Goal: Task Accomplishment & Management: Use online tool/utility

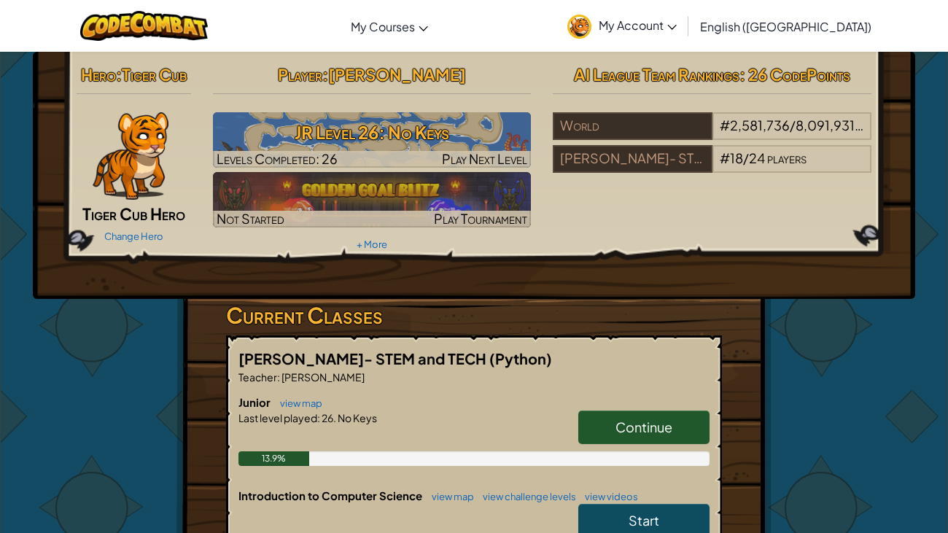
click at [629, 420] on span "Continue" at bounding box center [643, 426] width 57 height 17
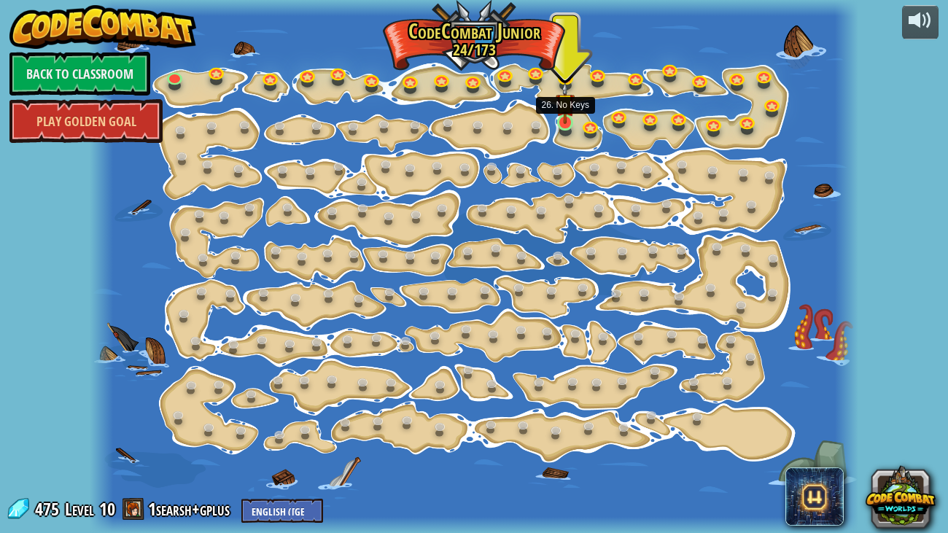
click at [566, 122] on img at bounding box center [565, 103] width 19 height 43
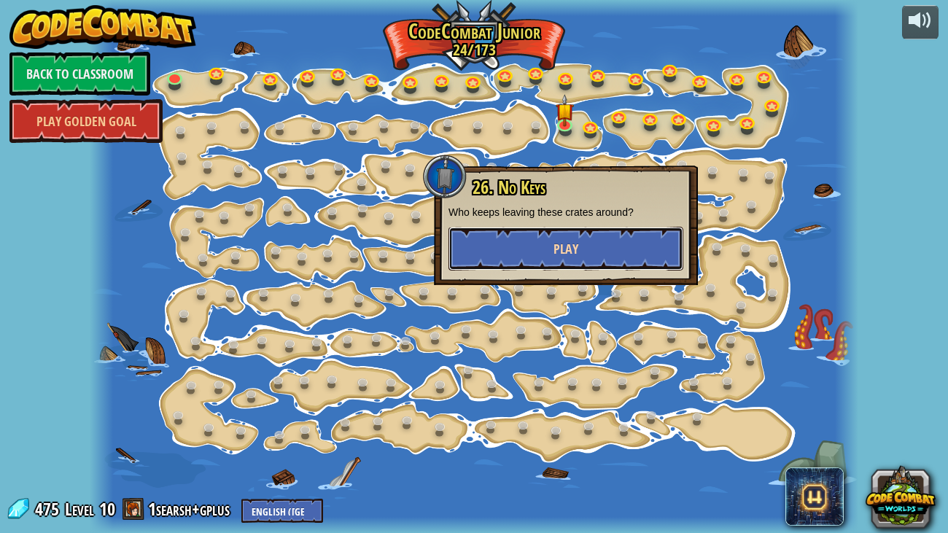
click at [541, 258] on button "Play" at bounding box center [565, 249] width 235 height 44
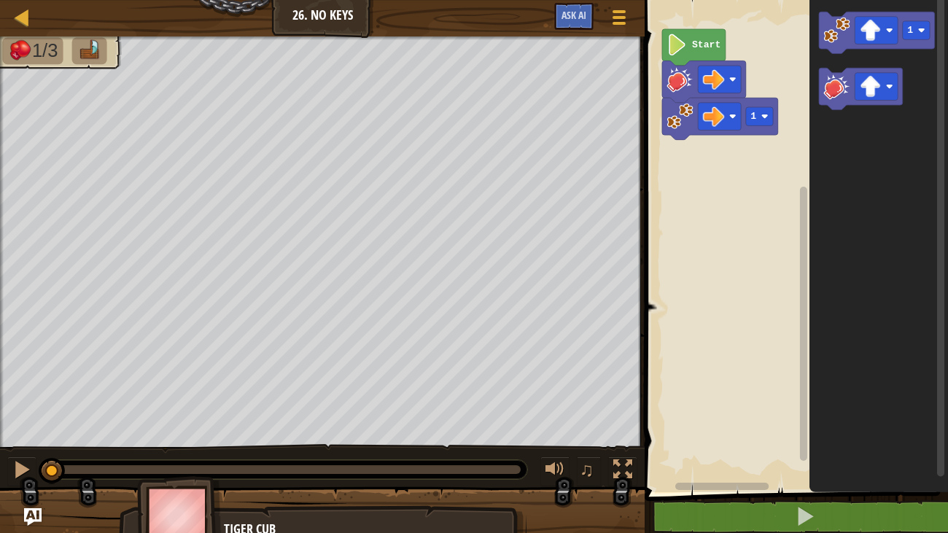
click at [694, 40] on text "Start" at bounding box center [706, 44] width 28 height 11
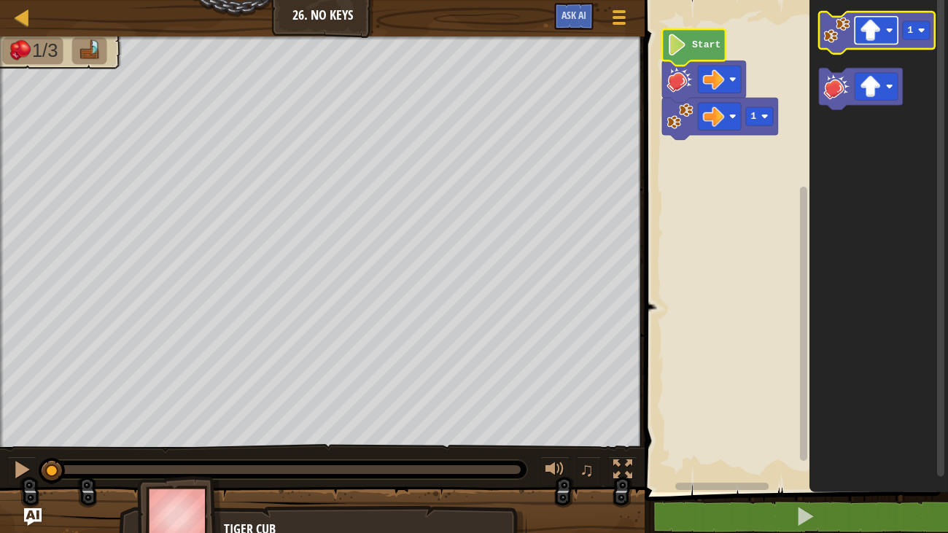
click at [855, 28] on rect "Blockly Workspace" at bounding box center [875, 31] width 43 height 28
click at [833, 28] on image "Blockly Workspace" at bounding box center [837, 30] width 26 height 26
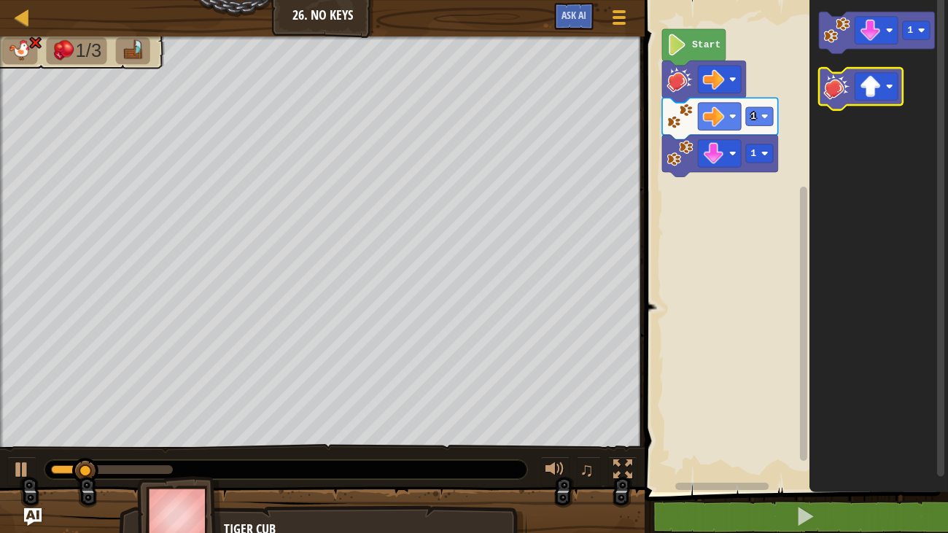
click at [835, 96] on image "Blockly Workspace" at bounding box center [837, 86] width 26 height 26
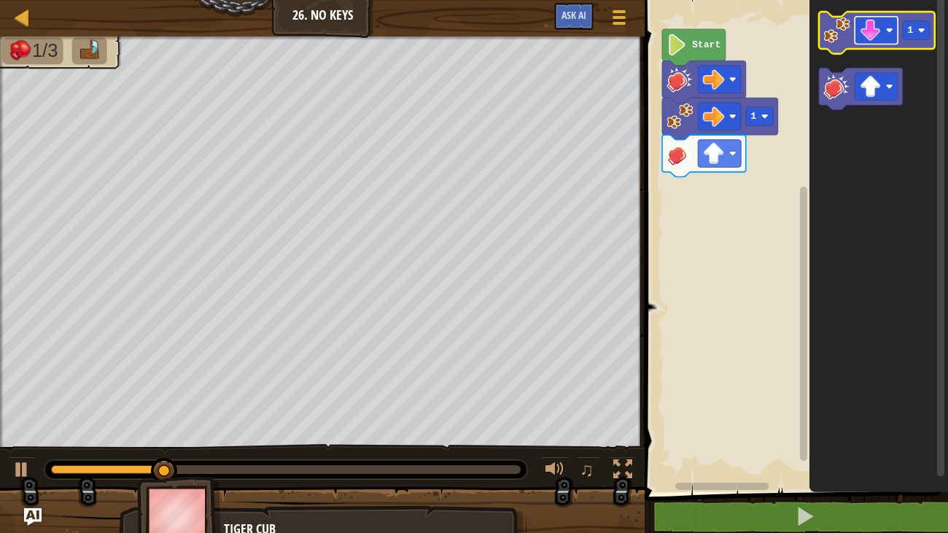
click at [861, 31] on image "Blockly Workspace" at bounding box center [871, 31] width 22 height 22
click at [844, 23] on image "Blockly Workspace" at bounding box center [837, 30] width 26 height 26
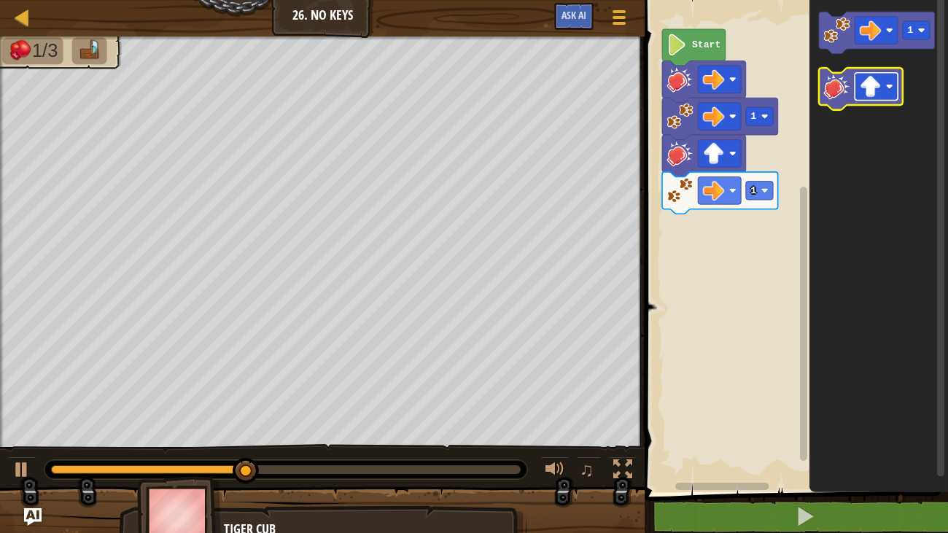
click at [866, 83] on image "Blockly Workspace" at bounding box center [871, 87] width 22 height 22
click at [832, 97] on image "Blockly Workspace" at bounding box center [837, 86] width 26 height 26
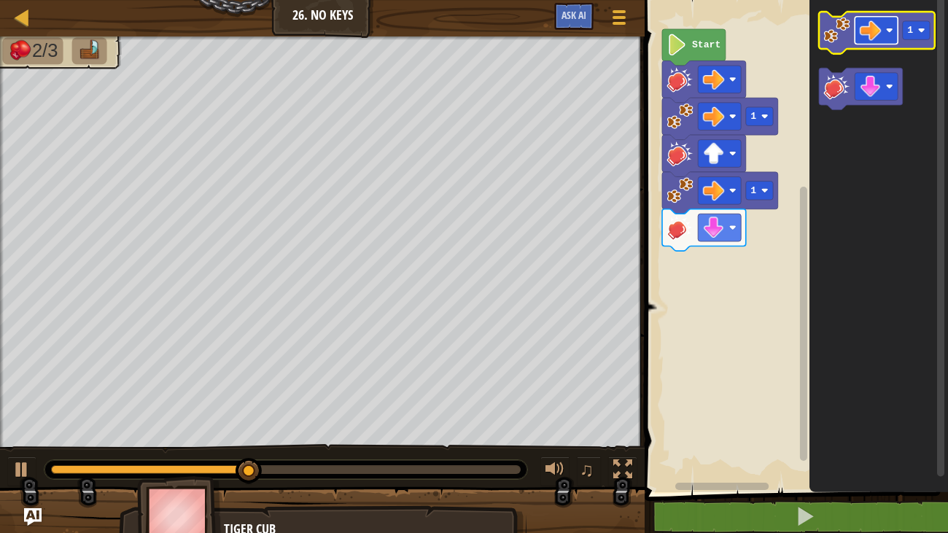
click at [860, 26] on image "Blockly Workspace" at bounding box center [871, 31] width 22 height 22
click at [833, 43] on icon "Blockly Workspace" at bounding box center [877, 33] width 116 height 42
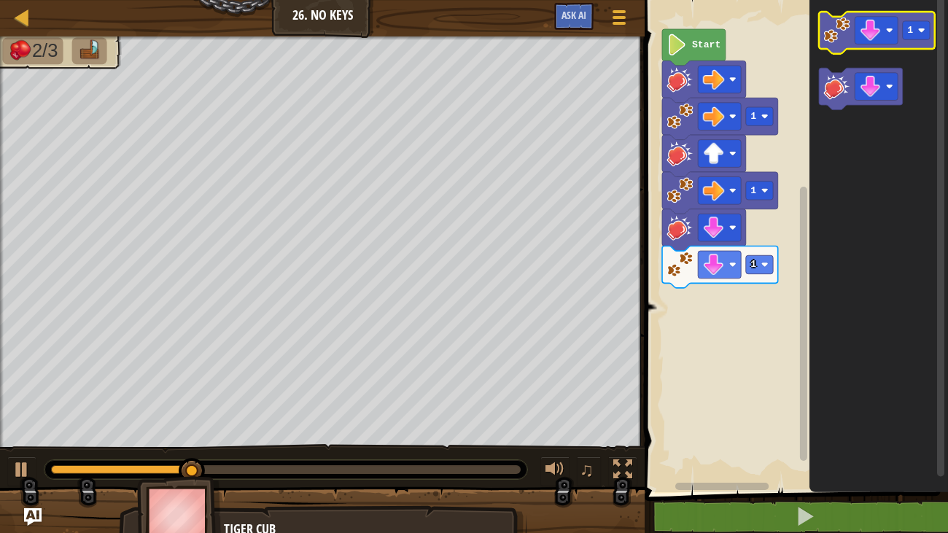
click at [833, 43] on icon "Blockly Workspace" at bounding box center [877, 33] width 116 height 42
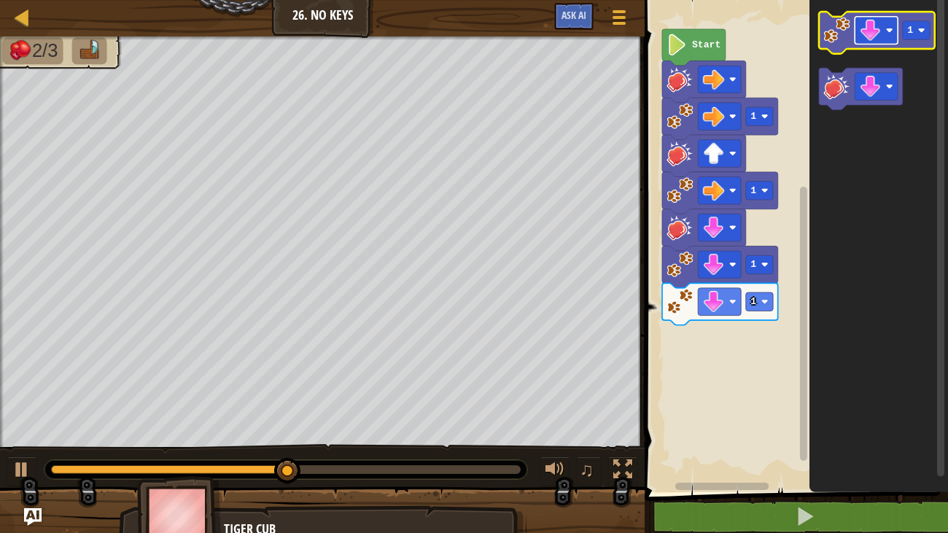
click at [874, 24] on image "Blockly Workspace" at bounding box center [871, 31] width 22 height 22
click at [836, 34] on image "Blockly Workspace" at bounding box center [837, 30] width 26 height 26
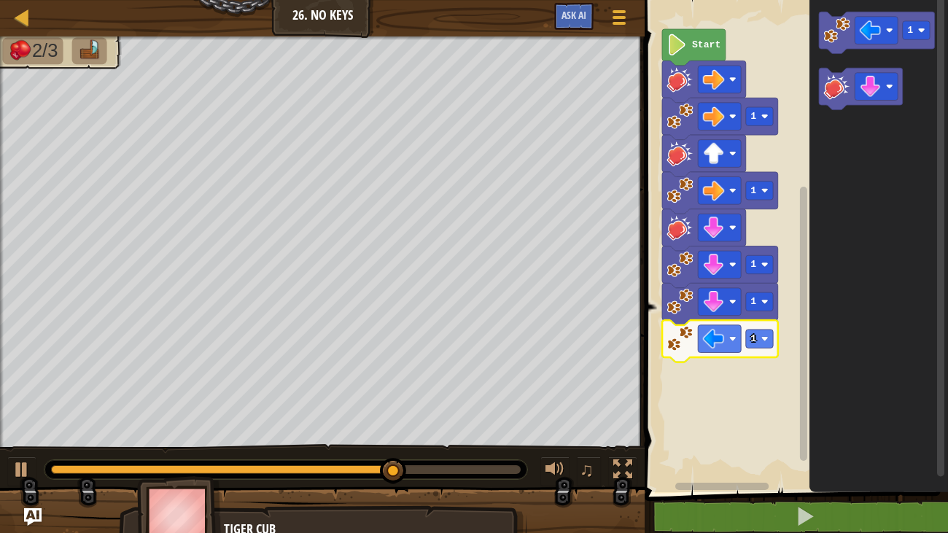
click at [688, 340] on image "Blockly Workspace" at bounding box center [680, 338] width 26 height 26
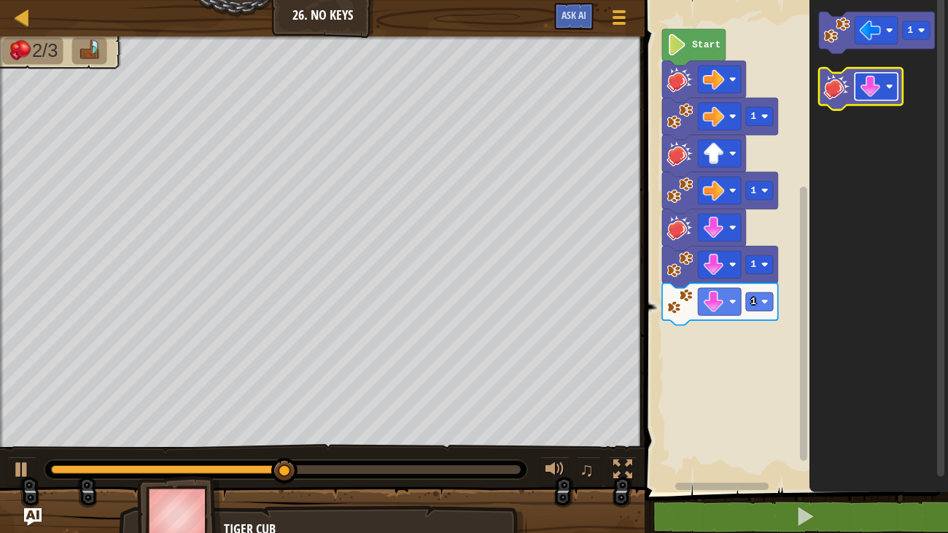
click at [865, 97] on rect "Blockly Workspace" at bounding box center [875, 87] width 43 height 28
click at [836, 94] on image "Blockly Workspace" at bounding box center [837, 86] width 26 height 26
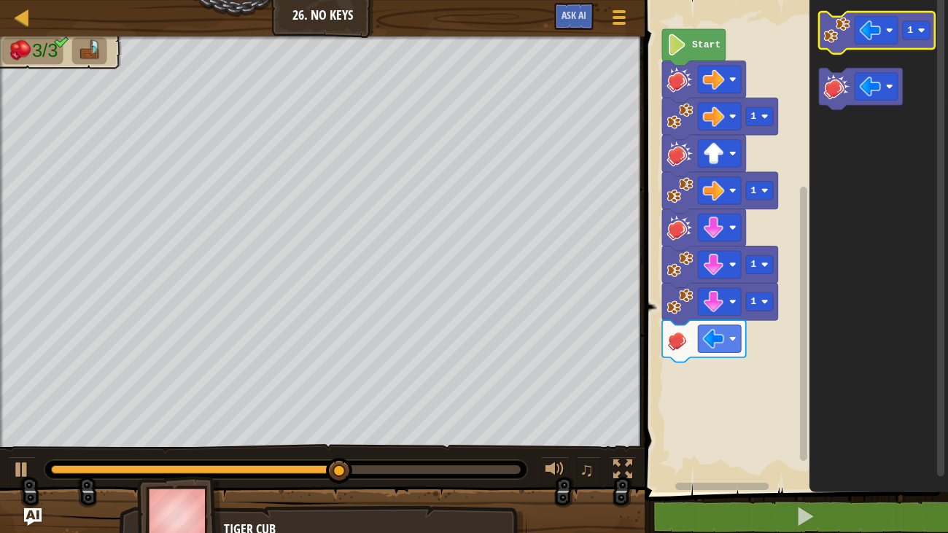
click at [841, 38] on image "Blockly Workspace" at bounding box center [837, 30] width 26 height 26
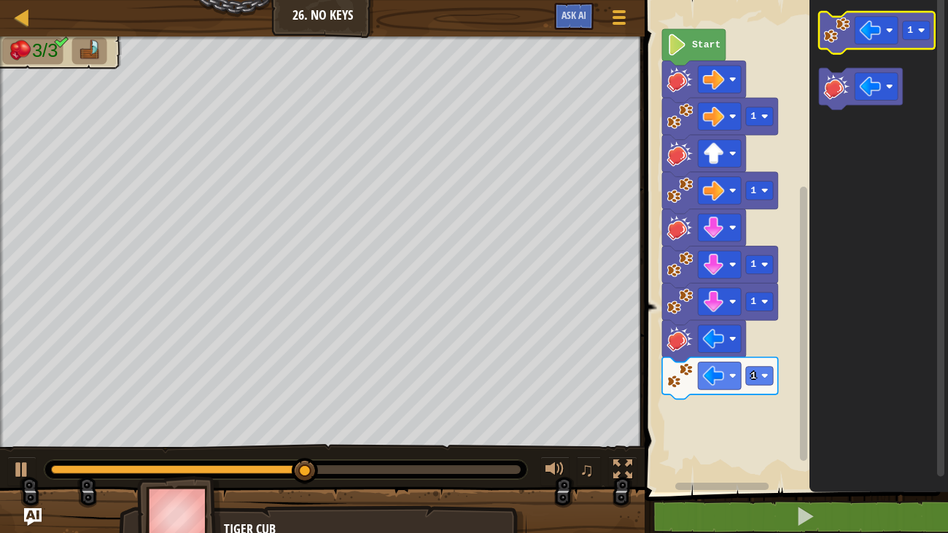
click at [841, 38] on image "Blockly Workspace" at bounding box center [837, 30] width 26 height 26
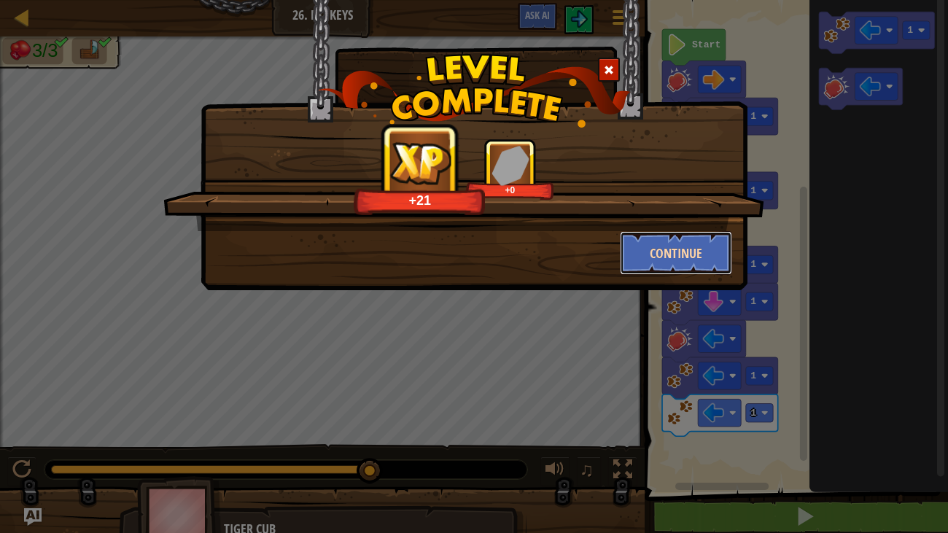
click at [696, 231] on button "Continue" at bounding box center [676, 253] width 113 height 44
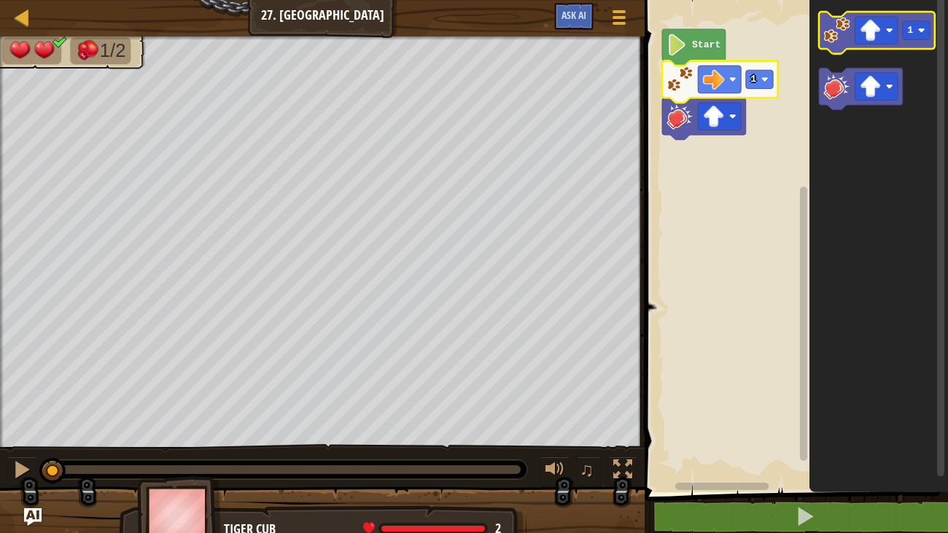
click at [842, 39] on image "Blockly Workspace" at bounding box center [837, 30] width 26 height 26
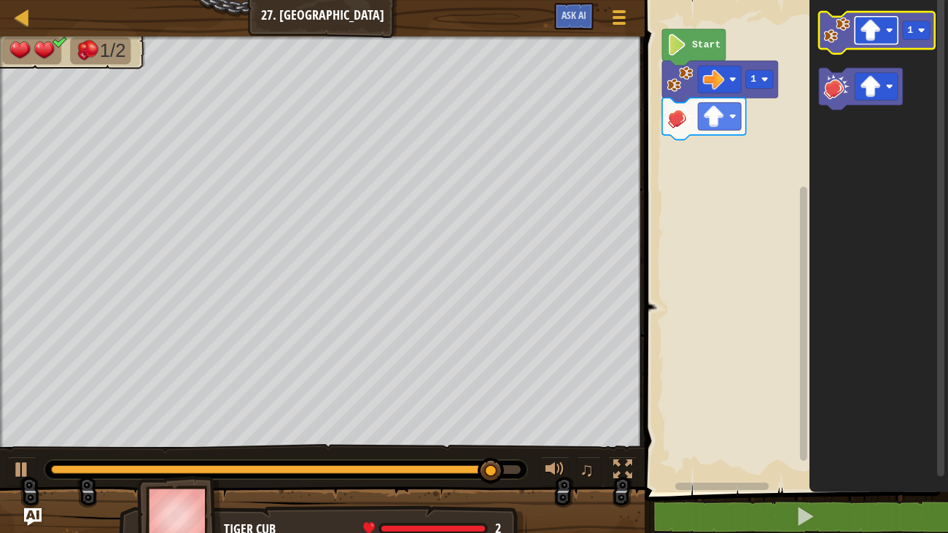
click at [876, 26] on image "Blockly Workspace" at bounding box center [871, 31] width 22 height 22
click at [836, 42] on image "Blockly Workspace" at bounding box center [837, 30] width 26 height 26
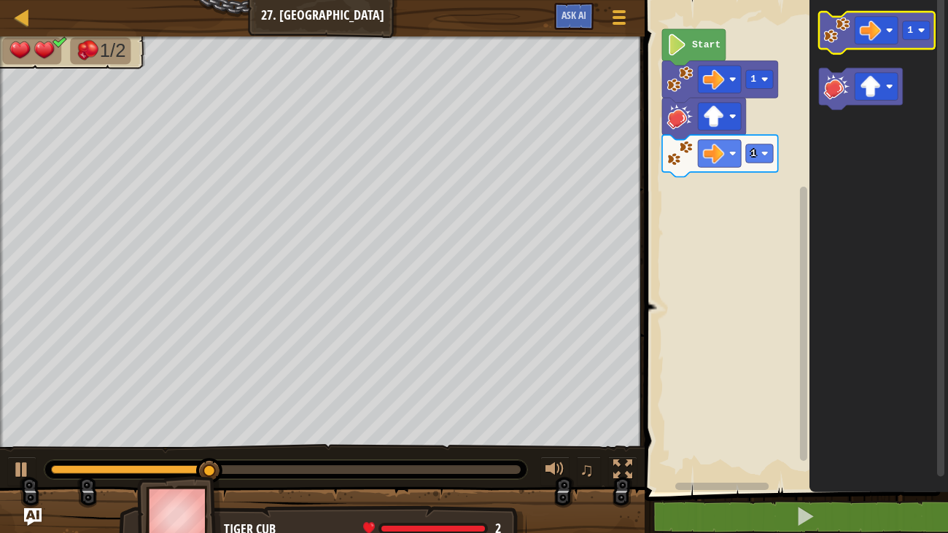
click at [836, 41] on image "Blockly Workspace" at bounding box center [837, 30] width 26 height 26
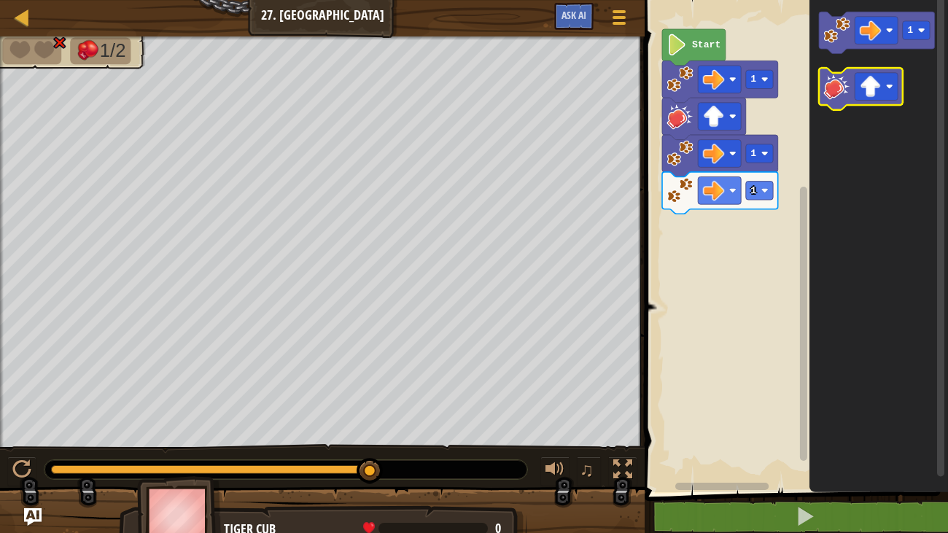
click at [853, 79] on icon "Blockly Workspace" at bounding box center [861, 89] width 84 height 42
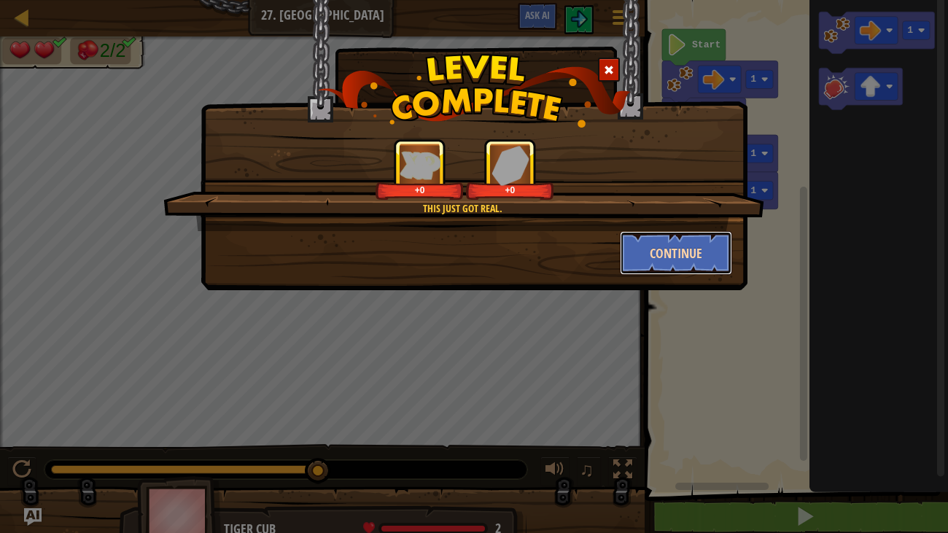
click at [661, 265] on button "Continue" at bounding box center [676, 253] width 113 height 44
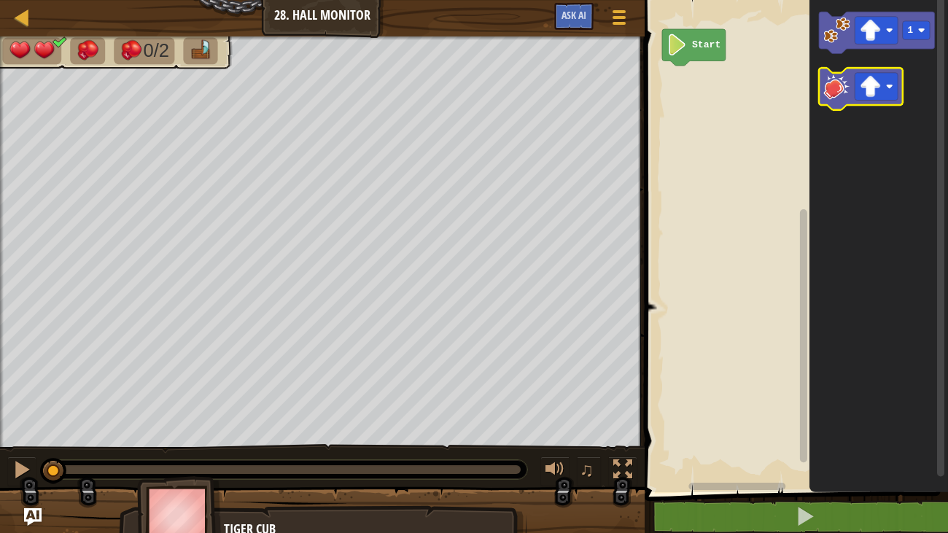
click at [838, 78] on image "Blockly Workspace" at bounding box center [837, 86] width 26 height 26
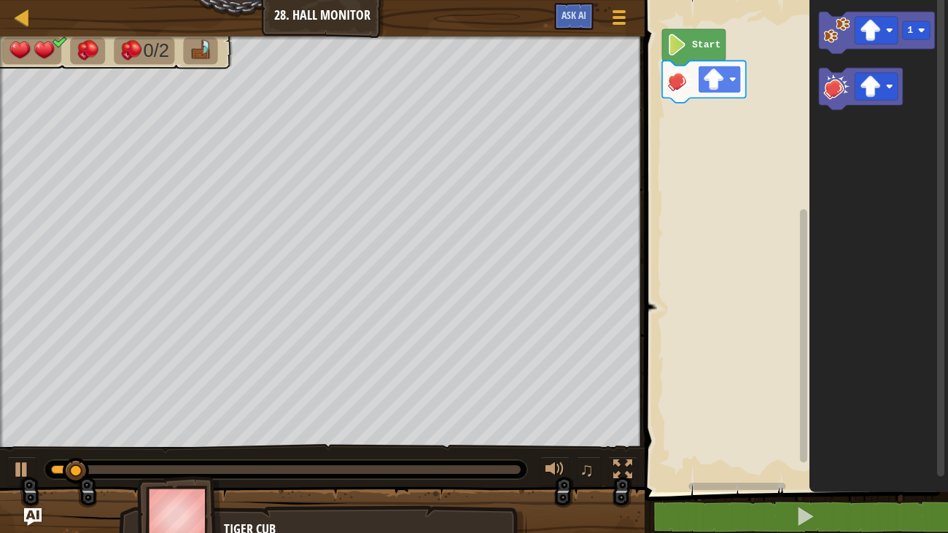
click at [719, 79] on image "Blockly Workspace" at bounding box center [714, 80] width 22 height 22
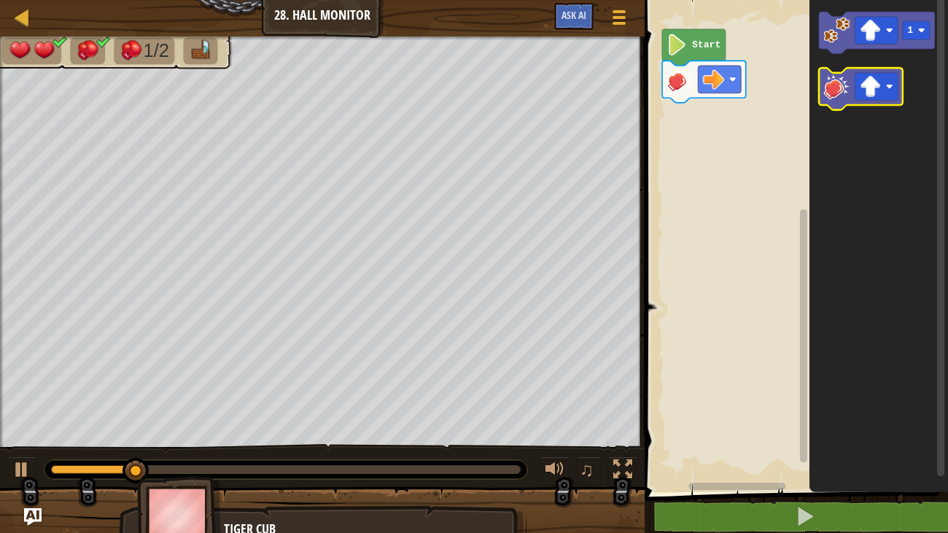
click at [828, 79] on image "Blockly Workspace" at bounding box center [837, 86] width 26 height 26
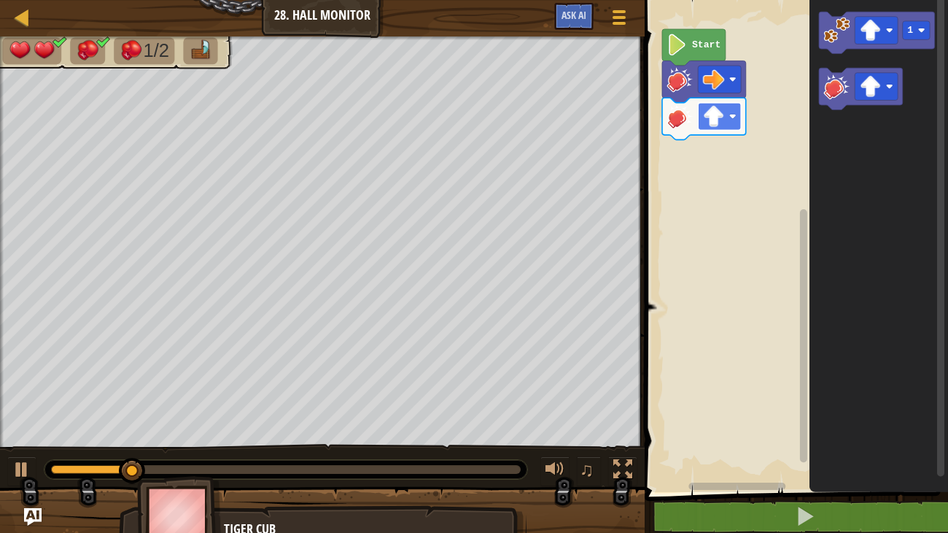
click at [702, 127] on rect "Blockly Workspace" at bounding box center [719, 117] width 43 height 28
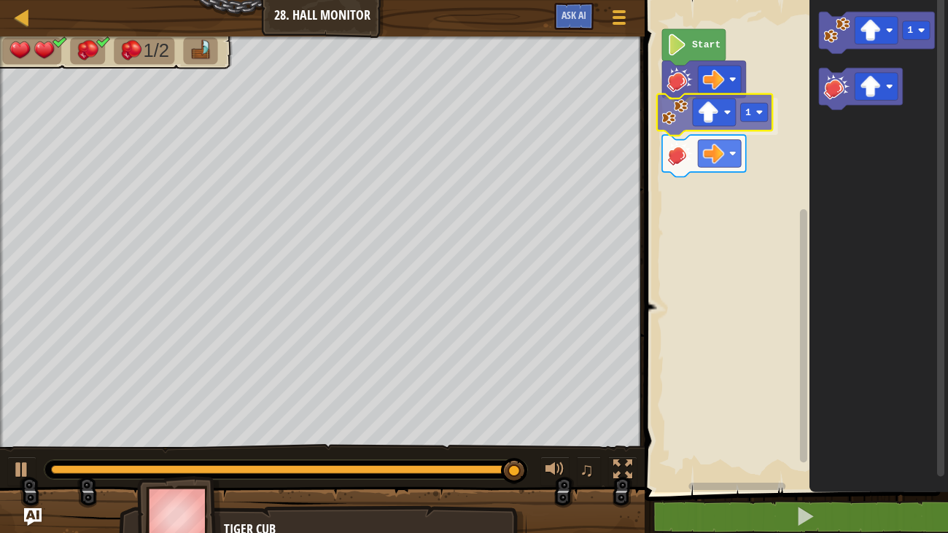
click at [676, 122] on div "Start 1 1 1" at bounding box center [794, 242] width 308 height 499
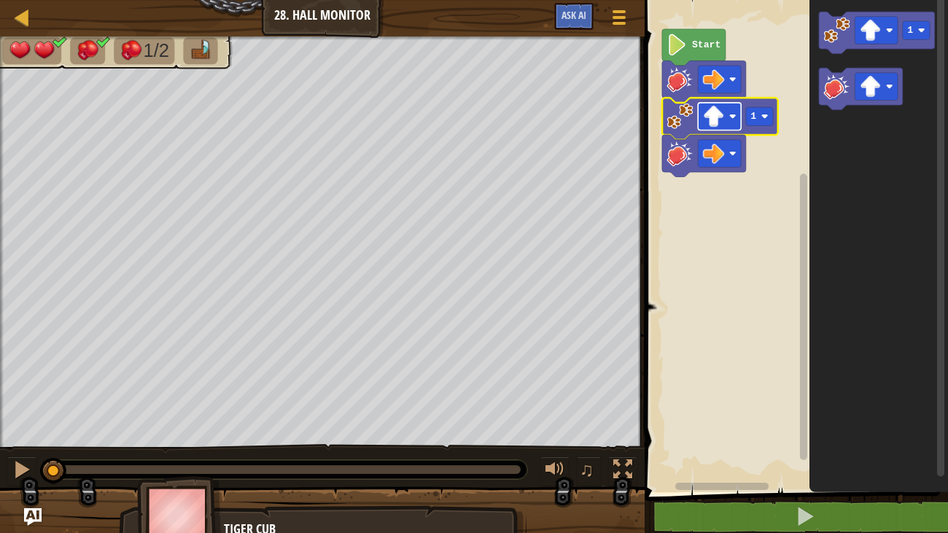
click at [714, 122] on image "Blockly Workspace" at bounding box center [714, 117] width 22 height 22
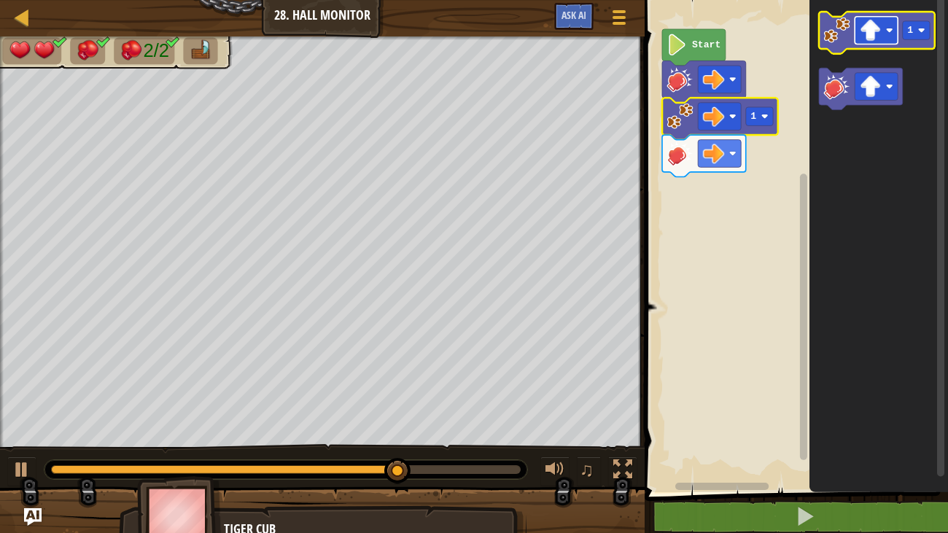
click at [878, 25] on image "Blockly Workspace" at bounding box center [871, 31] width 22 height 22
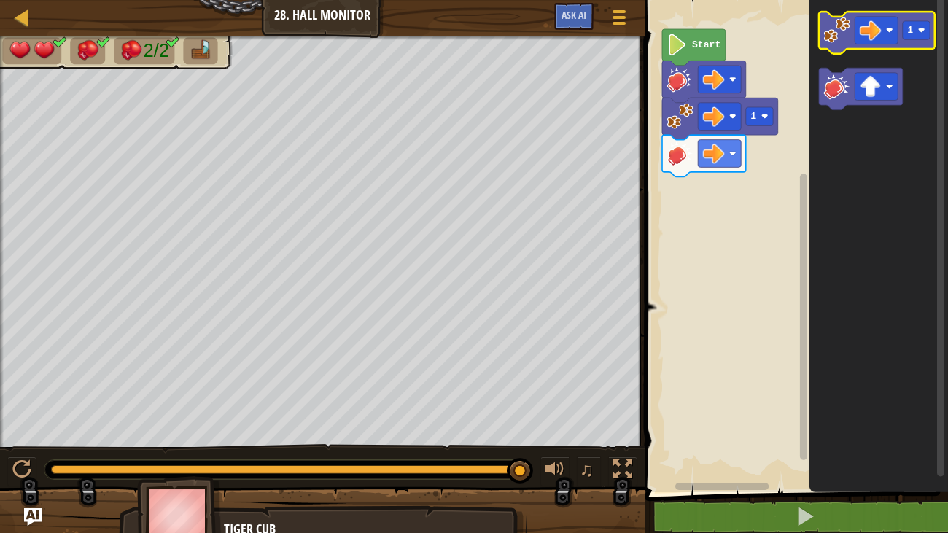
click at [828, 40] on image "Blockly Workspace" at bounding box center [837, 30] width 26 height 26
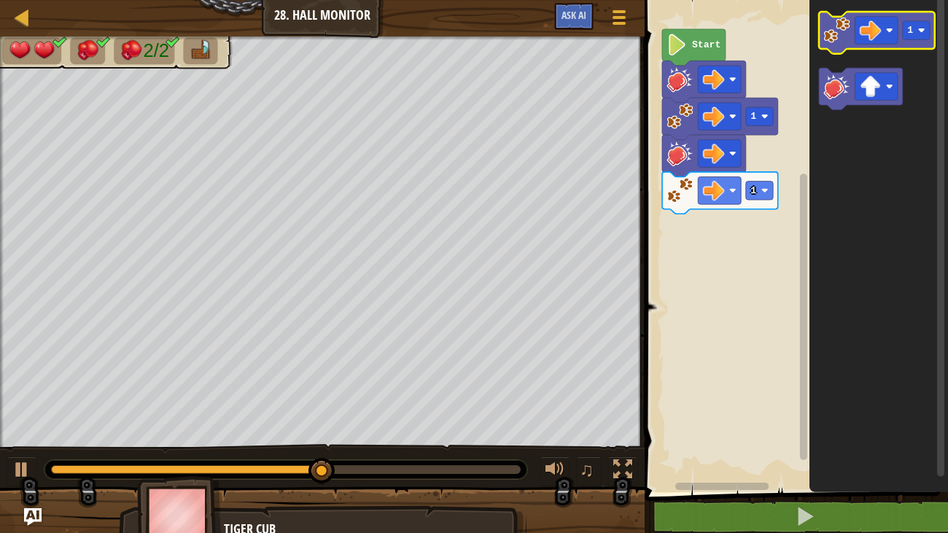
click at [828, 40] on image "Blockly Workspace" at bounding box center [837, 30] width 26 height 26
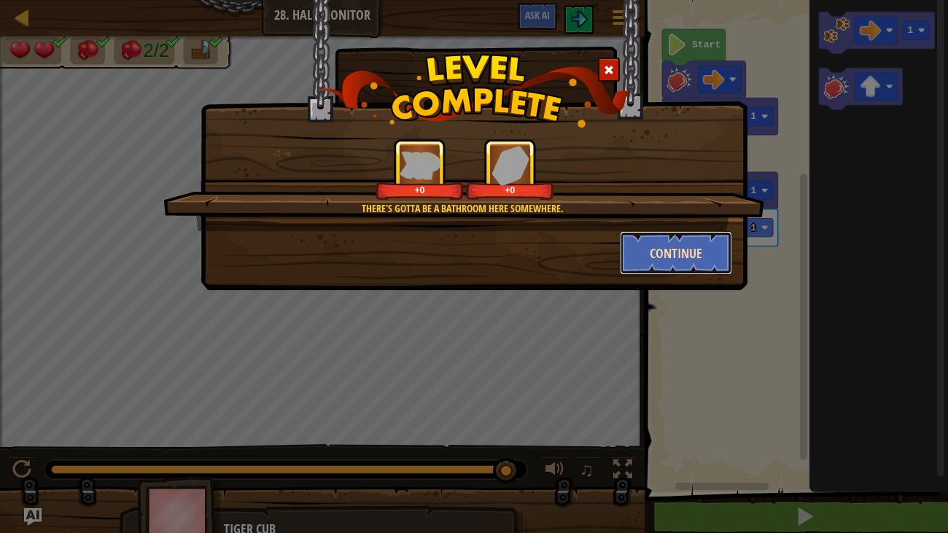
click at [689, 254] on button "Continue" at bounding box center [676, 253] width 113 height 44
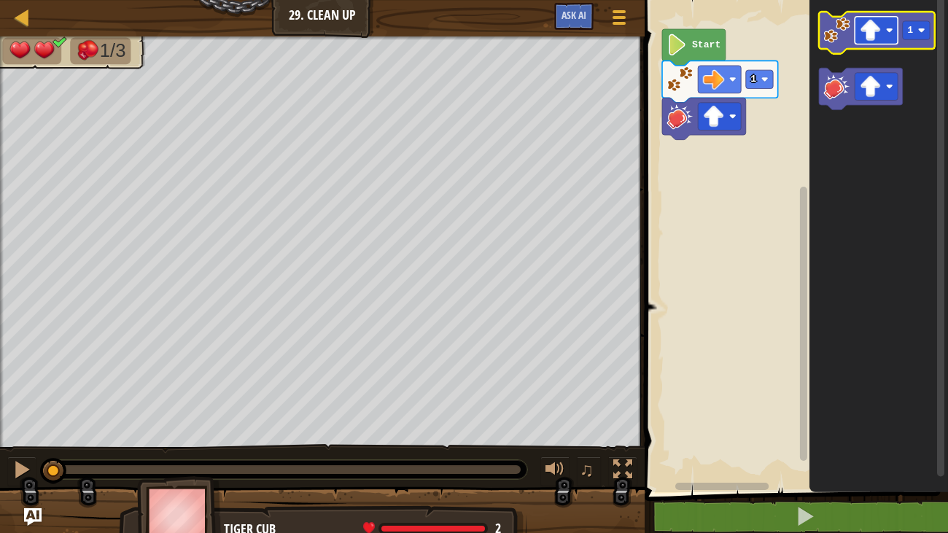
click at [860, 41] on rect "Blockly Workspace" at bounding box center [875, 31] width 43 height 28
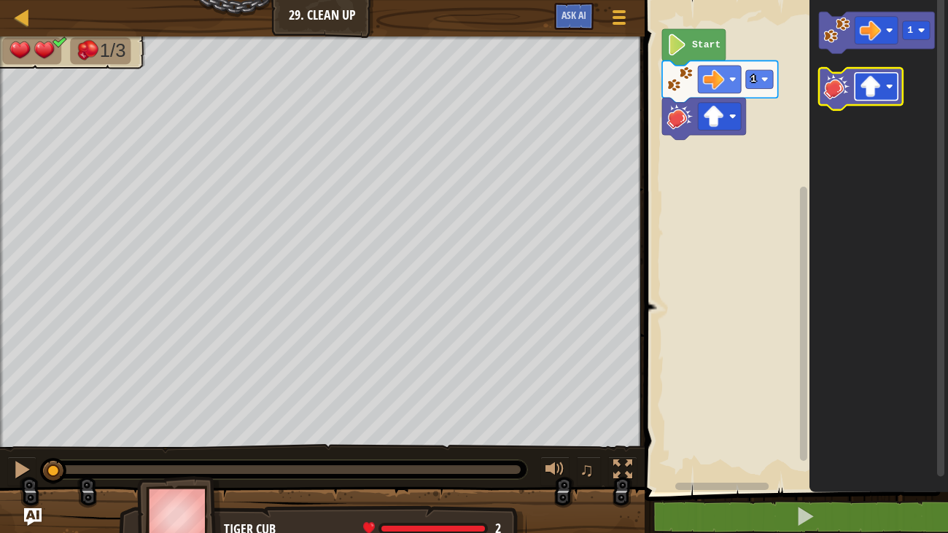
click at [871, 94] on image "Blockly Workspace" at bounding box center [871, 87] width 22 height 22
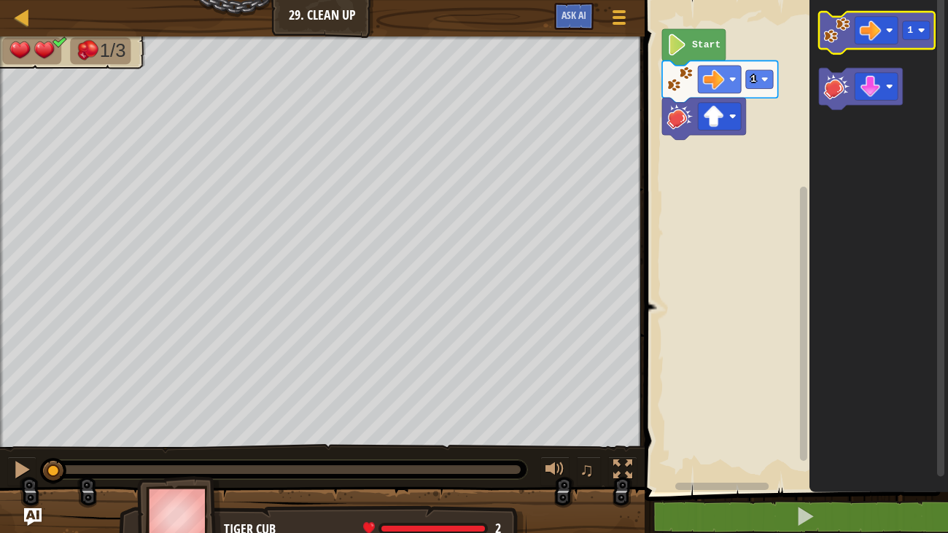
click at [842, 23] on image "Blockly Workspace" at bounding box center [837, 30] width 26 height 26
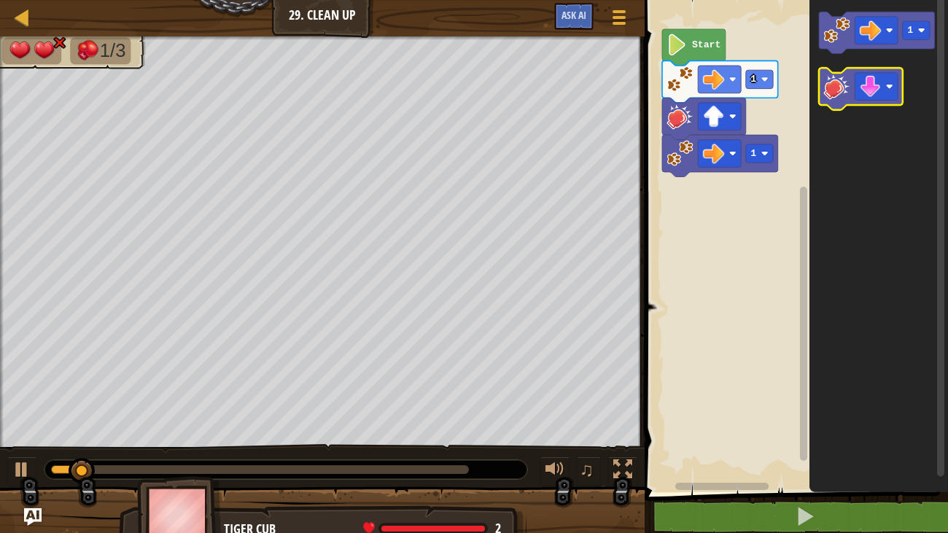
click at [831, 87] on image "Blockly Workspace" at bounding box center [837, 86] width 26 height 26
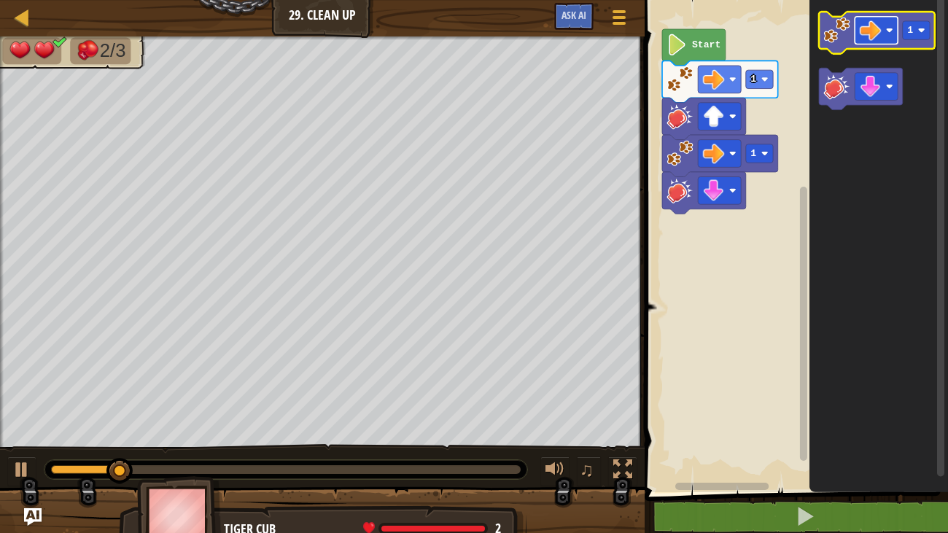
click at [867, 38] on image "Blockly Workspace" at bounding box center [871, 31] width 22 height 22
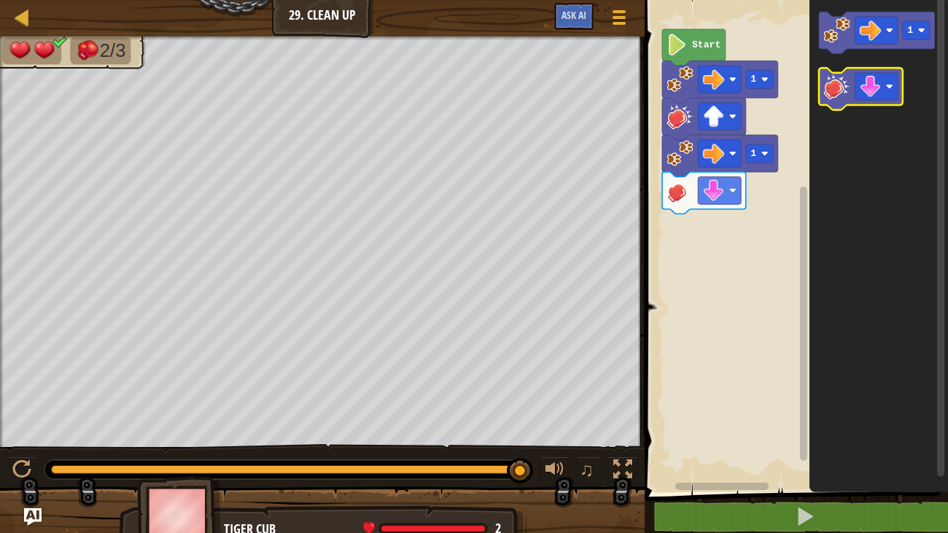
click at [841, 87] on image "Blockly Workspace" at bounding box center [837, 86] width 26 height 26
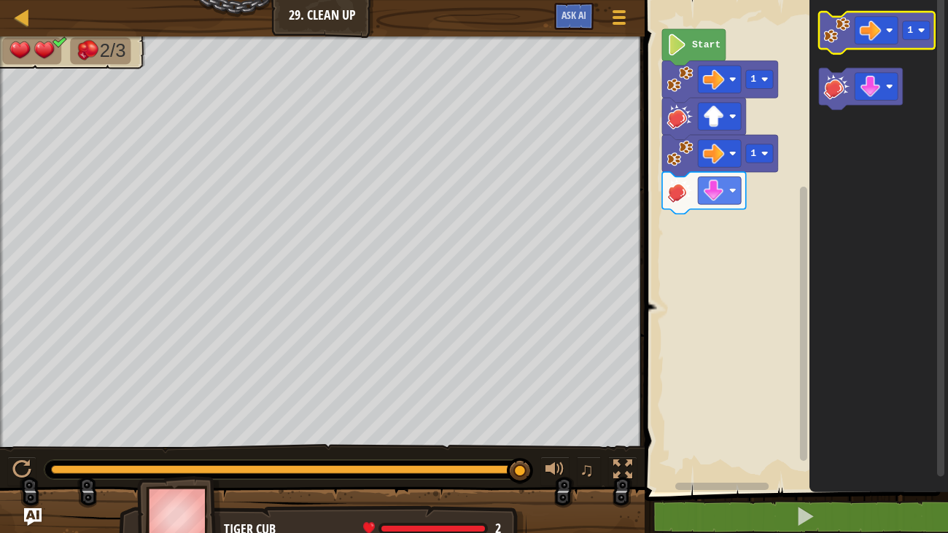
click at [844, 26] on image "Blockly Workspace" at bounding box center [837, 30] width 26 height 26
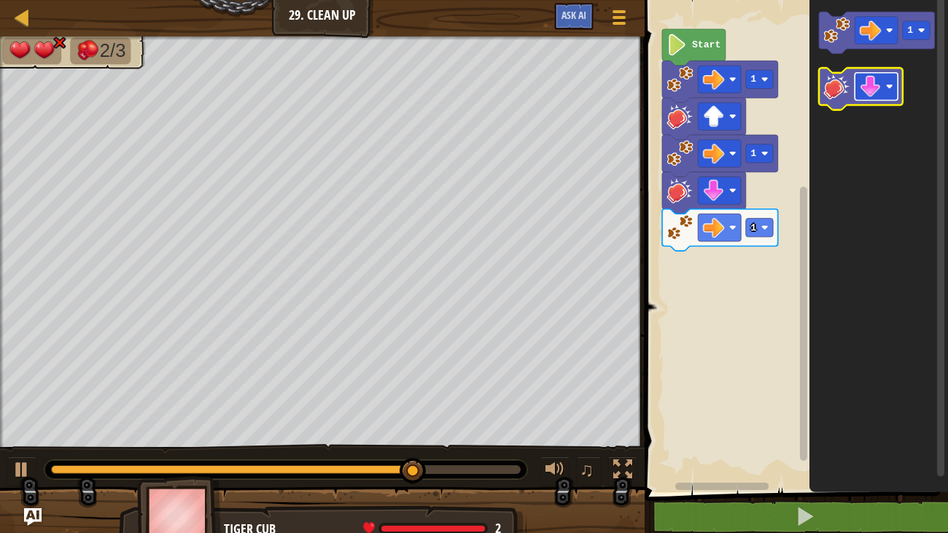
click at [863, 93] on image "Blockly Workspace" at bounding box center [871, 87] width 22 height 22
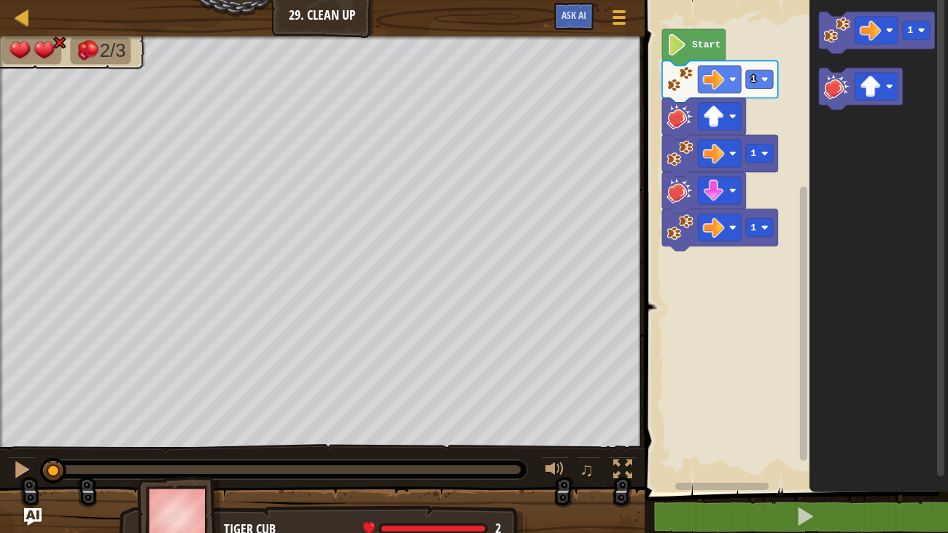
drag, startPoint x: 518, startPoint y: 473, endPoint x: 4, endPoint y: 454, distance: 514.4
click at [4, 454] on div "♫" at bounding box center [322, 466] width 645 height 44
click at [10, 469] on button at bounding box center [21, 471] width 29 height 30
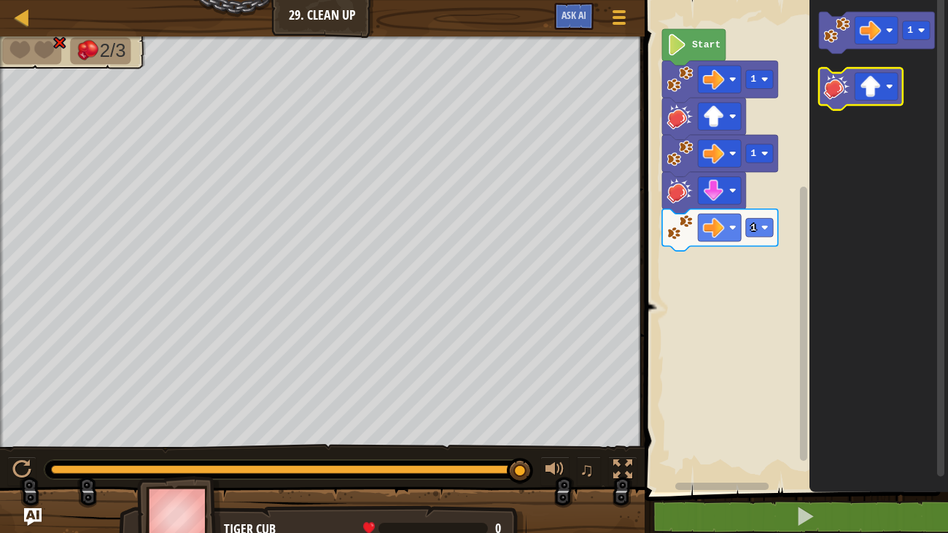
click at [830, 97] on image "Blockly Workspace" at bounding box center [837, 86] width 26 height 26
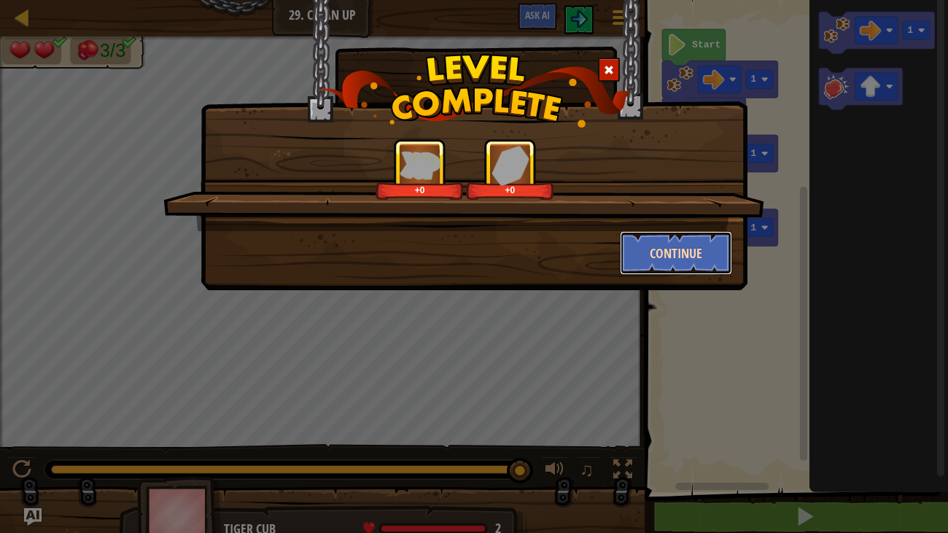
click at [665, 259] on button "Continue" at bounding box center [676, 253] width 113 height 44
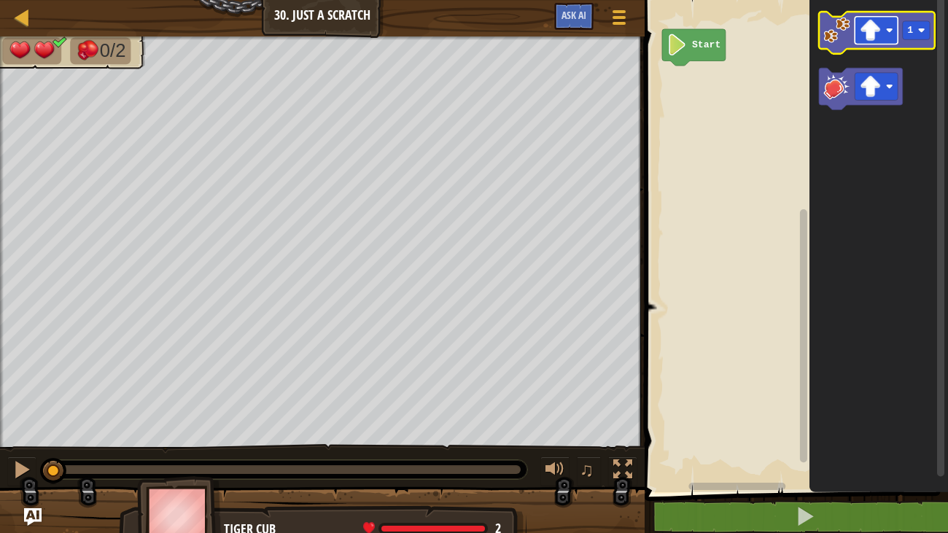
click at [873, 34] on image "Blockly Workspace" at bounding box center [871, 31] width 22 height 22
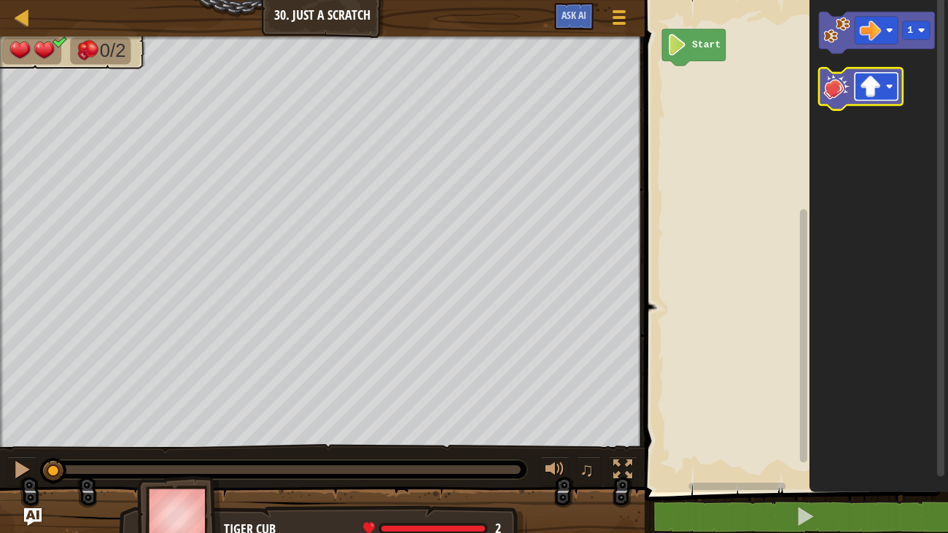
click at [869, 80] on image "Blockly Workspace" at bounding box center [871, 87] width 22 height 22
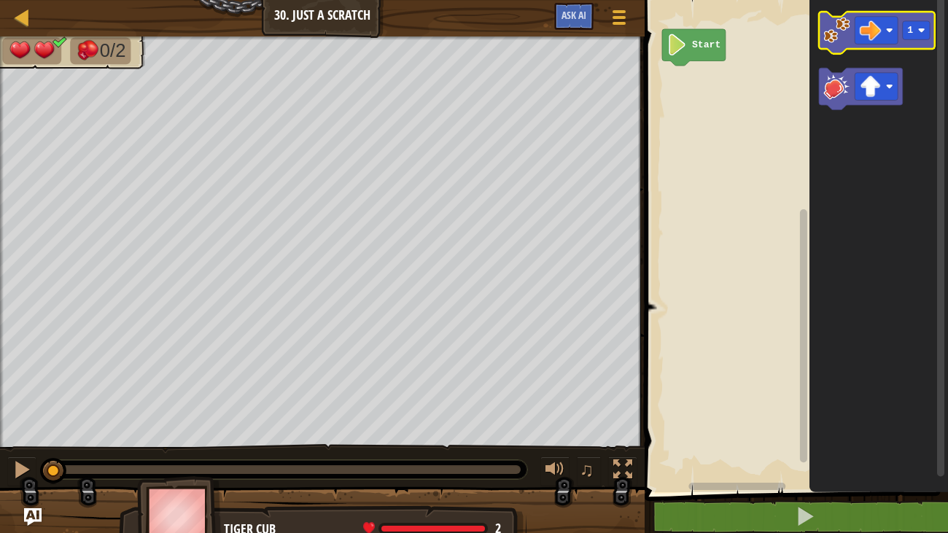
click at [828, 45] on icon "Blockly Workspace" at bounding box center [877, 33] width 116 height 42
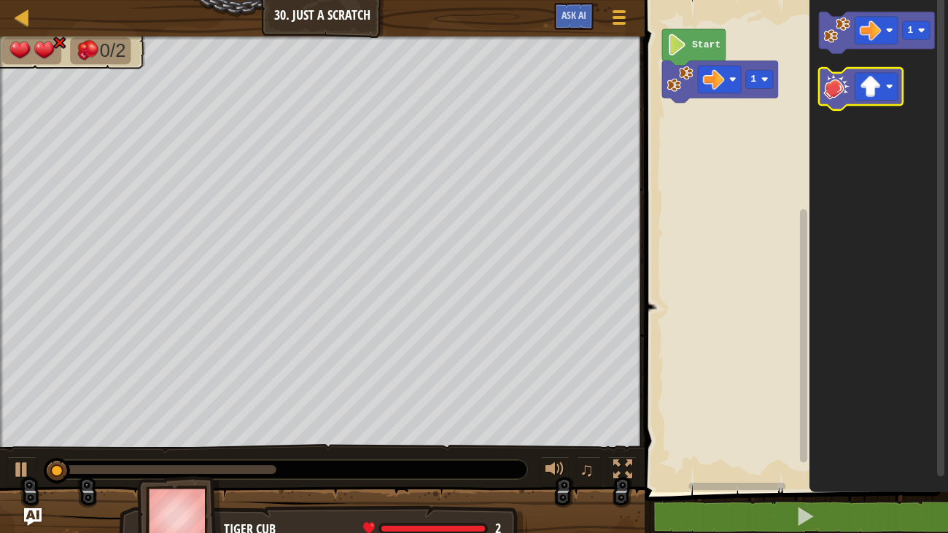
click at [834, 84] on image "Blockly Workspace" at bounding box center [837, 86] width 26 height 26
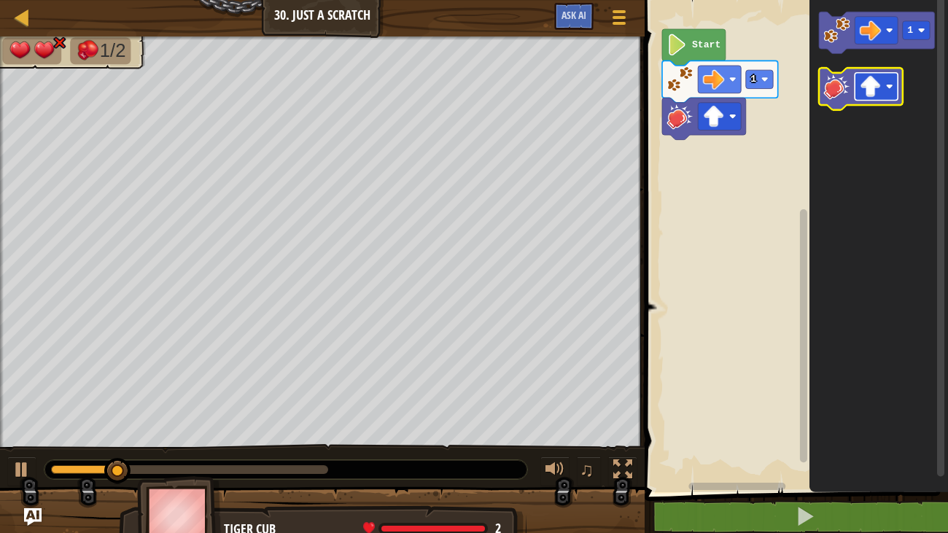
click at [868, 91] on image "Blockly Workspace" at bounding box center [871, 87] width 22 height 22
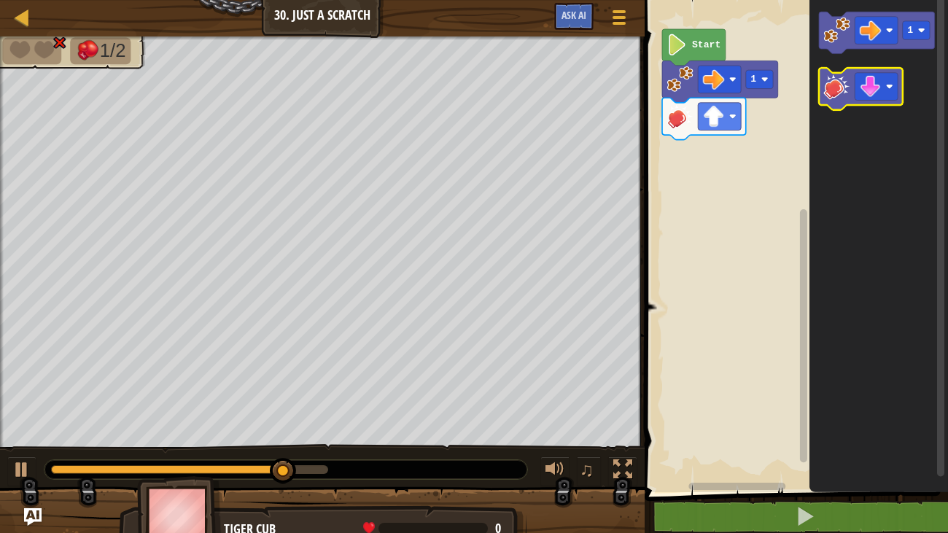
click at [833, 93] on image "Blockly Workspace" at bounding box center [837, 86] width 26 height 26
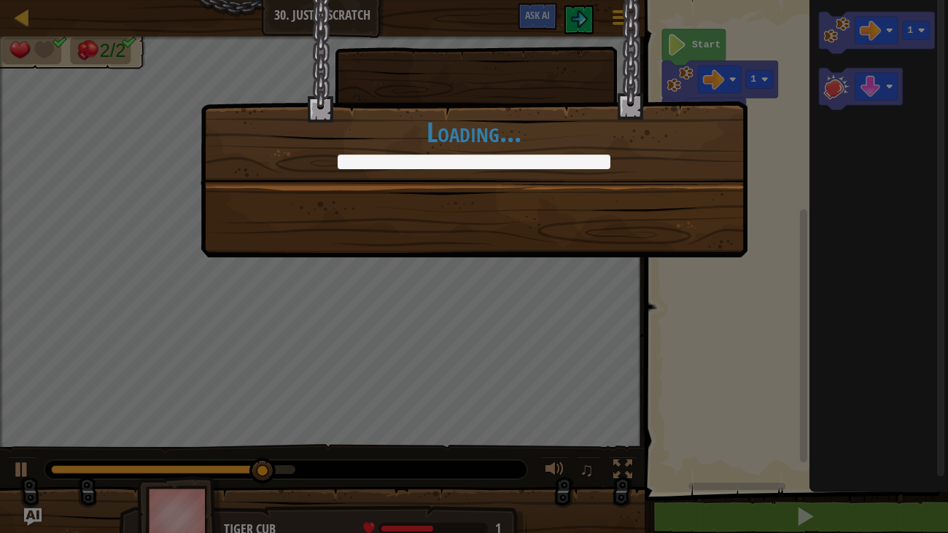
click at [642, 212] on div "+0 +0 Continue Loading..." at bounding box center [473, 128] width 547 height 257
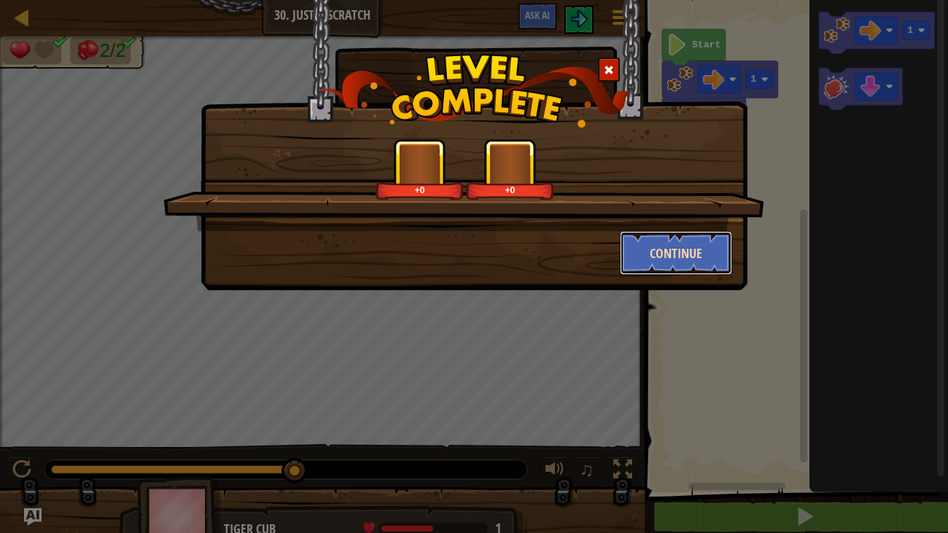
click at [670, 231] on button "Continue" at bounding box center [676, 253] width 113 height 44
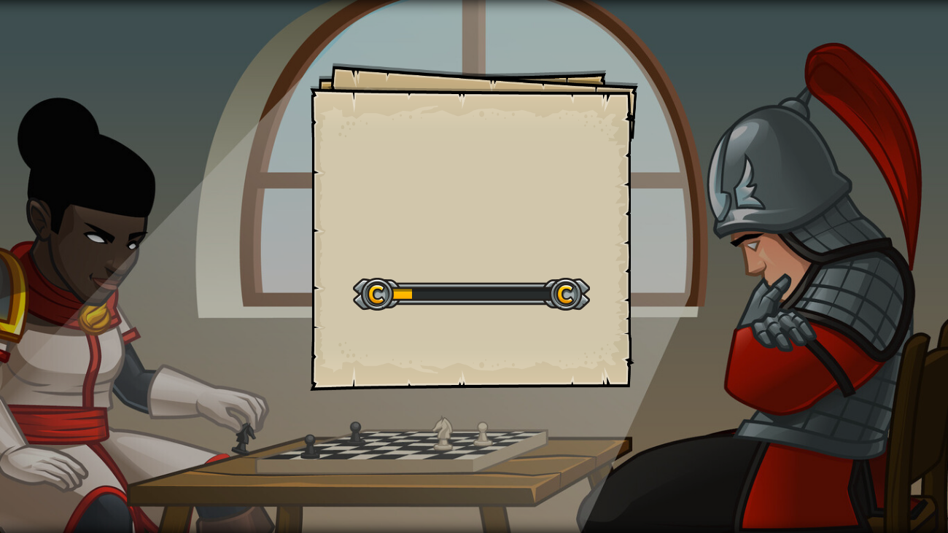
click at [670, 247] on div "Goals Start Level Error loading from server. Try refreshing the page. You'll ne…" at bounding box center [474, 266] width 948 height 533
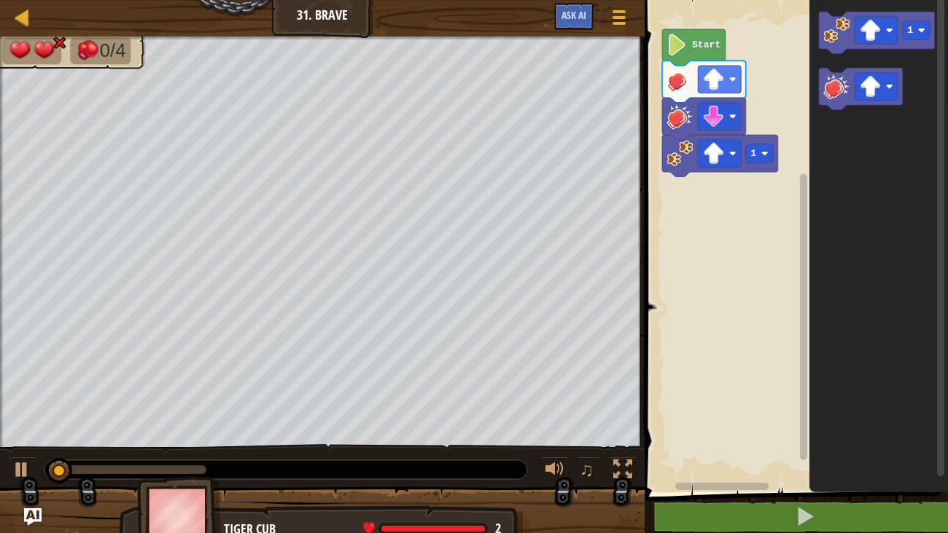
click at [680, 97] on icon "Blockly Workspace" at bounding box center [704, 82] width 84 height 42
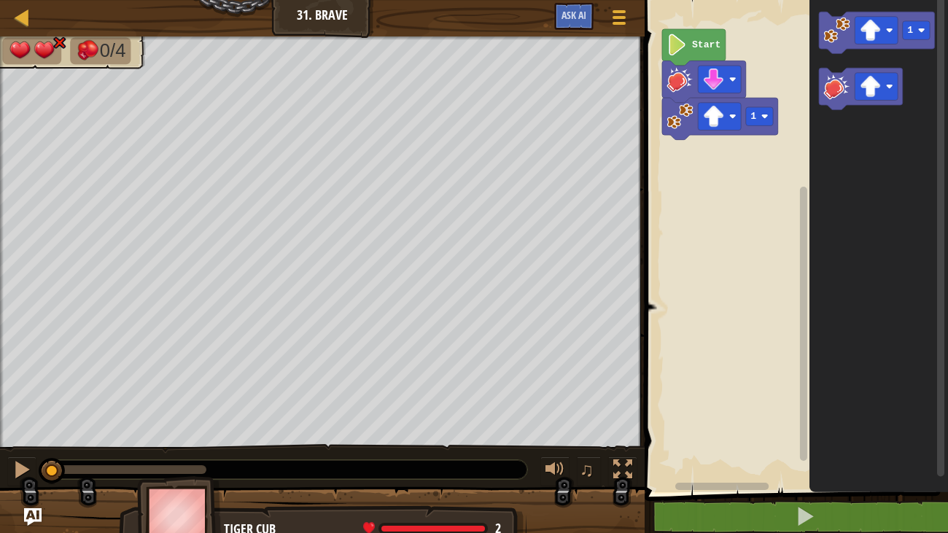
click at [677, 98] on icon "Blockly Workspace" at bounding box center [704, 82] width 84 height 42
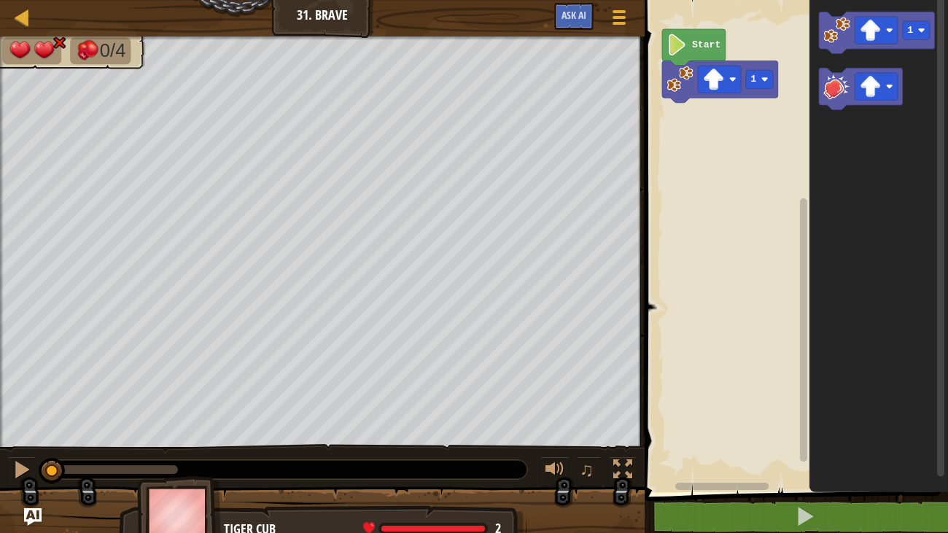
click at [677, 98] on icon "Blockly Workspace" at bounding box center [720, 82] width 116 height 42
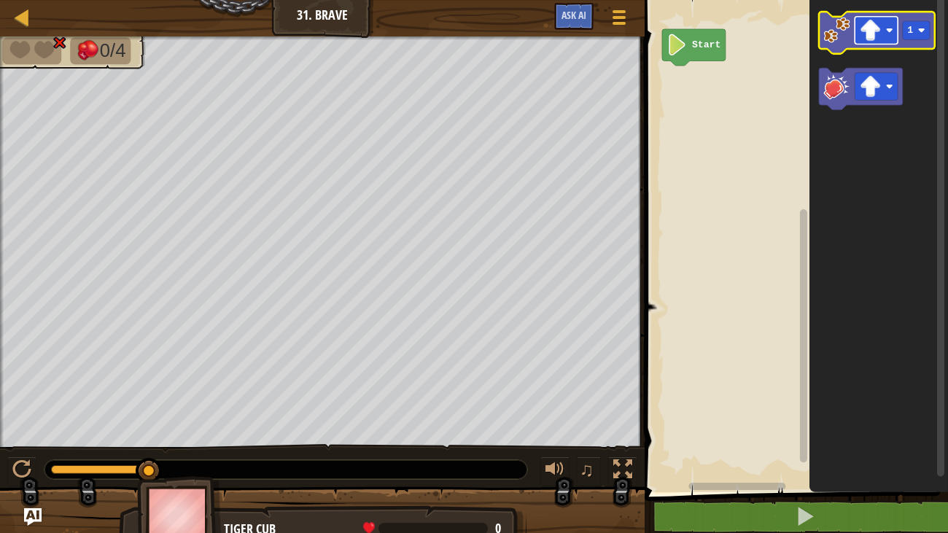
click at [889, 26] on rect "Blockly Workspace" at bounding box center [875, 31] width 43 height 28
click at [829, 31] on image "Blockly Workspace" at bounding box center [837, 30] width 26 height 26
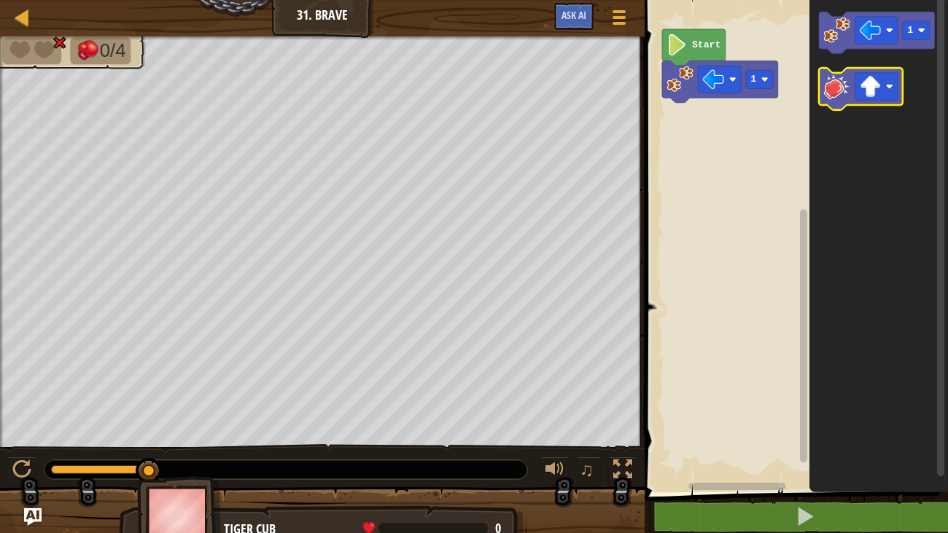
click at [832, 79] on image "Blockly Workspace" at bounding box center [837, 86] width 26 height 26
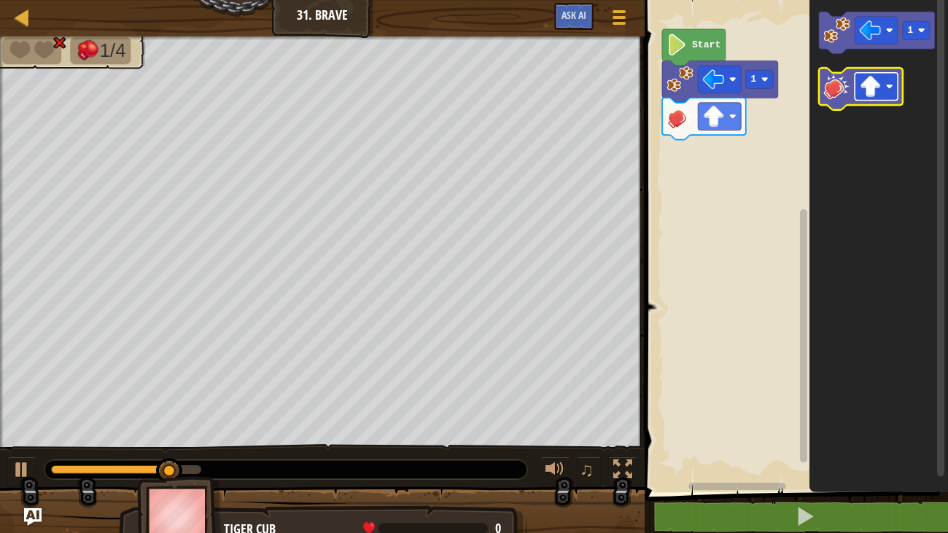
click at [868, 93] on image "Blockly Workspace" at bounding box center [871, 87] width 22 height 22
click at [838, 103] on icon "Blockly Workspace" at bounding box center [861, 89] width 84 height 42
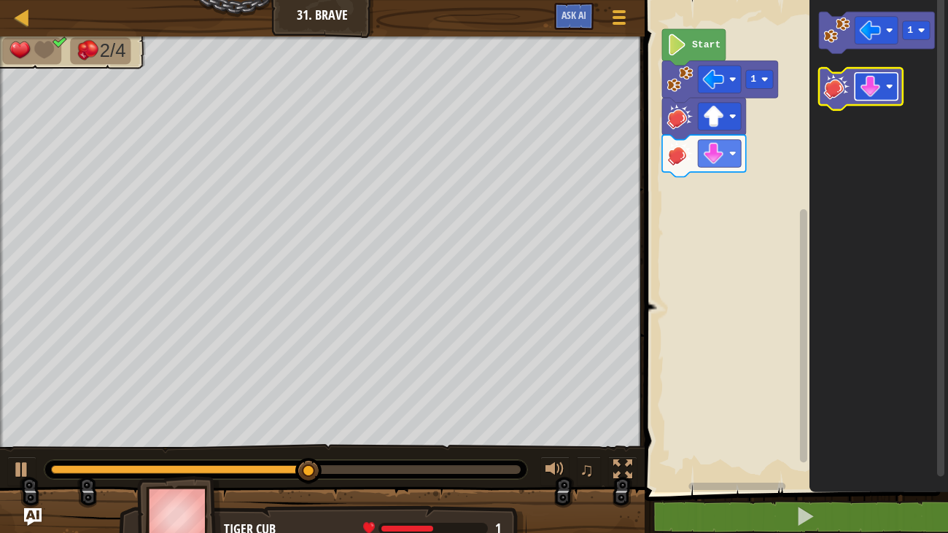
click at [866, 81] on image "Blockly Workspace" at bounding box center [871, 87] width 22 height 22
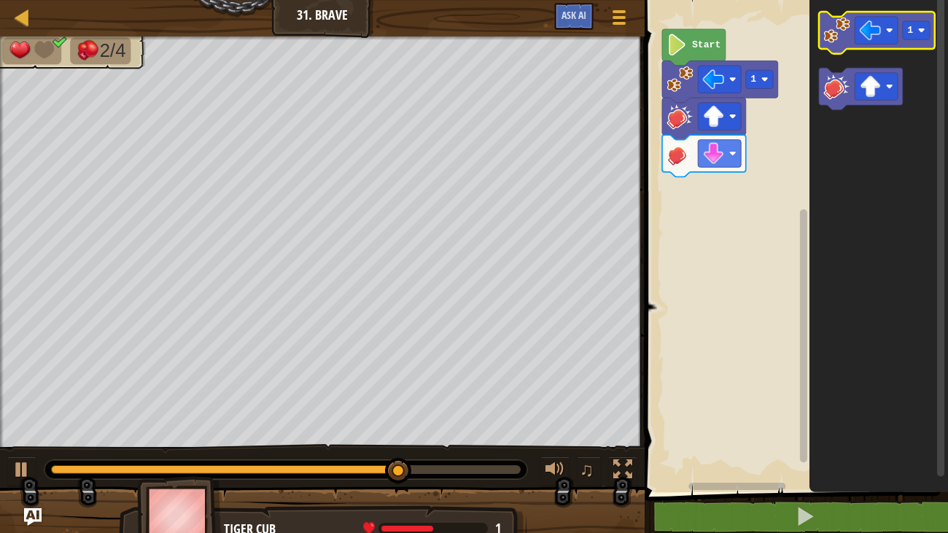
click at [836, 24] on image "Blockly Workspace" at bounding box center [837, 30] width 26 height 26
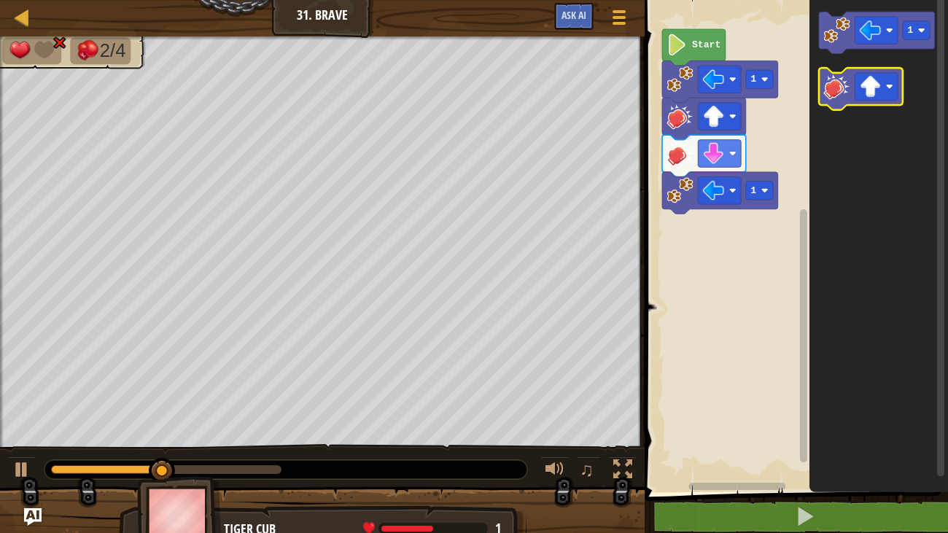
click at [845, 99] on icon "Blockly Workspace" at bounding box center [861, 89] width 84 height 42
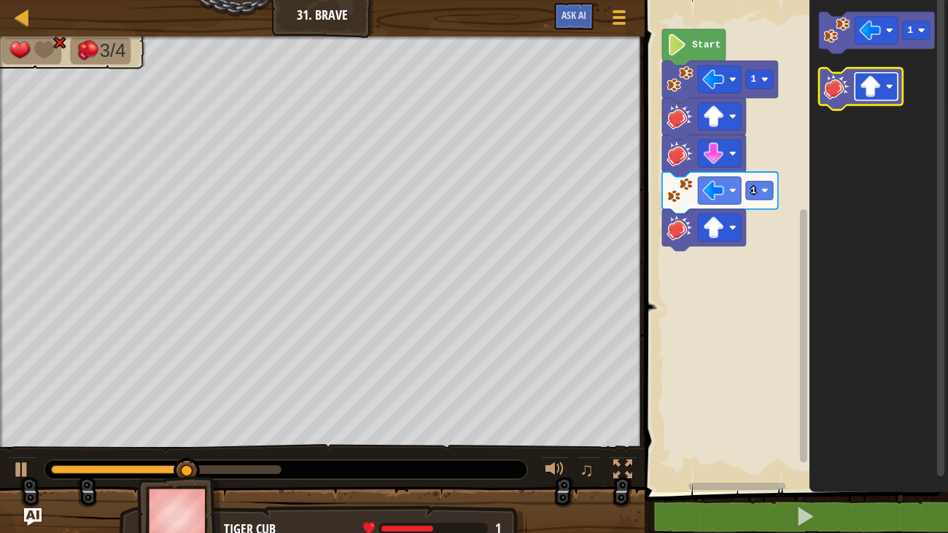
click at [873, 98] on rect "Blockly Workspace" at bounding box center [875, 87] width 43 height 28
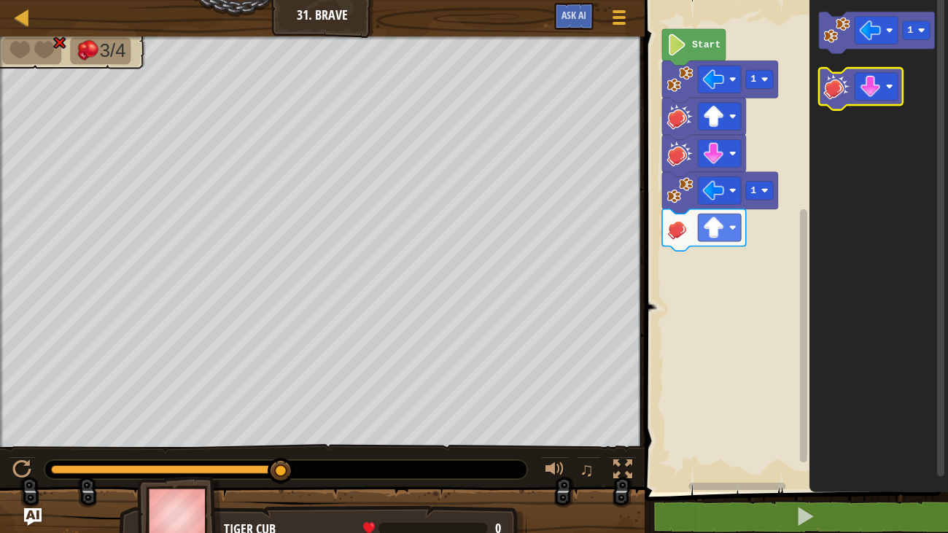
click at [834, 87] on image "Blockly Workspace" at bounding box center [837, 86] width 26 height 26
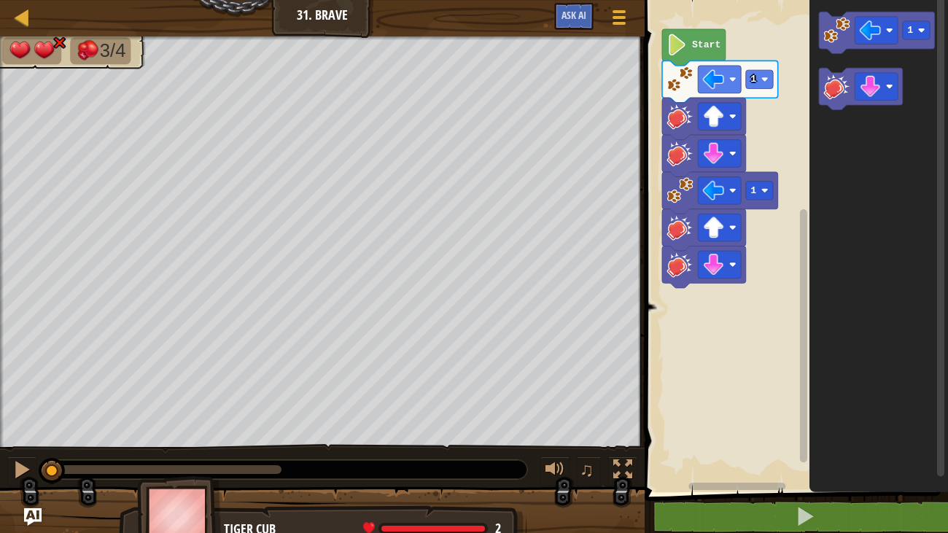
drag, startPoint x: 279, startPoint y: 477, endPoint x: 23, endPoint y: 444, distance: 258.0
click at [23, 444] on div "♫" at bounding box center [322, 466] width 645 height 44
click at [22, 466] on div at bounding box center [21, 469] width 19 height 19
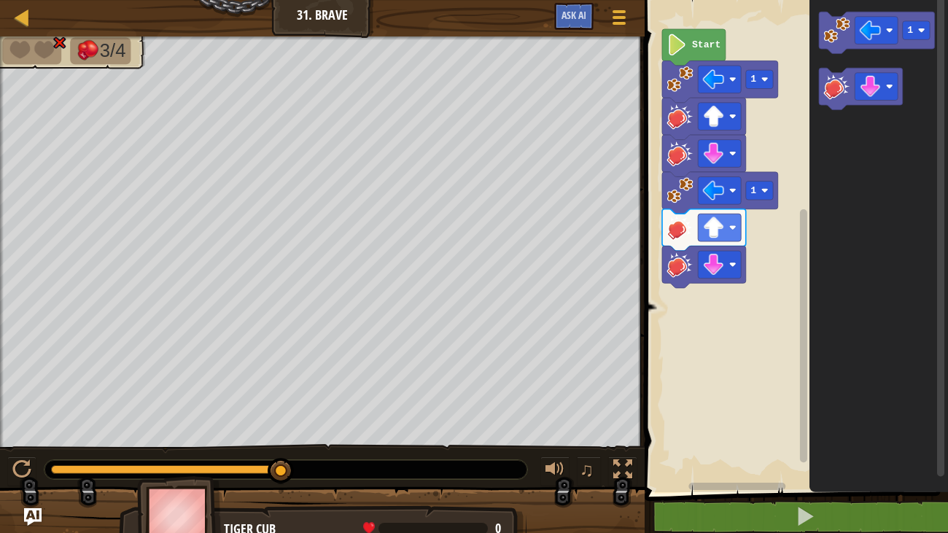
click at [688, 266] on image "Blockly Workspace" at bounding box center [680, 265] width 26 height 26
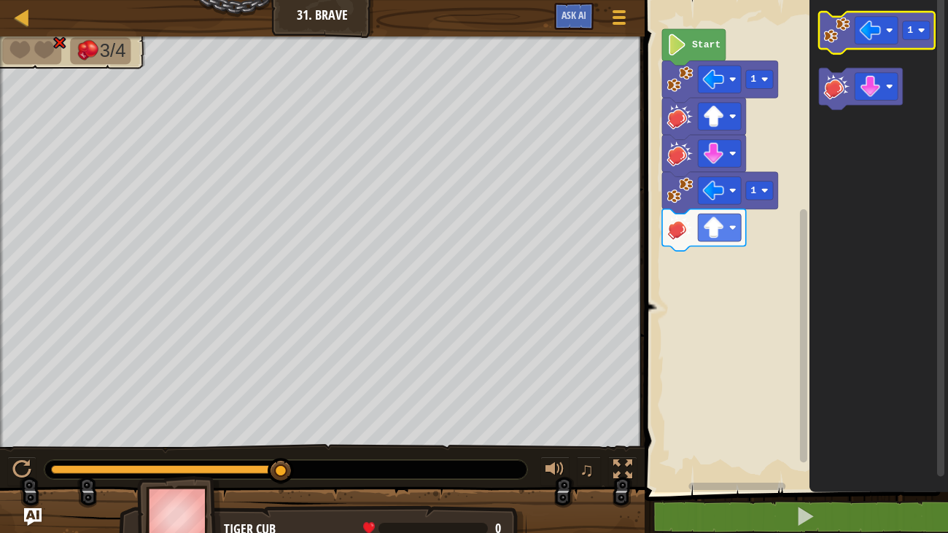
click at [841, 28] on image "Blockly Workspace" at bounding box center [837, 30] width 26 height 26
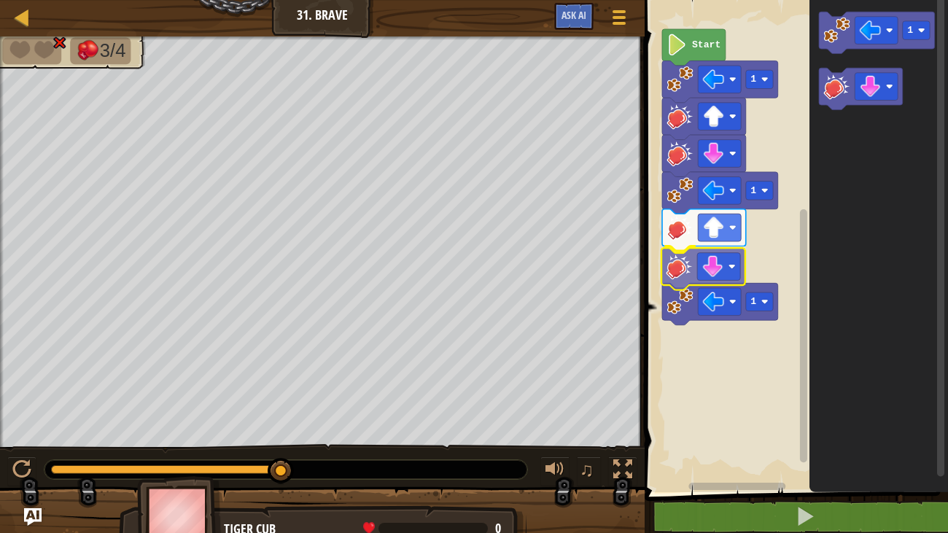
click at [688, 271] on div "Start 1 1 1 1" at bounding box center [794, 242] width 308 height 499
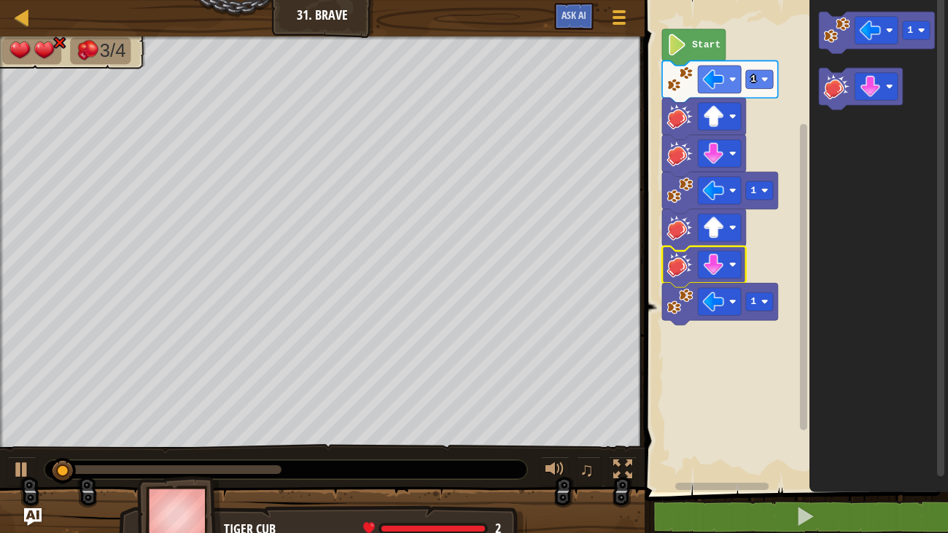
click at [688, 29] on icon "Blockly Workspace" at bounding box center [693, 47] width 63 height 36
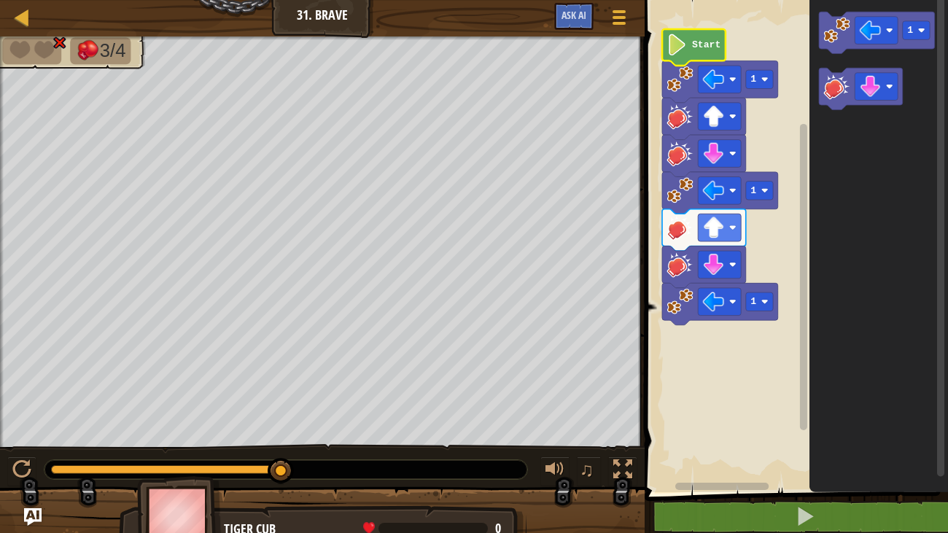
click at [677, 113] on image "Blockly Workspace" at bounding box center [680, 116] width 26 height 26
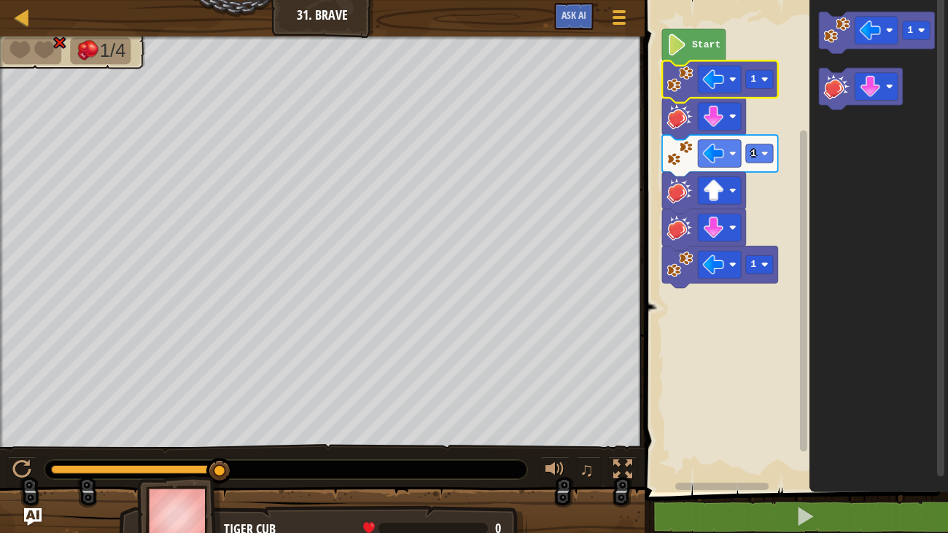
click at [679, 87] on image "Blockly Workspace" at bounding box center [680, 79] width 26 height 26
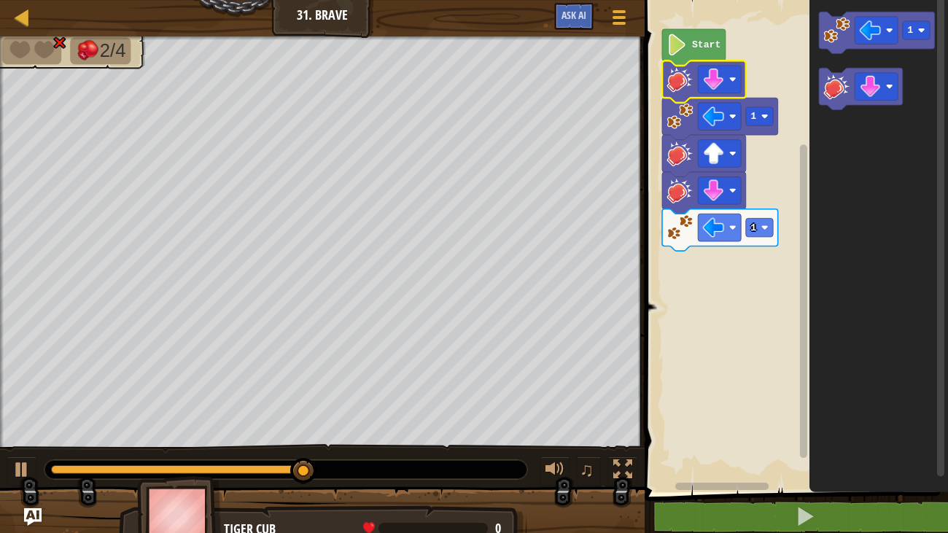
click at [677, 86] on image "Blockly Workspace" at bounding box center [680, 79] width 26 height 26
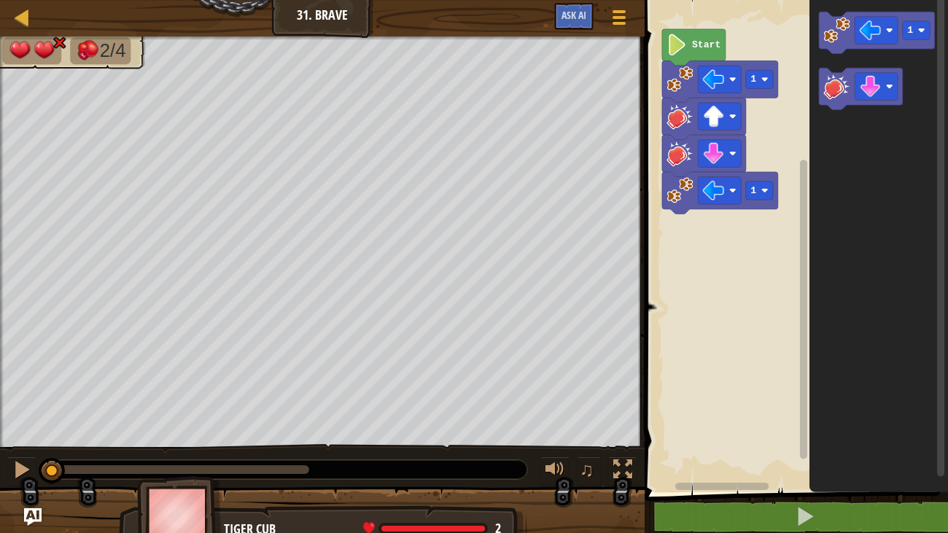
click at [677, 86] on image "Blockly Workspace" at bounding box center [680, 79] width 26 height 26
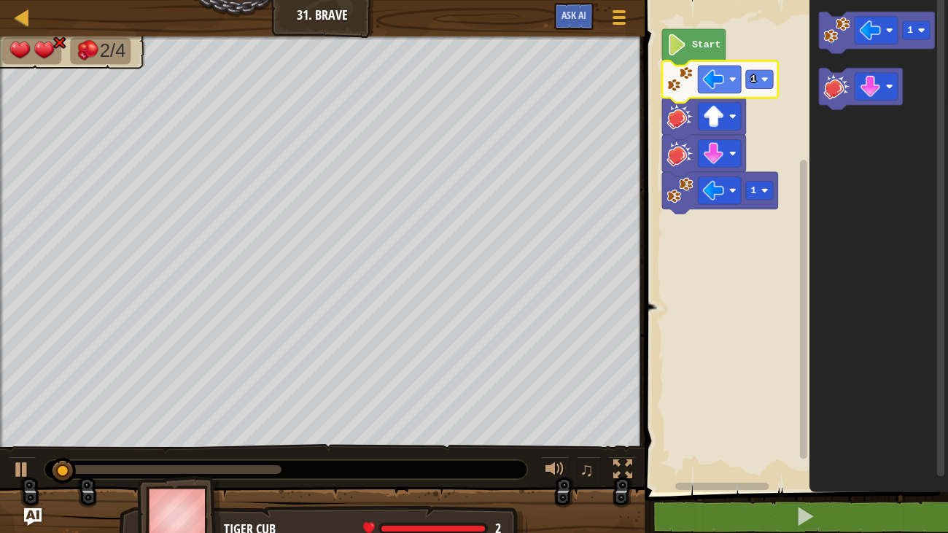
click at [677, 86] on image "Blockly Workspace" at bounding box center [680, 79] width 26 height 26
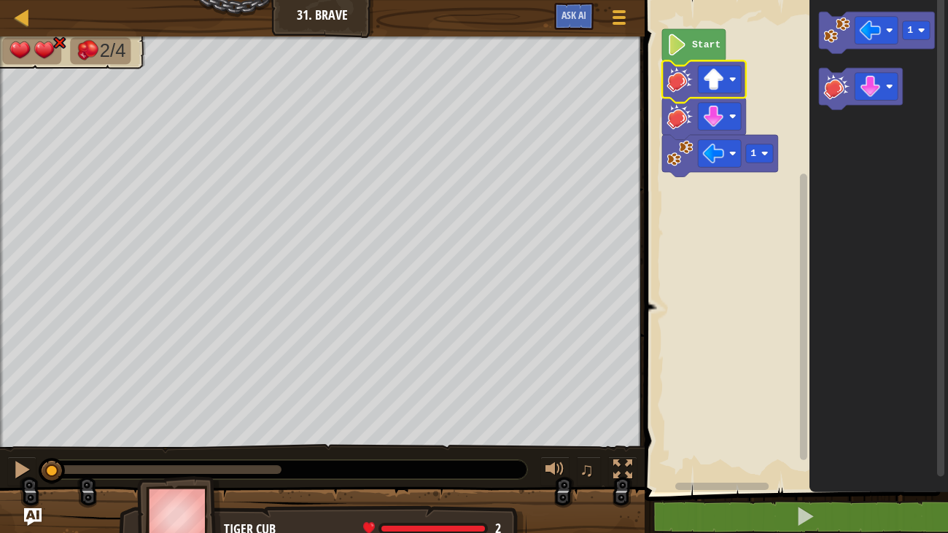
click at [677, 86] on image "Blockly Workspace" at bounding box center [680, 79] width 26 height 26
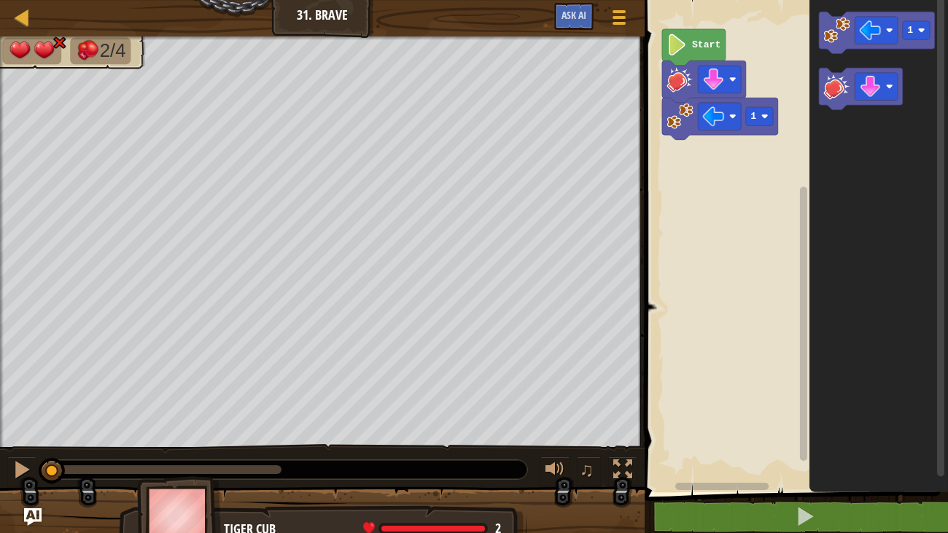
click at [677, 86] on image "Blockly Workspace" at bounding box center [680, 79] width 26 height 26
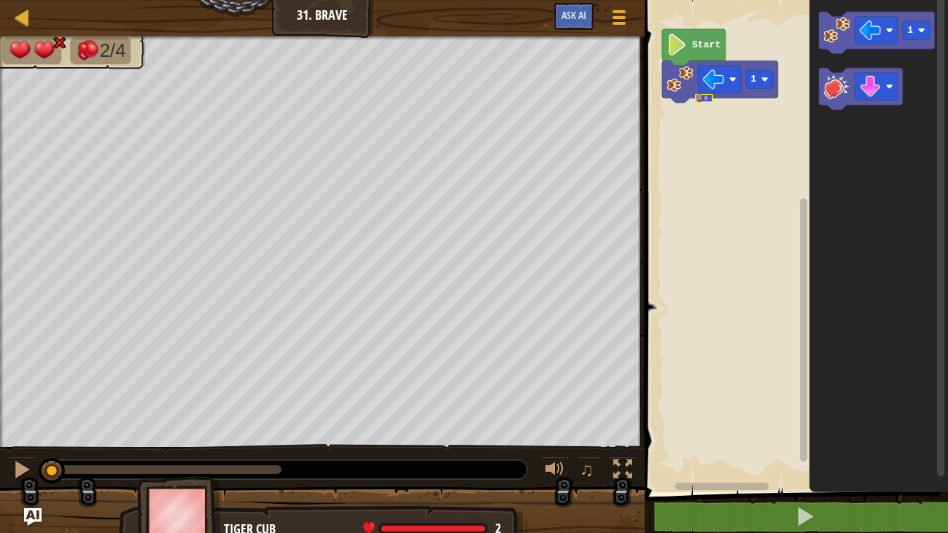
click at [677, 86] on image "Blockly Workspace" at bounding box center [680, 79] width 26 height 26
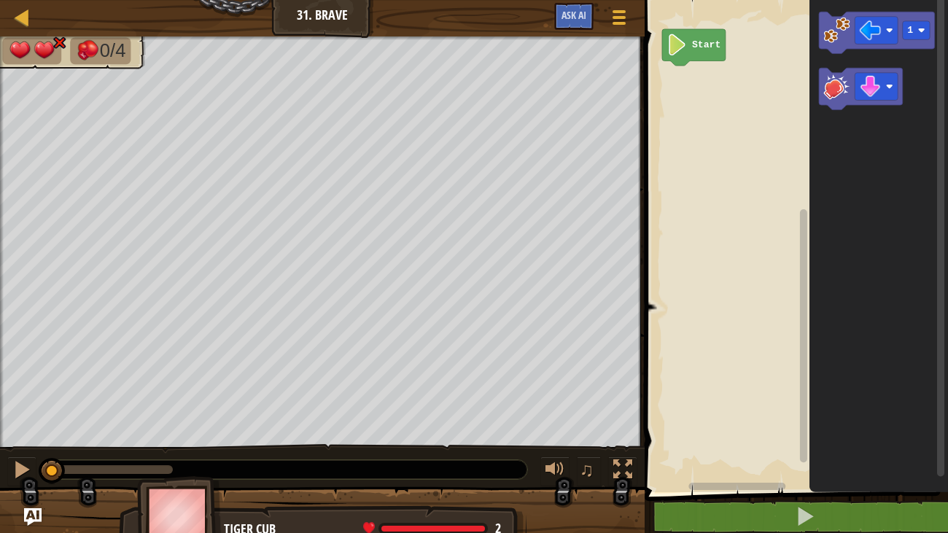
drag, startPoint x: 176, startPoint y: 467, endPoint x: 0, endPoint y: 425, distance: 180.7
click at [0, 425] on div "0/4 ♫ Tiger Cub 2 x: 30 y: 14 x: 22 y: 14 action: move" at bounding box center [474, 291] width 948 height 510
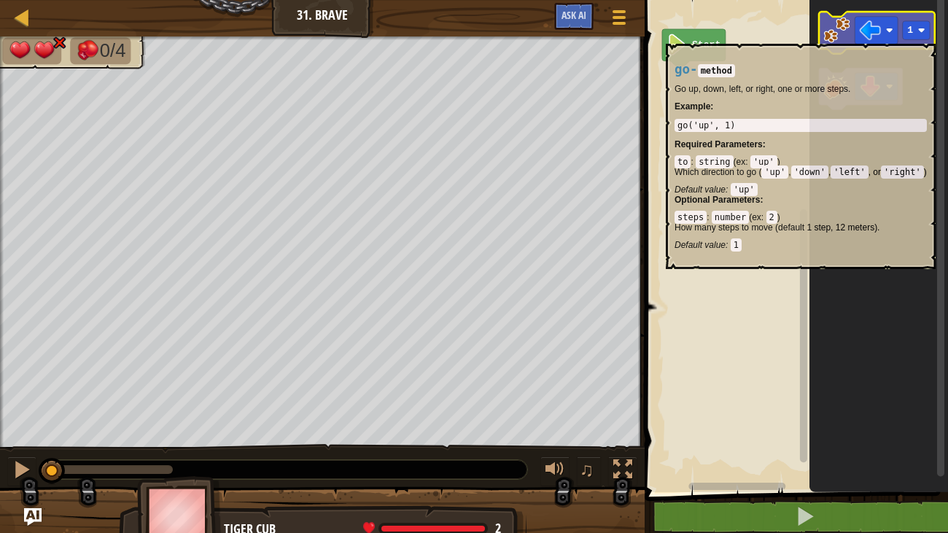
click at [844, 36] on image "Blockly Workspace" at bounding box center [837, 30] width 26 height 26
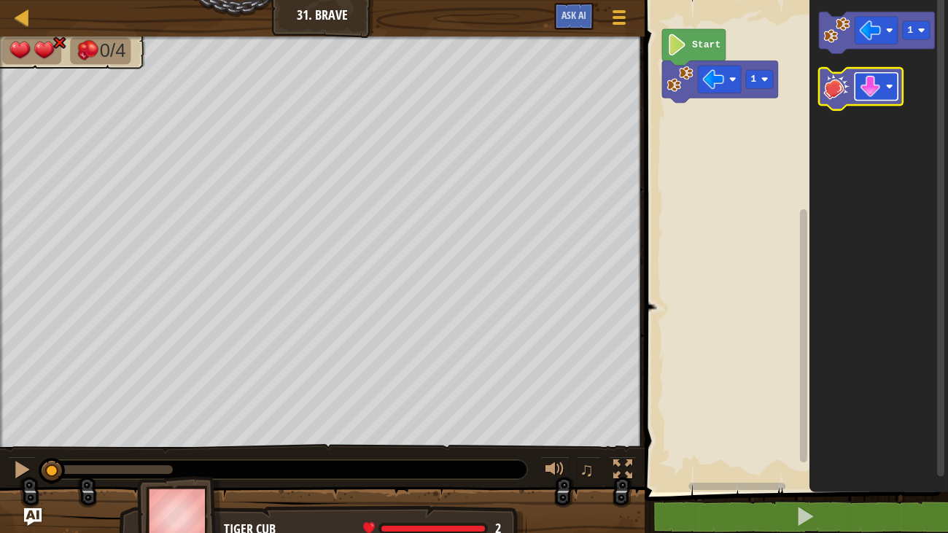
click at [868, 92] on image "Blockly Workspace" at bounding box center [871, 87] width 22 height 22
click at [841, 98] on image "Blockly Workspace" at bounding box center [837, 86] width 26 height 26
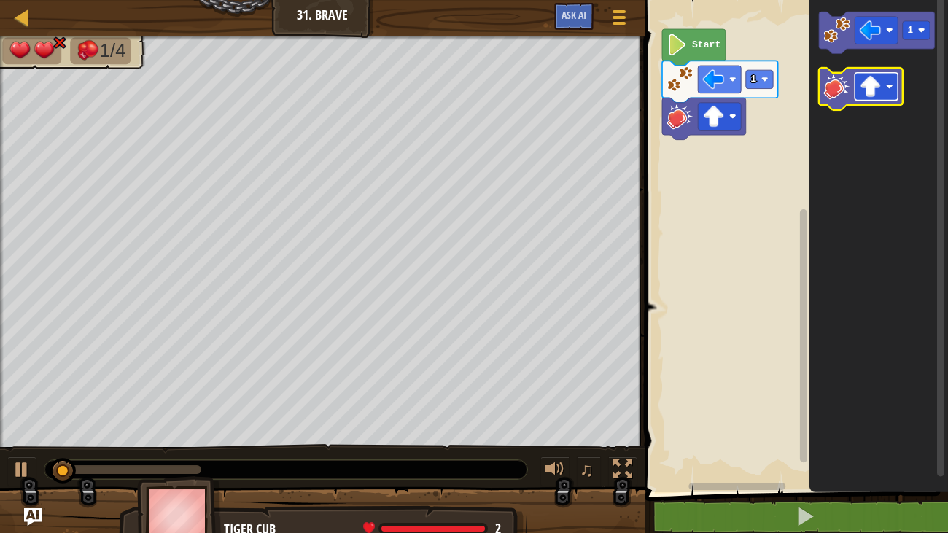
click at [864, 99] on rect "Blockly Workspace" at bounding box center [875, 87] width 43 height 28
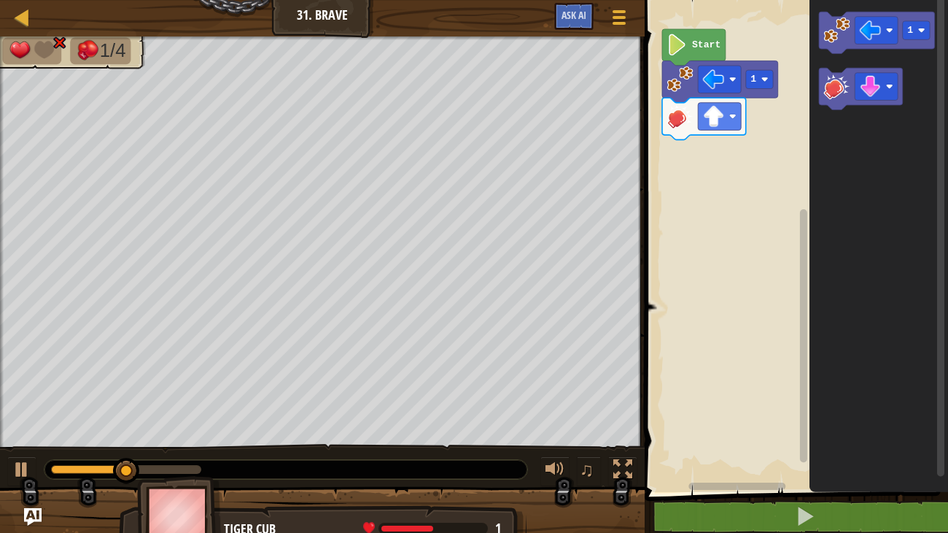
click at [842, 112] on icon "Blockly Workspace" at bounding box center [878, 242] width 139 height 499
click at [830, 96] on image "Blockly Workspace" at bounding box center [837, 86] width 26 height 26
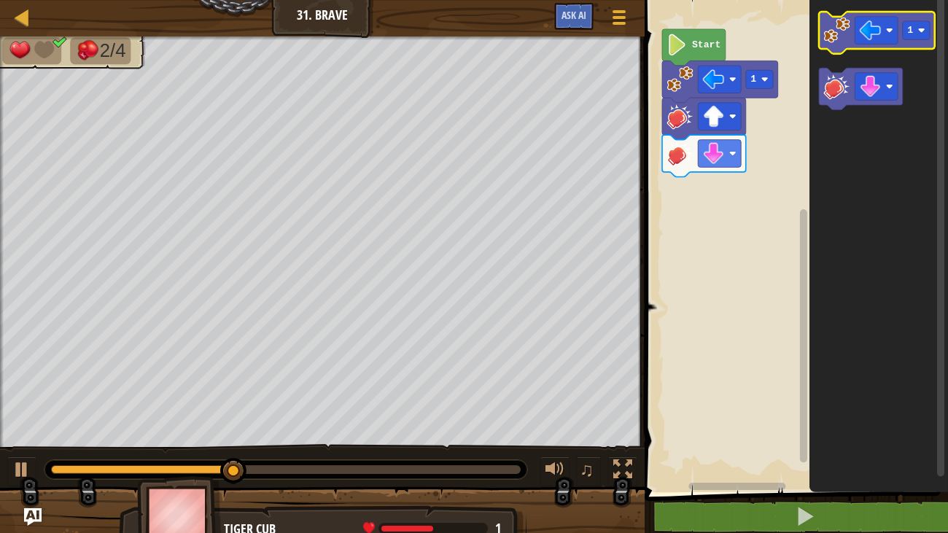
click at [843, 33] on image "Blockly Workspace" at bounding box center [837, 30] width 26 height 26
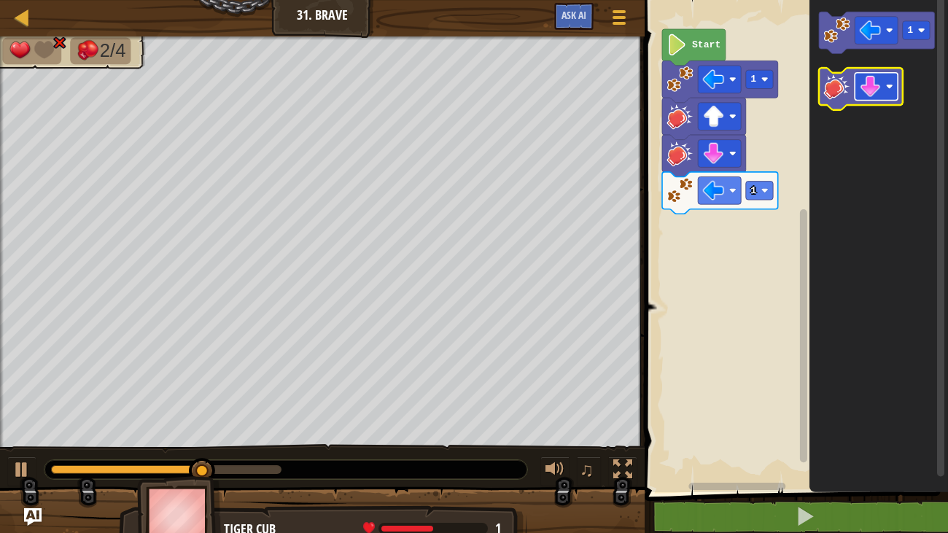
click at [871, 88] on image "Blockly Workspace" at bounding box center [871, 87] width 22 height 22
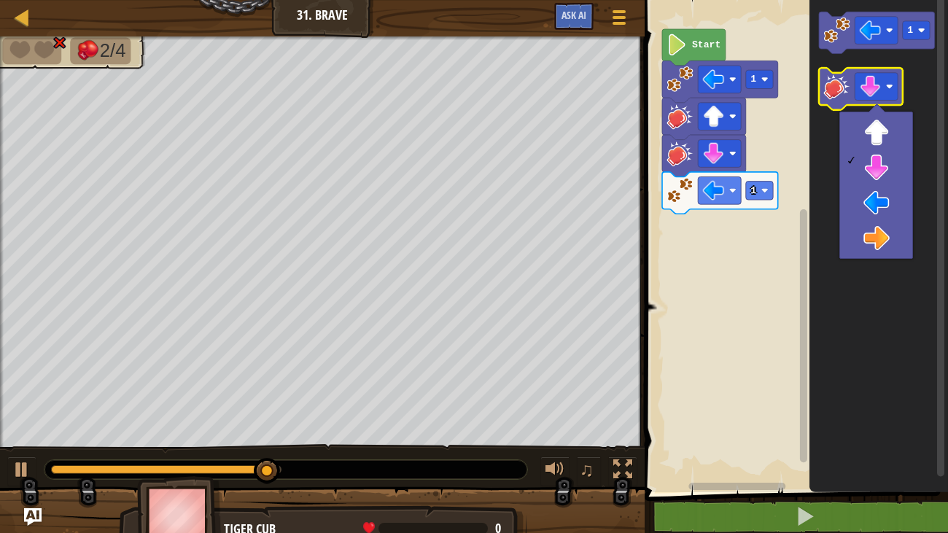
click at [825, 87] on image "Blockly Workspace" at bounding box center [837, 86] width 26 height 26
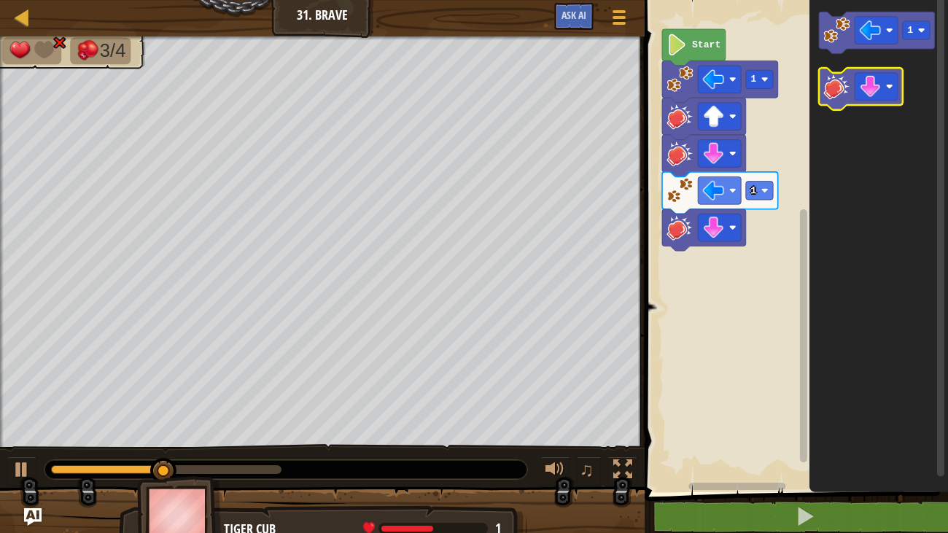
click at [871, 102] on icon "Blockly Workspace" at bounding box center [861, 89] width 84 height 42
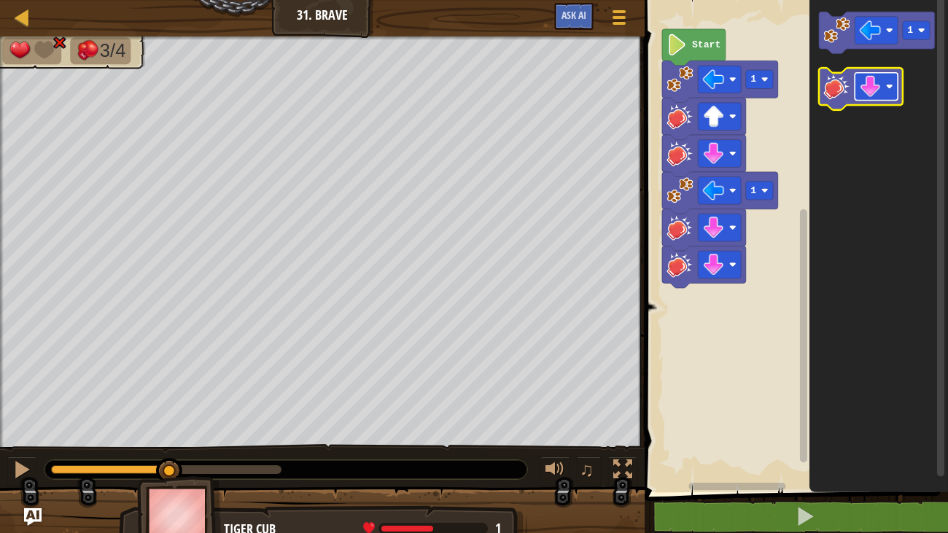
click at [868, 93] on image "Blockly Workspace" at bounding box center [871, 87] width 22 height 22
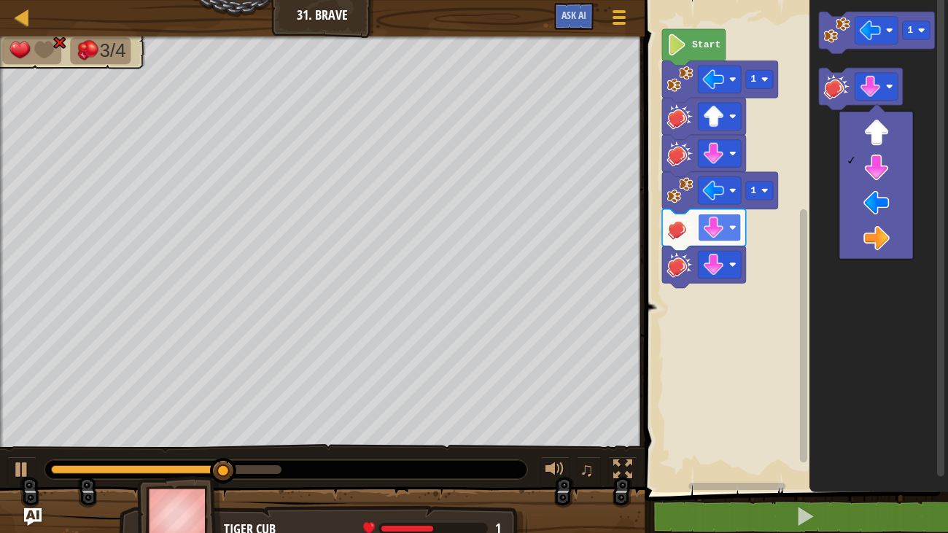
click at [727, 230] on rect "Blockly Workspace" at bounding box center [719, 228] width 43 height 28
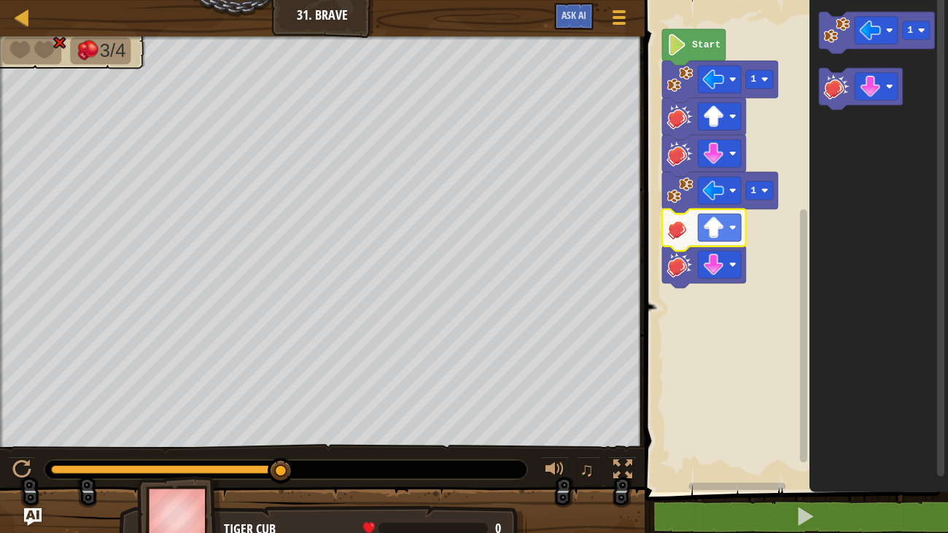
click at [682, 265] on image "Blockly Workspace" at bounding box center [680, 265] width 26 height 26
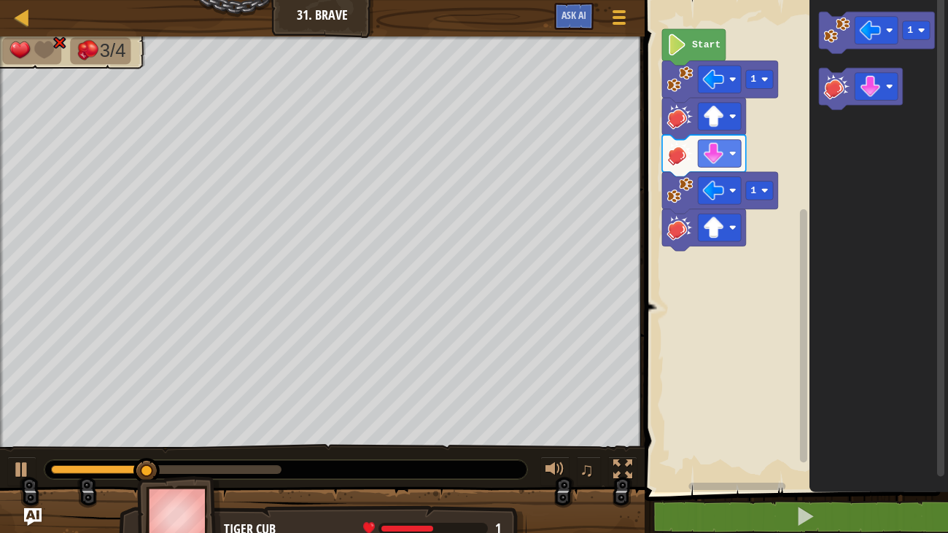
click at [680, 86] on image "Blockly Workspace" at bounding box center [680, 79] width 26 height 26
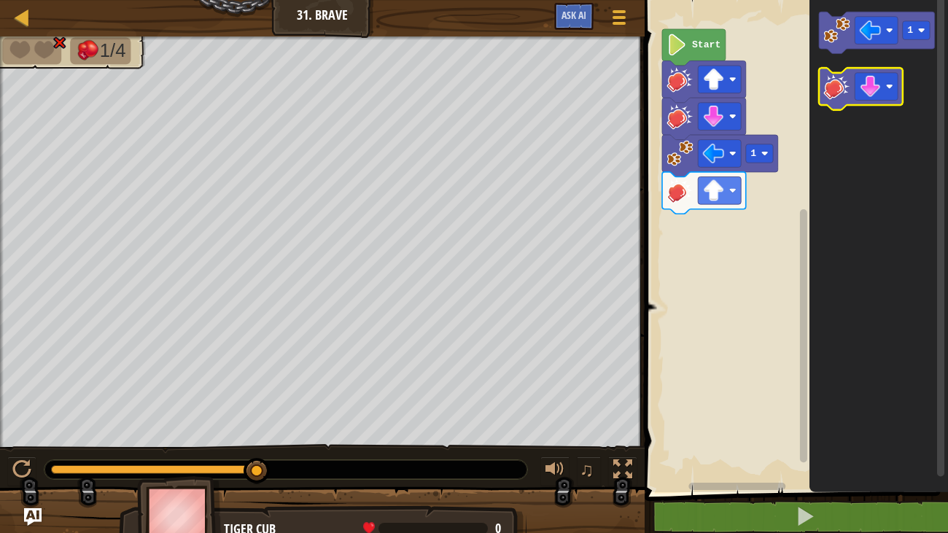
click at [844, 95] on image "Blockly Workspace" at bounding box center [837, 86] width 26 height 26
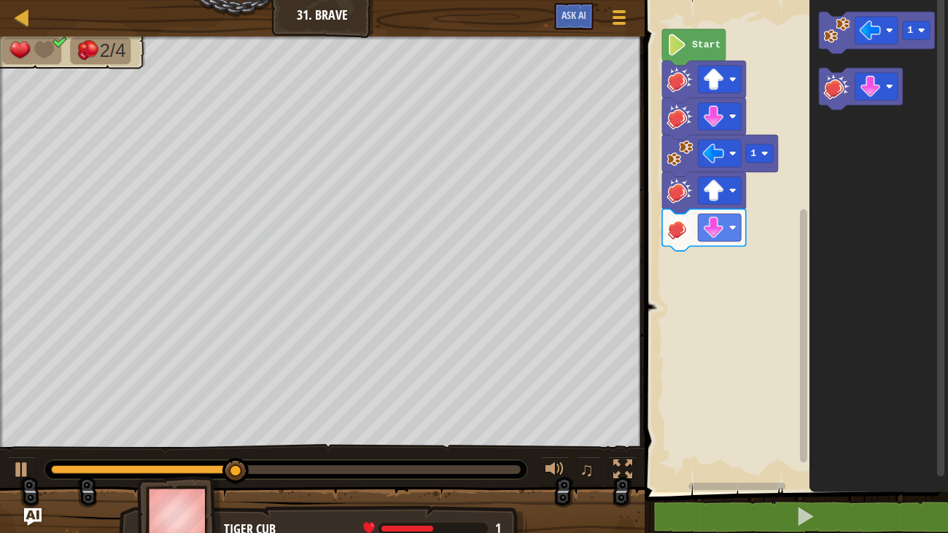
click at [676, 82] on image "Blockly Workspace" at bounding box center [680, 79] width 26 height 26
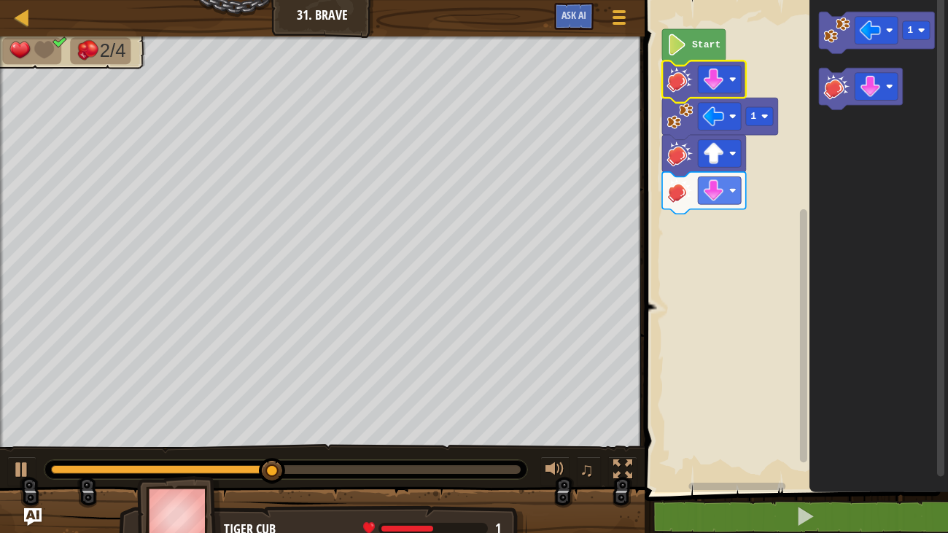
click at [674, 81] on image "Blockly Workspace" at bounding box center [680, 79] width 26 height 26
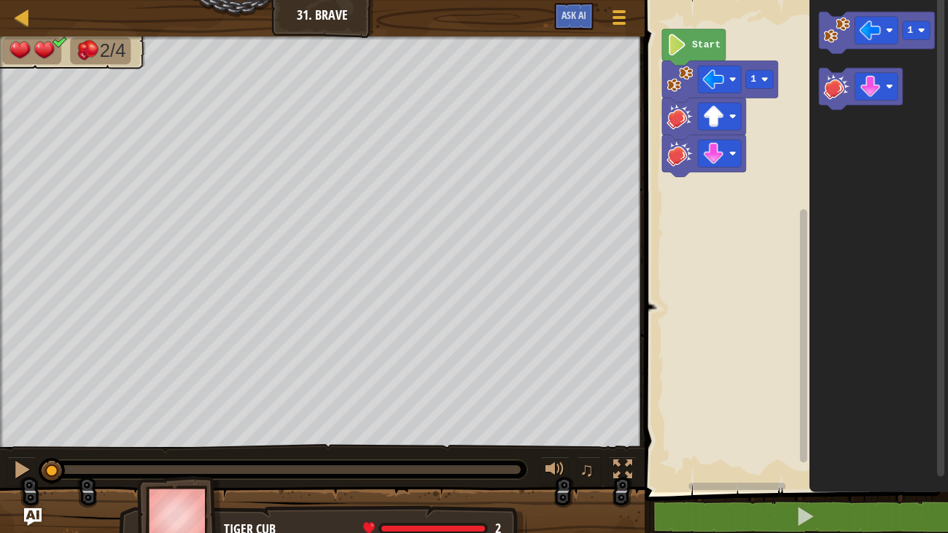
click at [674, 81] on image "Blockly Workspace" at bounding box center [680, 79] width 26 height 26
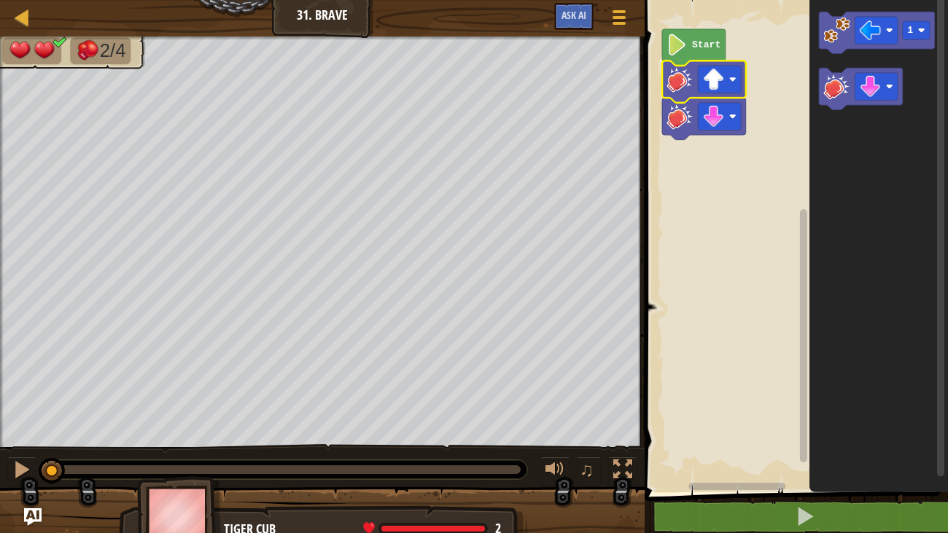
click at [674, 81] on image "Blockly Workspace" at bounding box center [680, 79] width 26 height 26
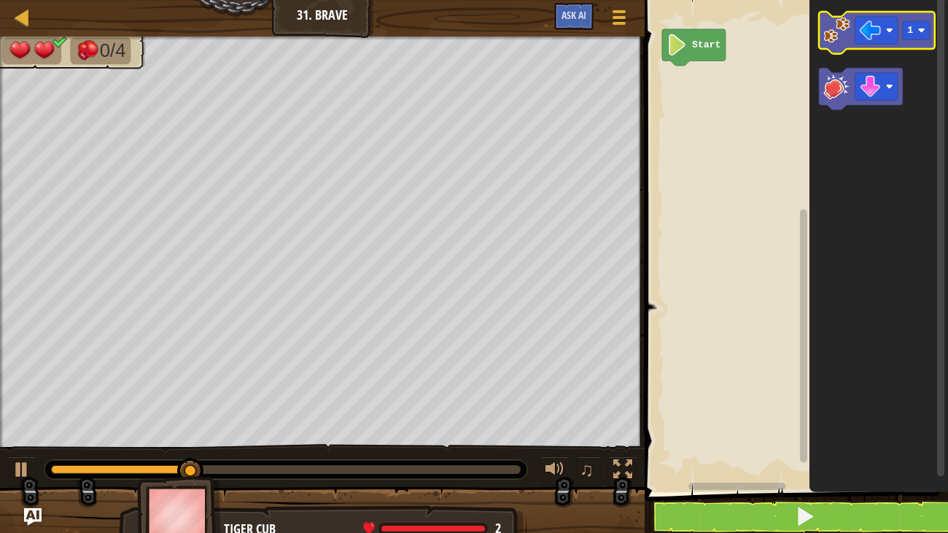
click at [847, 27] on image "Blockly Workspace" at bounding box center [837, 30] width 26 height 26
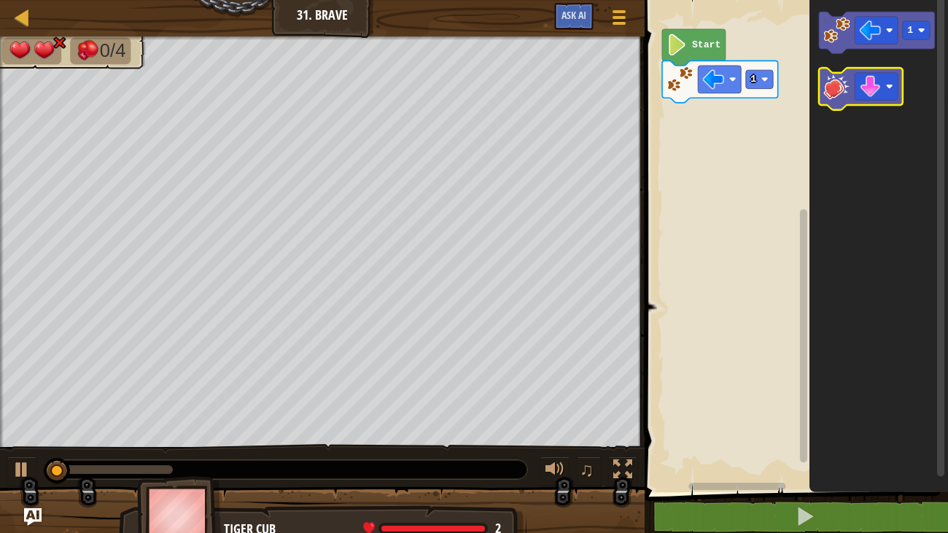
click at [836, 90] on image "Blockly Workspace" at bounding box center [837, 86] width 26 height 26
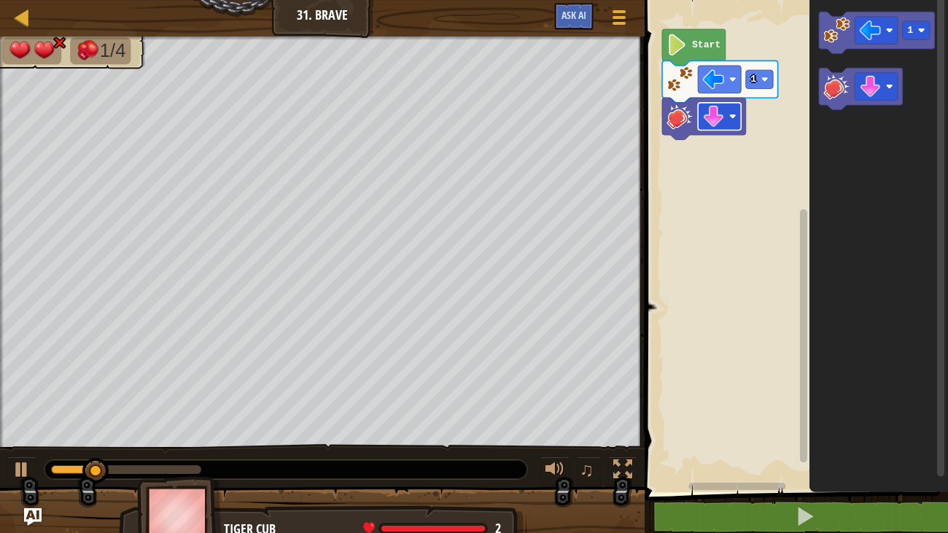
click at [719, 114] on image "Blockly Workspace" at bounding box center [714, 117] width 22 height 22
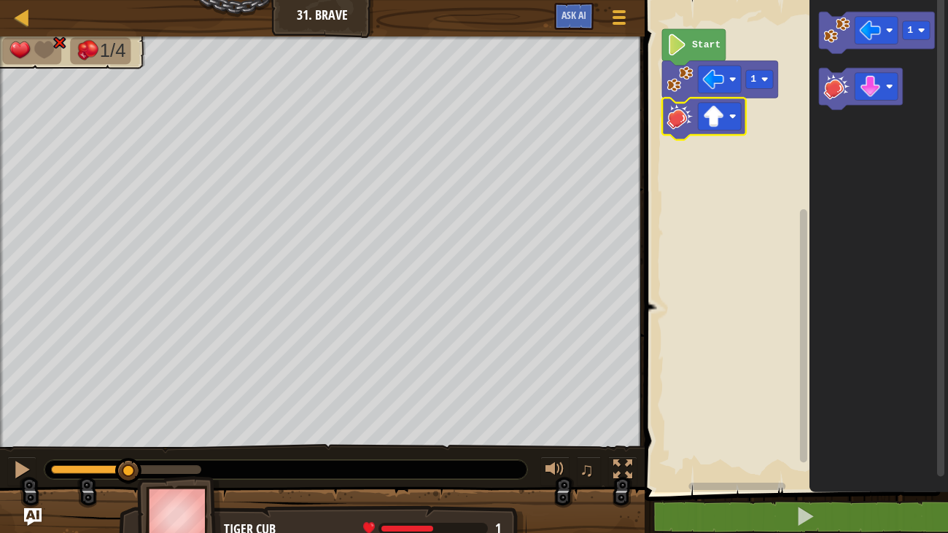
click at [826, 103] on icon "Blockly Workspace" at bounding box center [861, 89] width 84 height 42
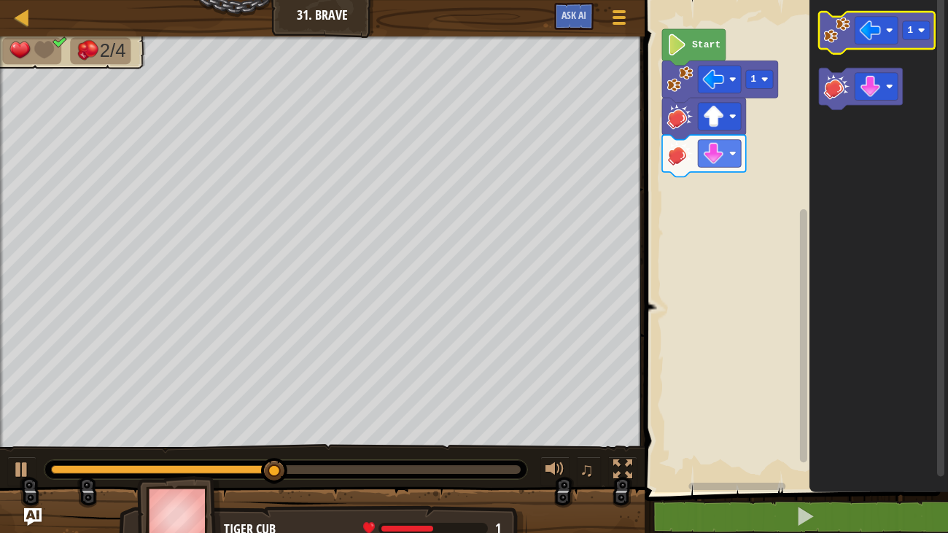
click at [828, 28] on image "Blockly Workspace" at bounding box center [837, 30] width 26 height 26
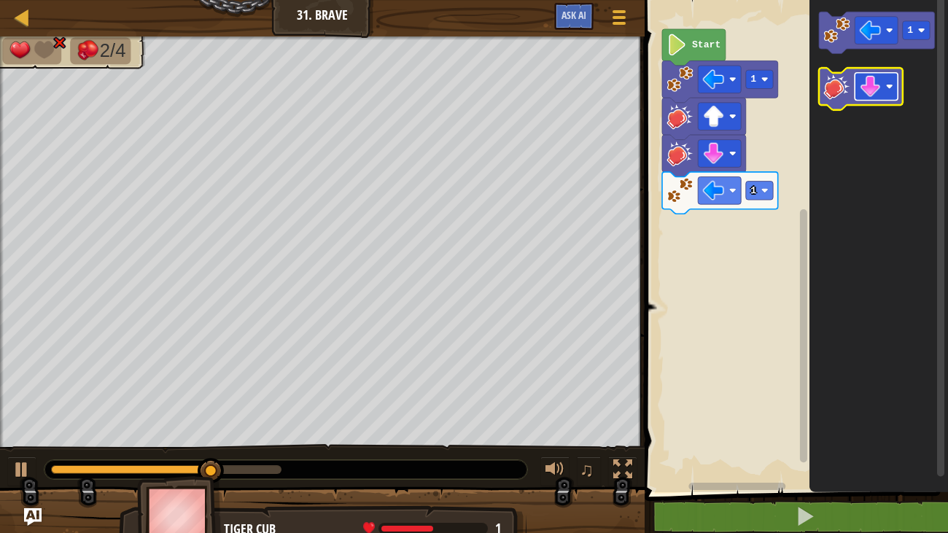
click at [863, 85] on image "Blockly Workspace" at bounding box center [871, 87] width 22 height 22
click at [841, 93] on image "Blockly Workspace" at bounding box center [837, 86] width 26 height 26
click at [872, 86] on image "Blockly Workspace" at bounding box center [871, 87] width 22 height 22
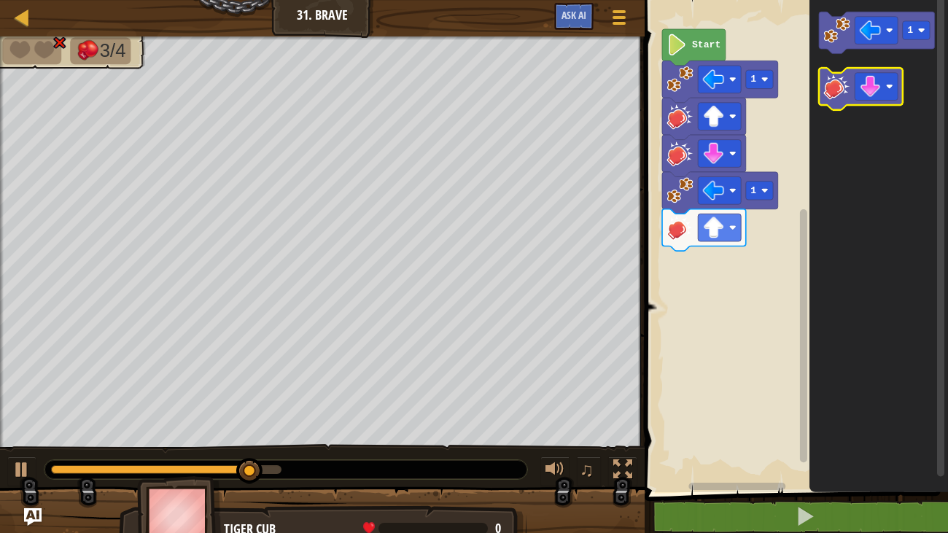
click at [838, 88] on image "Blockly Workspace" at bounding box center [837, 86] width 26 height 26
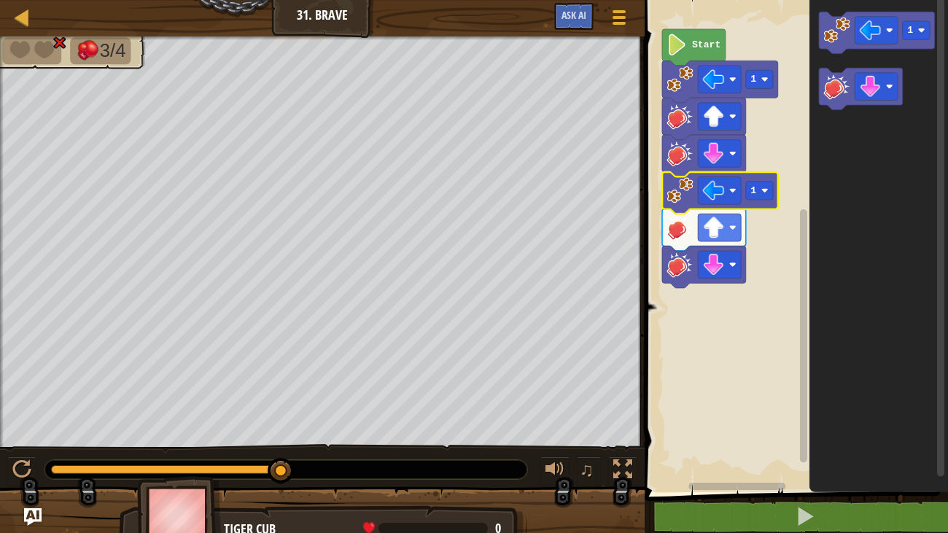
click at [677, 192] on image "Blockly Workspace" at bounding box center [680, 190] width 26 height 26
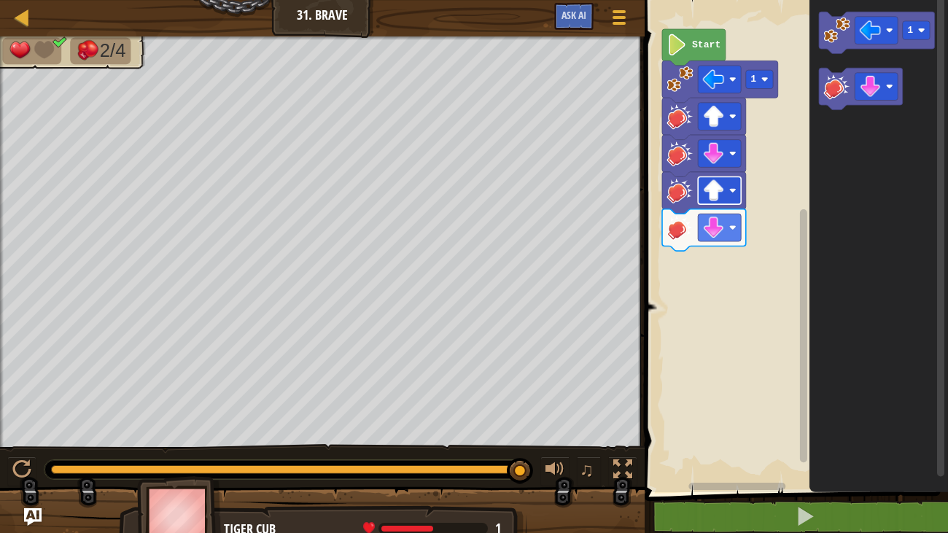
click at [725, 194] on rect "Blockly Workspace" at bounding box center [719, 190] width 43 height 28
click at [750, 194] on rect "Blockly Workspace" at bounding box center [794, 242] width 308 height 499
click at [749, 77] on rect "Blockly Workspace" at bounding box center [759, 79] width 27 height 18
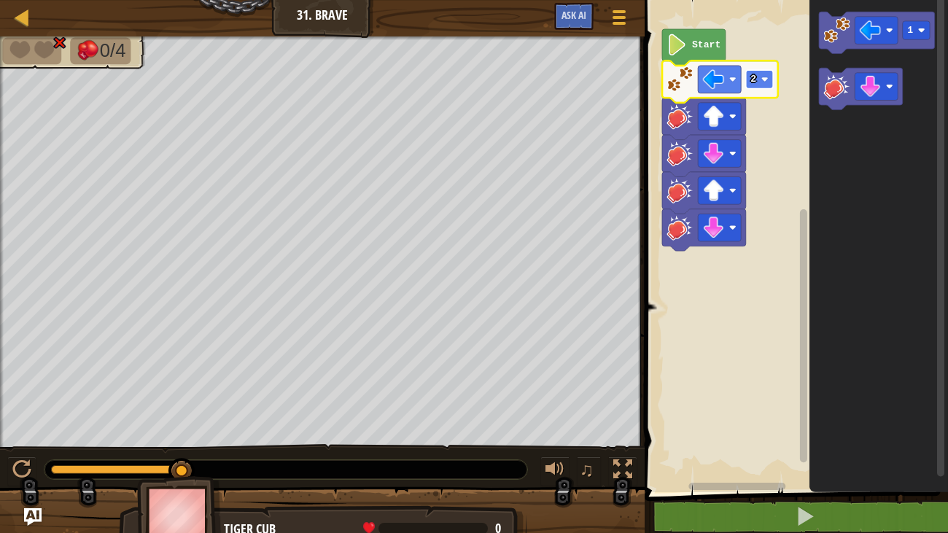
click at [757, 71] on rect "Blockly Workspace" at bounding box center [759, 79] width 27 height 18
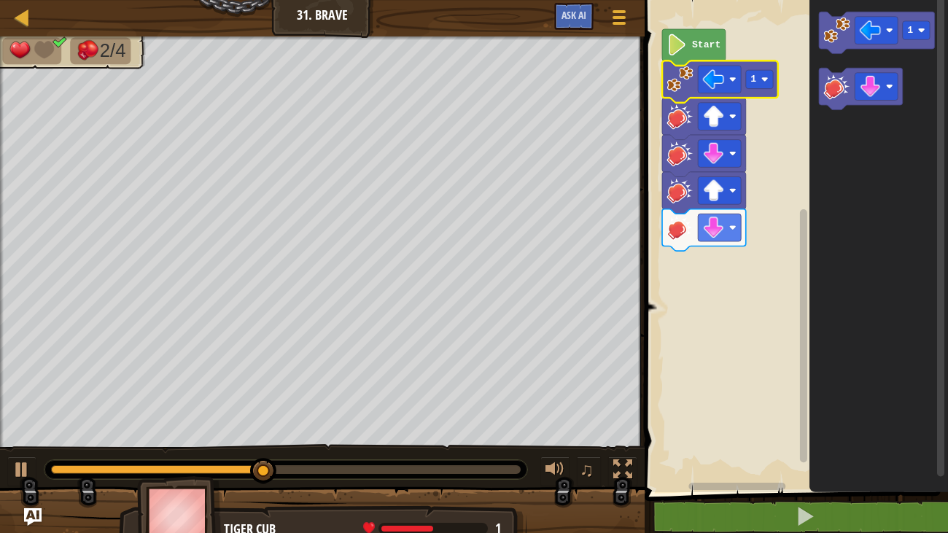
click at [676, 146] on image "Blockly Workspace" at bounding box center [680, 153] width 26 height 26
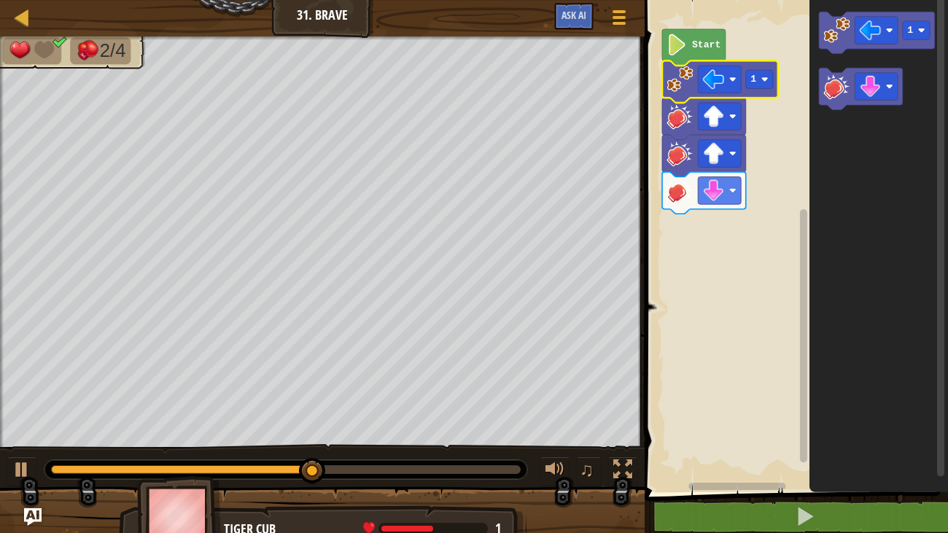
click at [677, 86] on image "Blockly Workspace" at bounding box center [680, 79] width 26 height 26
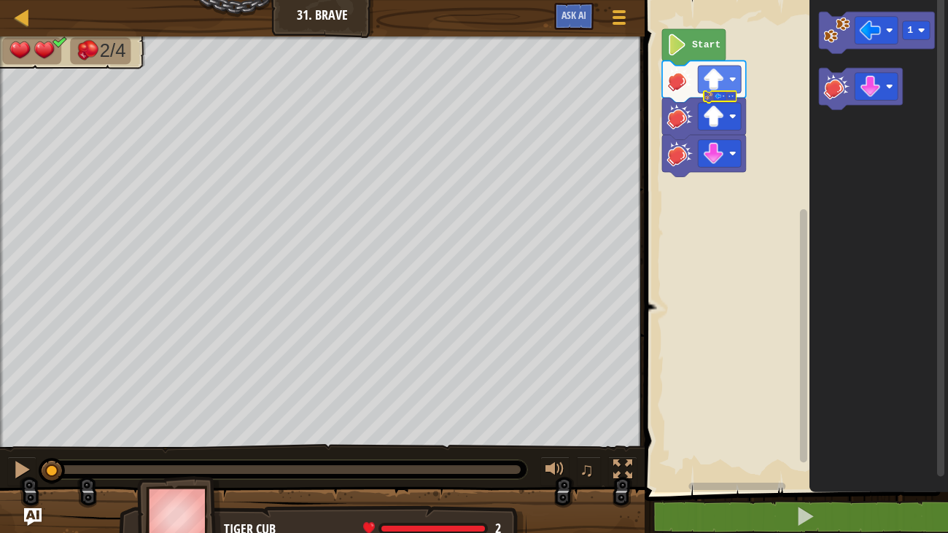
click at [677, 86] on image "Blockly Workspace" at bounding box center [680, 79] width 26 height 26
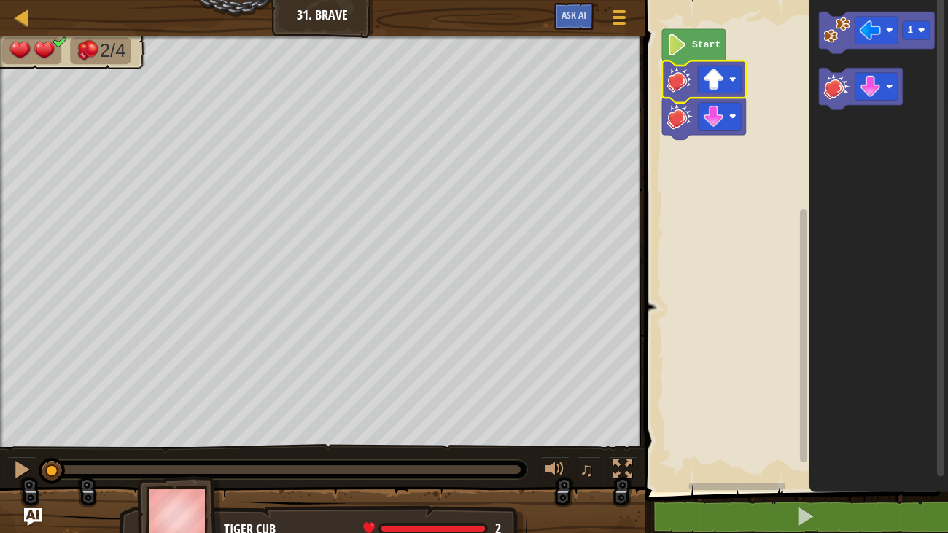
click at [677, 86] on image "Blockly Workspace" at bounding box center [680, 79] width 26 height 26
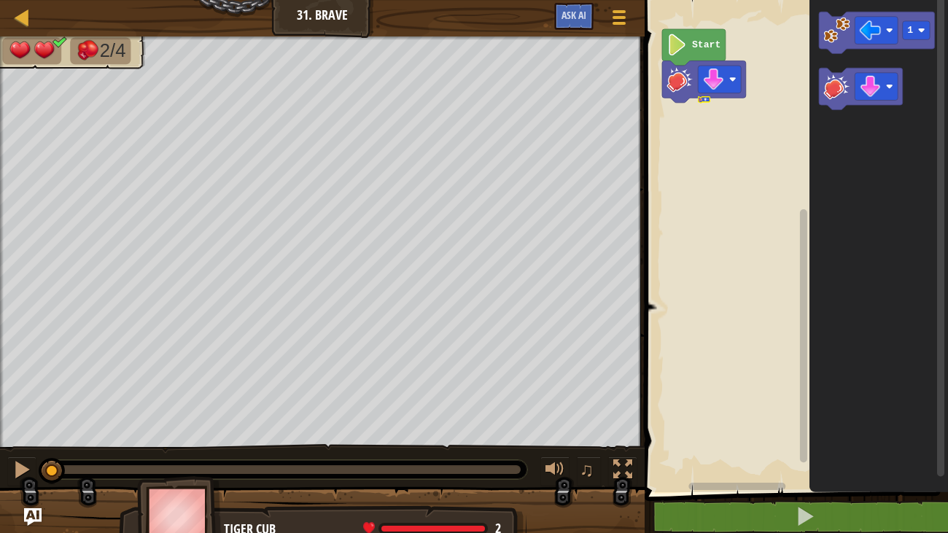
click at [677, 86] on image "Blockly Workspace" at bounding box center [680, 79] width 26 height 26
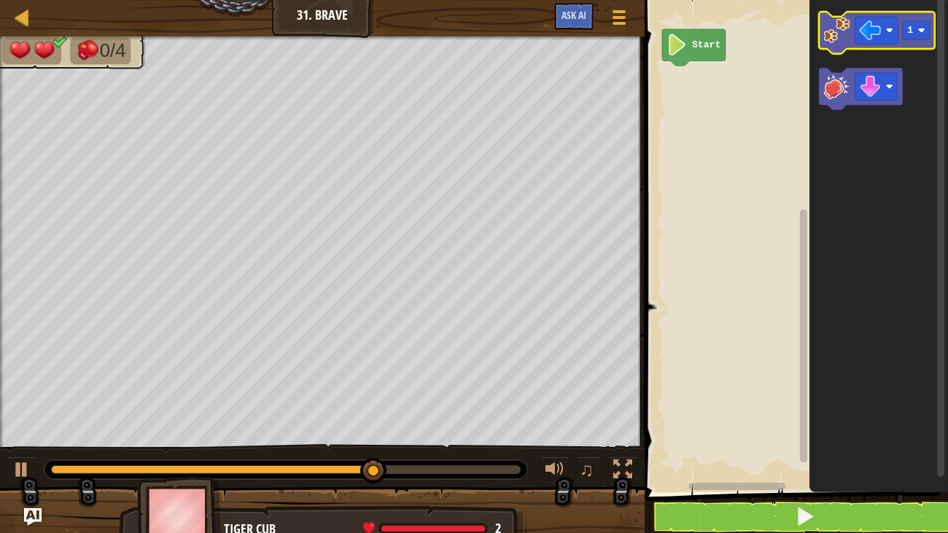
click at [834, 39] on image "Blockly Workspace" at bounding box center [837, 30] width 26 height 26
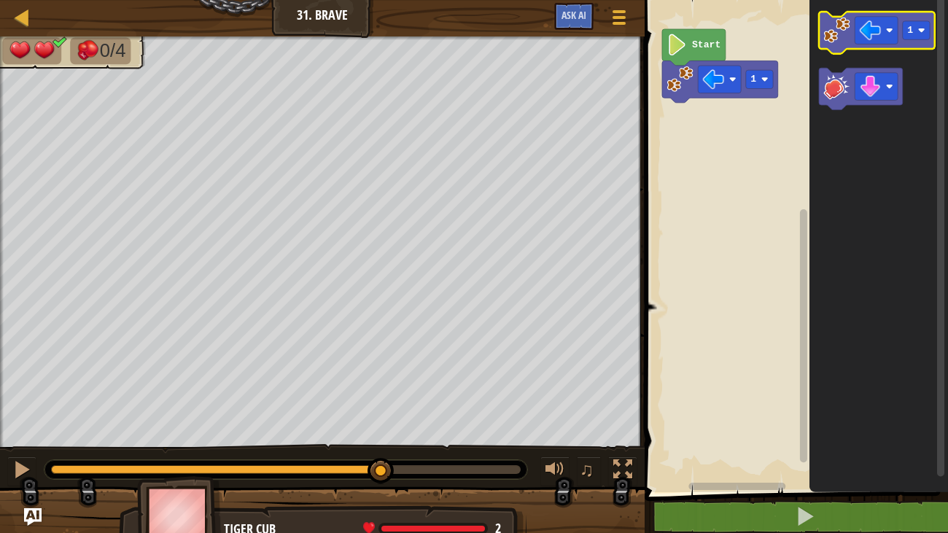
click at [834, 39] on image "Blockly Workspace" at bounding box center [837, 30] width 26 height 26
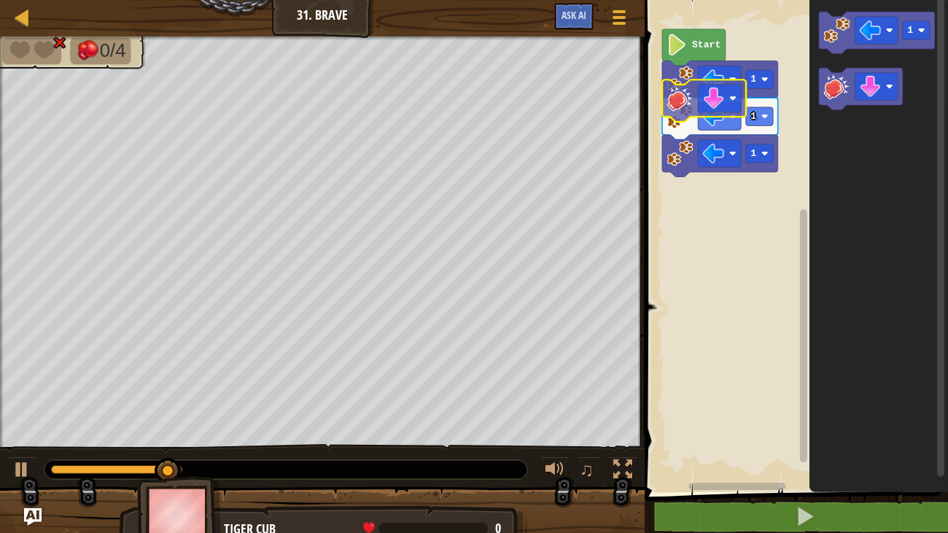
click at [687, 94] on div "Start 1 1 1 1" at bounding box center [794, 242] width 308 height 499
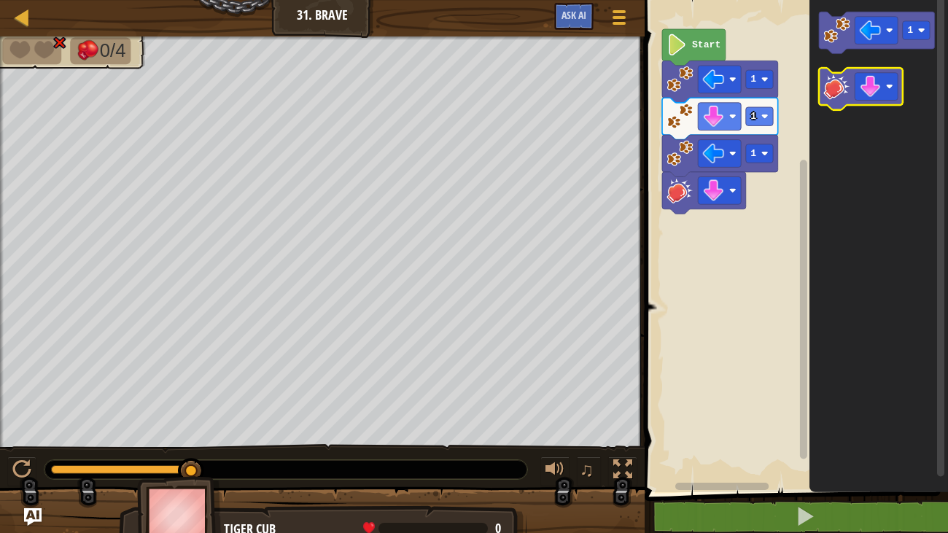
click at [835, 91] on image "Blockly Workspace" at bounding box center [837, 86] width 26 height 26
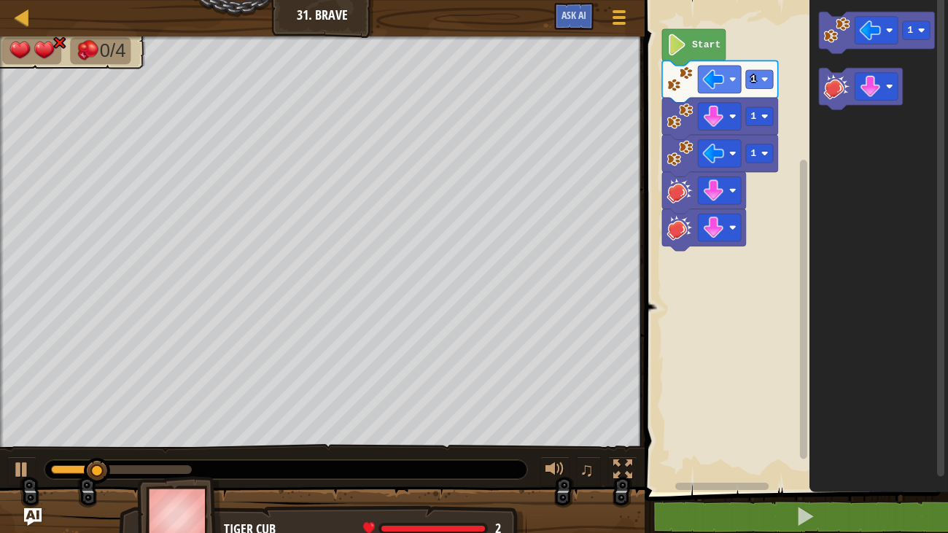
click at [673, 84] on image "Blockly Workspace" at bounding box center [680, 79] width 26 height 26
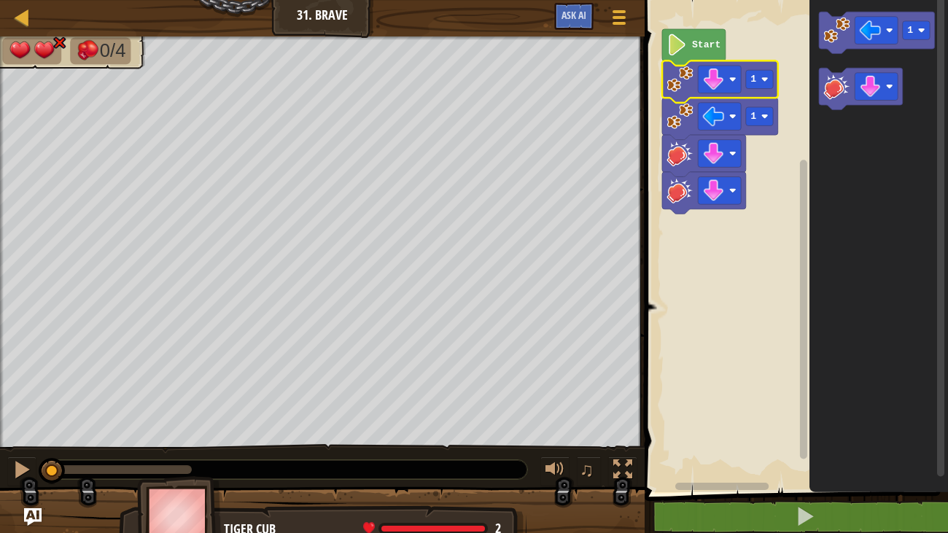
click at [673, 84] on image "Blockly Workspace" at bounding box center [680, 79] width 26 height 26
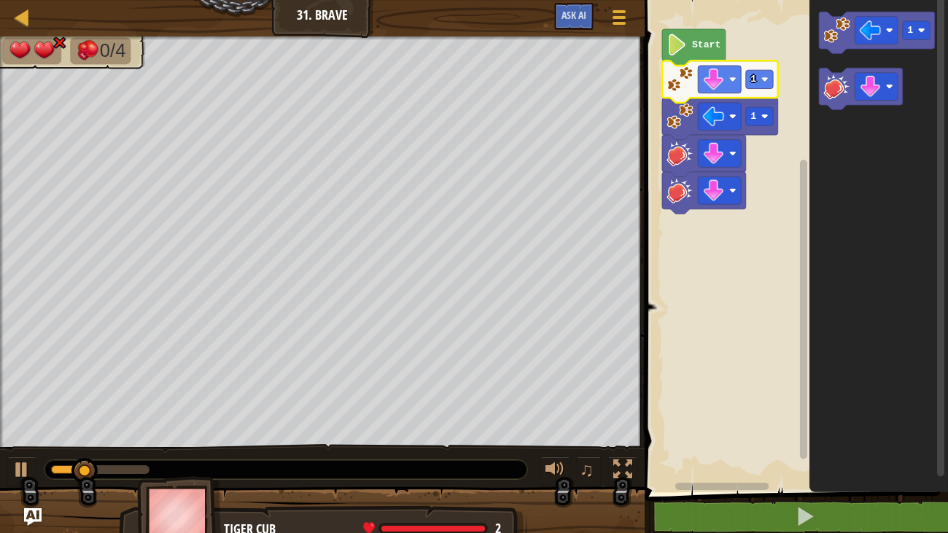
click at [673, 84] on image "Blockly Workspace" at bounding box center [680, 79] width 26 height 26
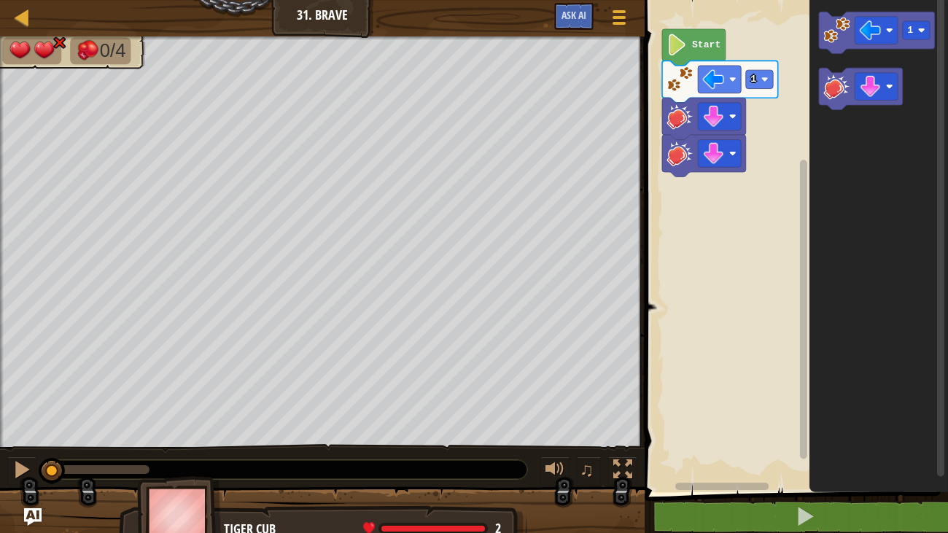
click at [673, 84] on image "Blockly Workspace" at bounding box center [680, 79] width 26 height 26
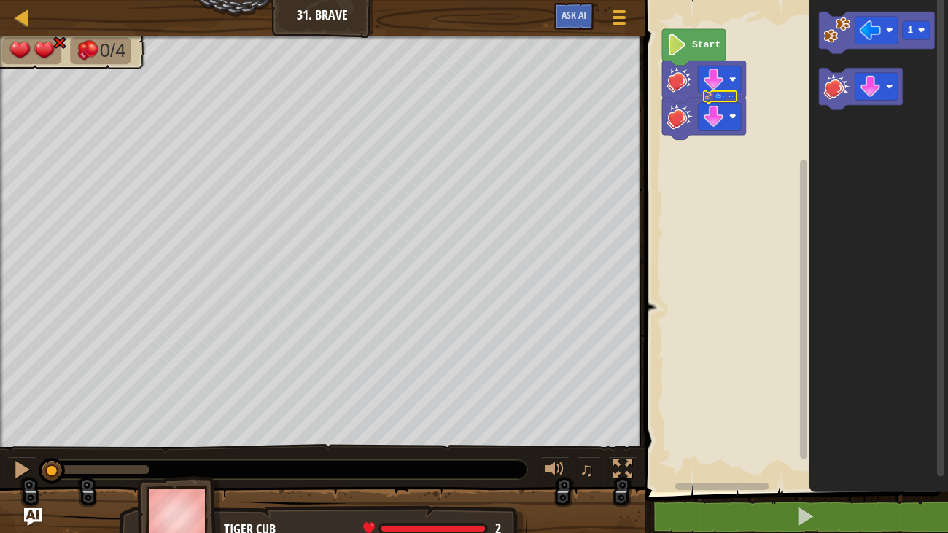
click at [673, 84] on image "Blockly Workspace" at bounding box center [680, 79] width 26 height 26
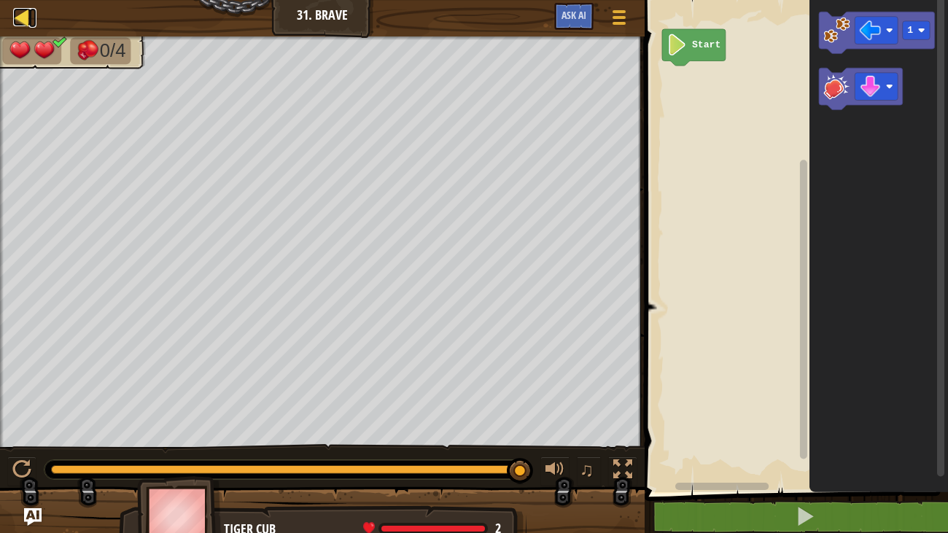
click at [19, 25] on div at bounding box center [22, 17] width 18 height 18
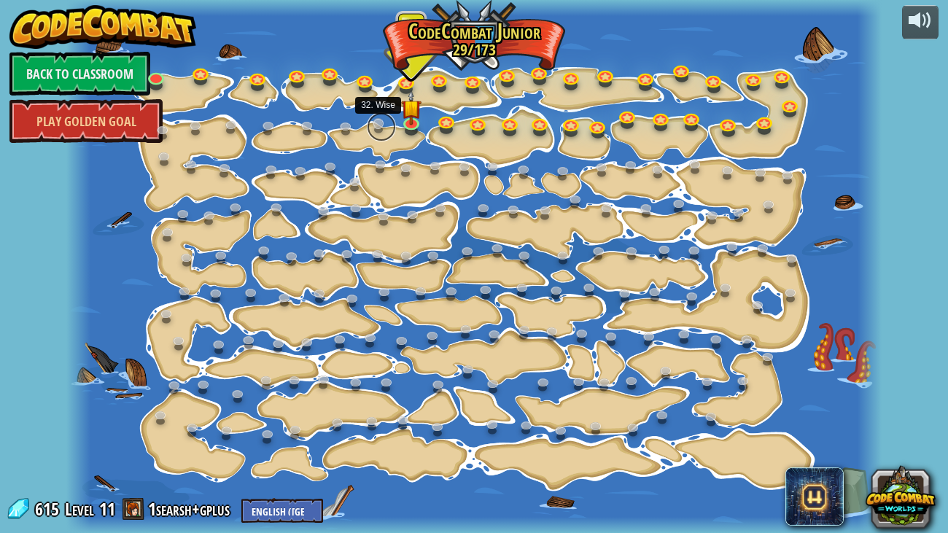
click at [375, 128] on link at bounding box center [381, 126] width 29 height 29
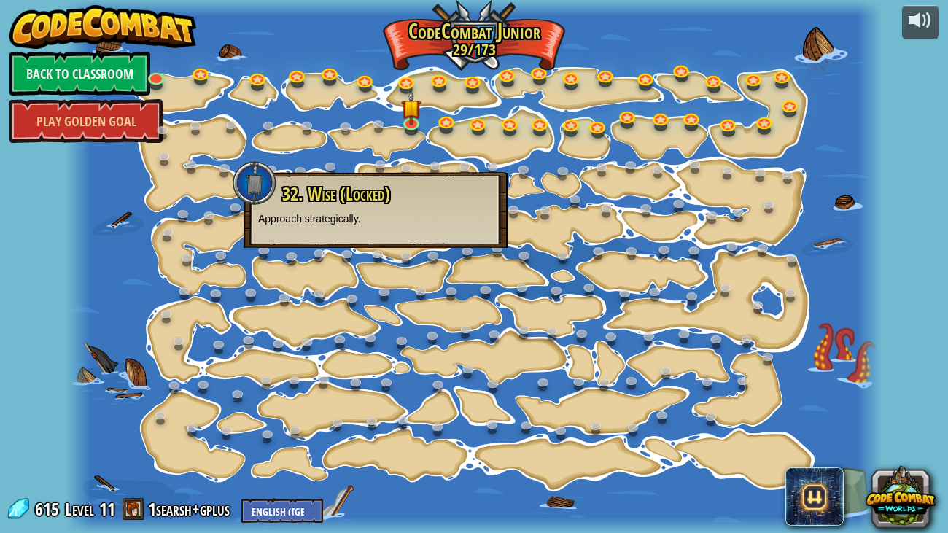
click at [362, 192] on span "32. Wise (Locked)" at bounding box center [336, 194] width 108 height 25
click at [411, 123] on link at bounding box center [412, 122] width 29 height 29
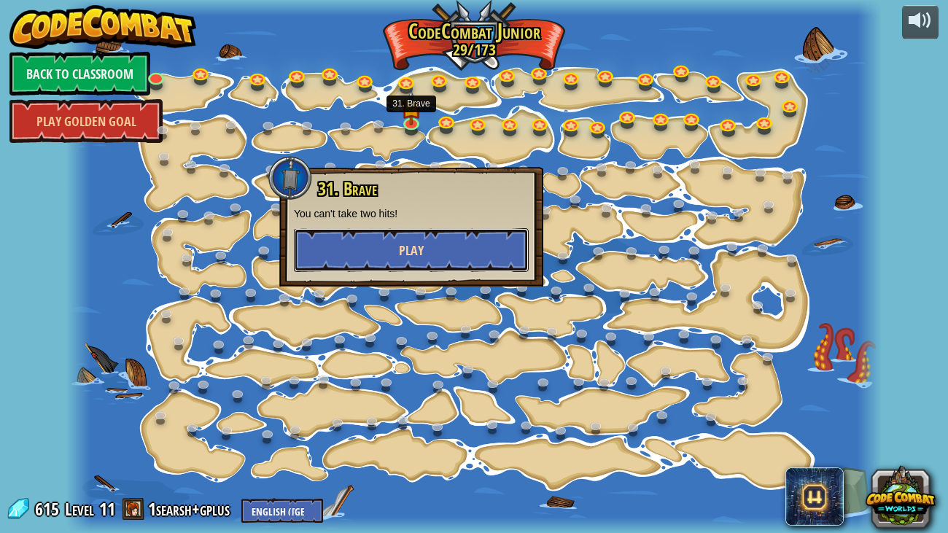
click at [373, 241] on button "Play" at bounding box center [411, 250] width 235 height 44
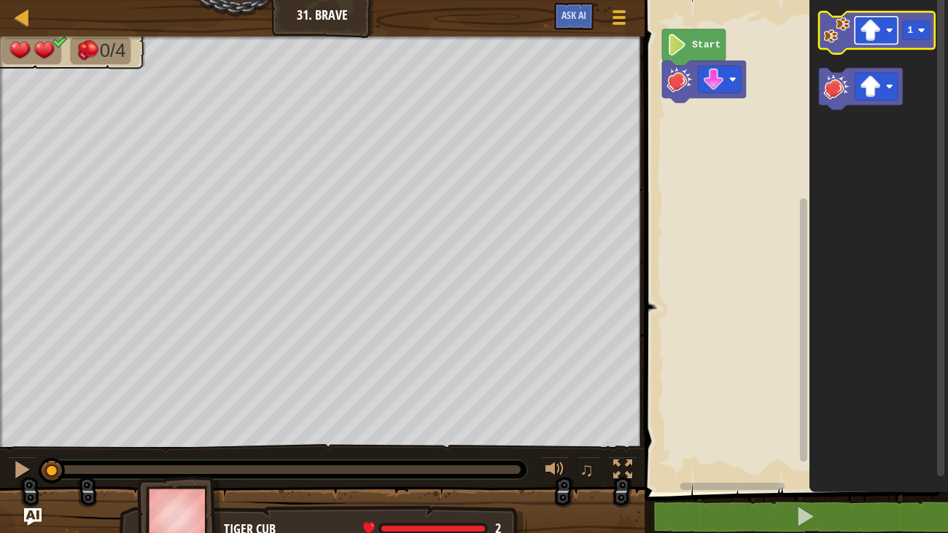
click at [877, 34] on image "Blockly Workspace" at bounding box center [871, 31] width 22 height 22
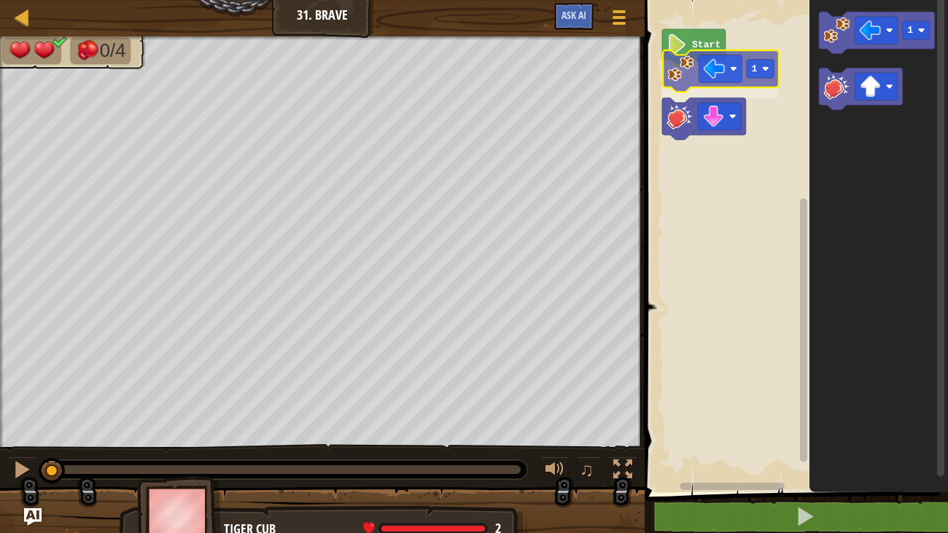
click at [690, 85] on div "Start 1 1 1" at bounding box center [794, 242] width 308 height 499
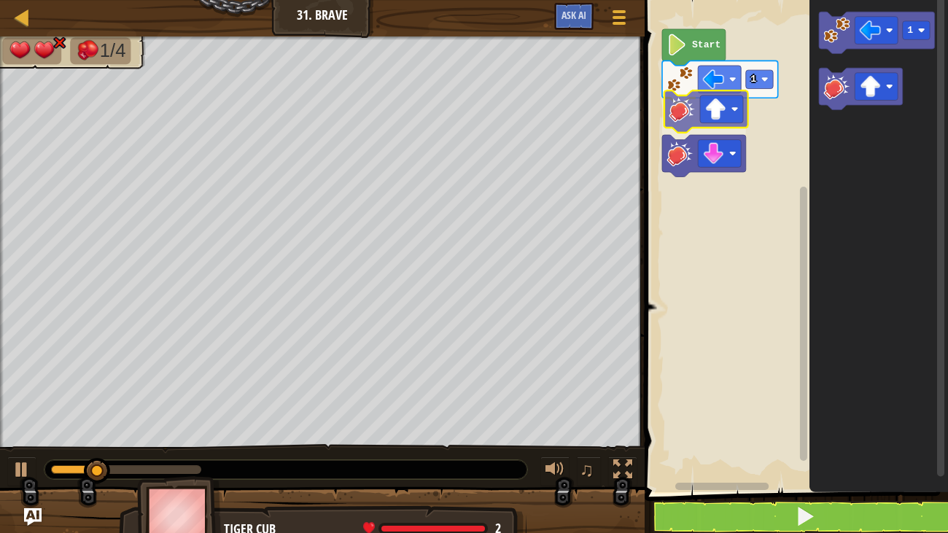
click at [672, 111] on div "Start 1 1" at bounding box center [794, 242] width 308 height 499
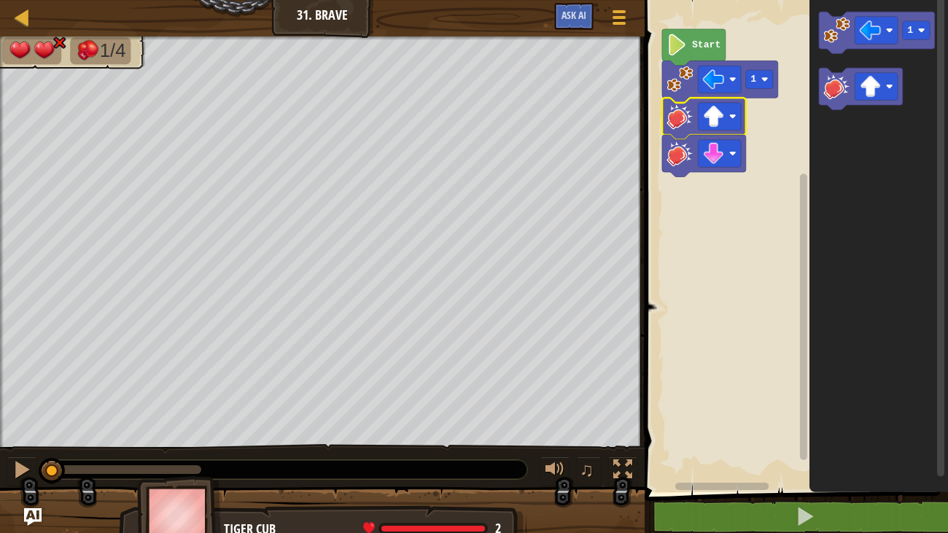
click at [674, 52] on image "Blockly Workspace" at bounding box center [677, 45] width 20 height 22
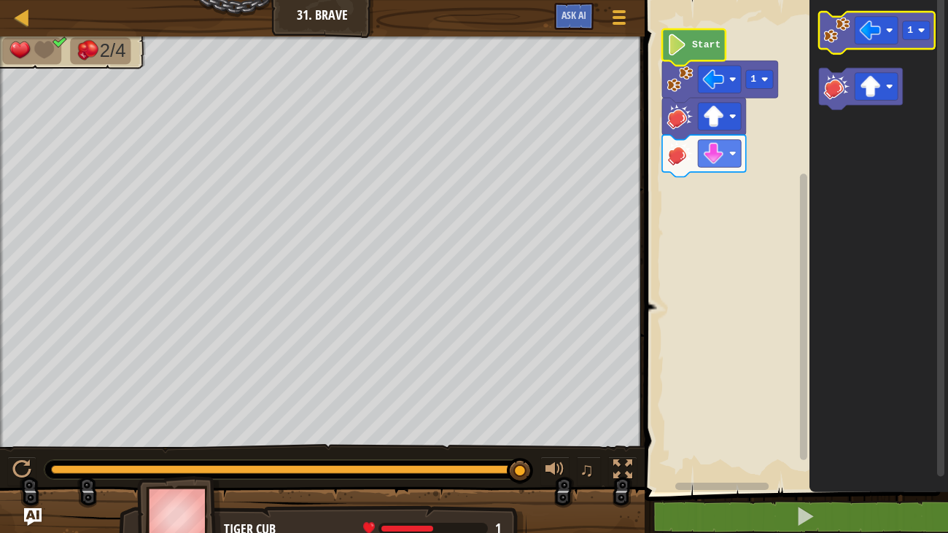
click at [836, 32] on image "Blockly Workspace" at bounding box center [837, 30] width 26 height 26
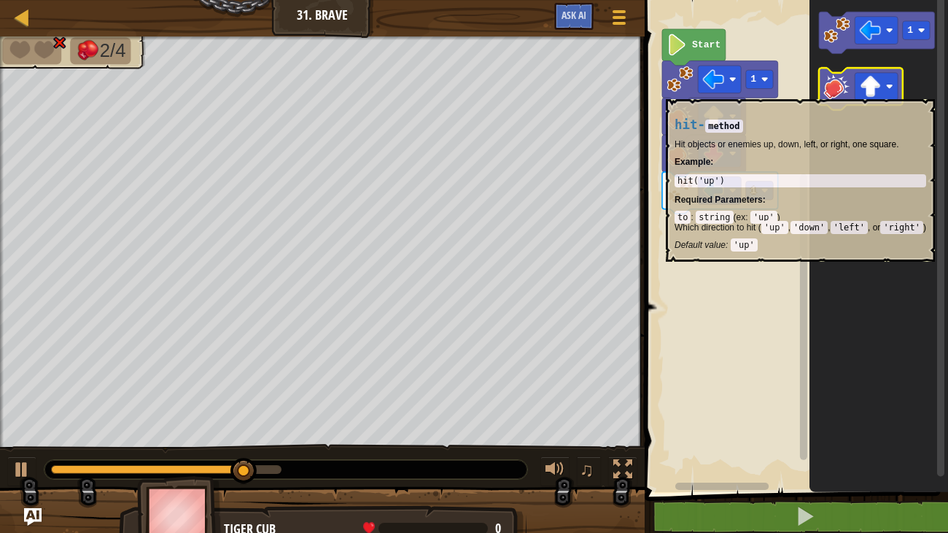
click at [839, 92] on image "Blockly Workspace" at bounding box center [837, 86] width 26 height 26
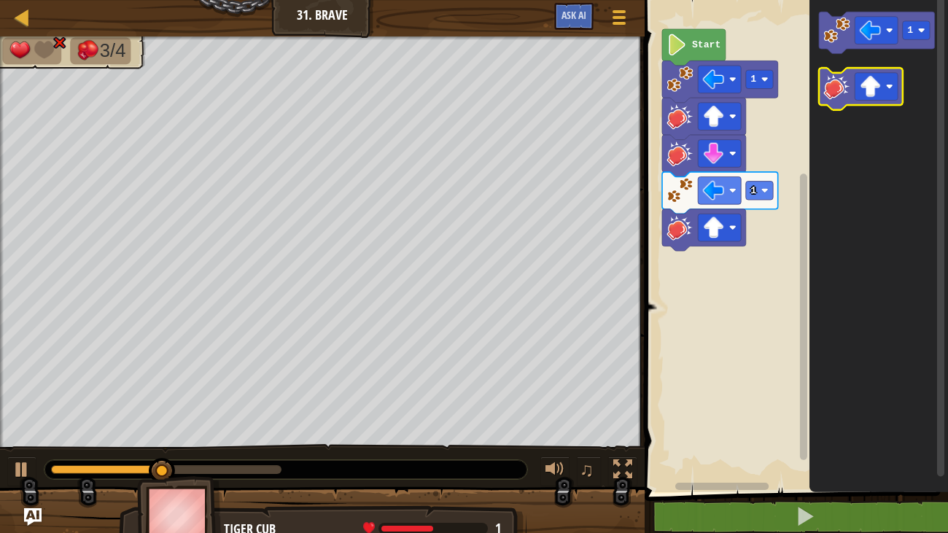
click at [838, 96] on image "Blockly Workspace" at bounding box center [837, 86] width 26 height 26
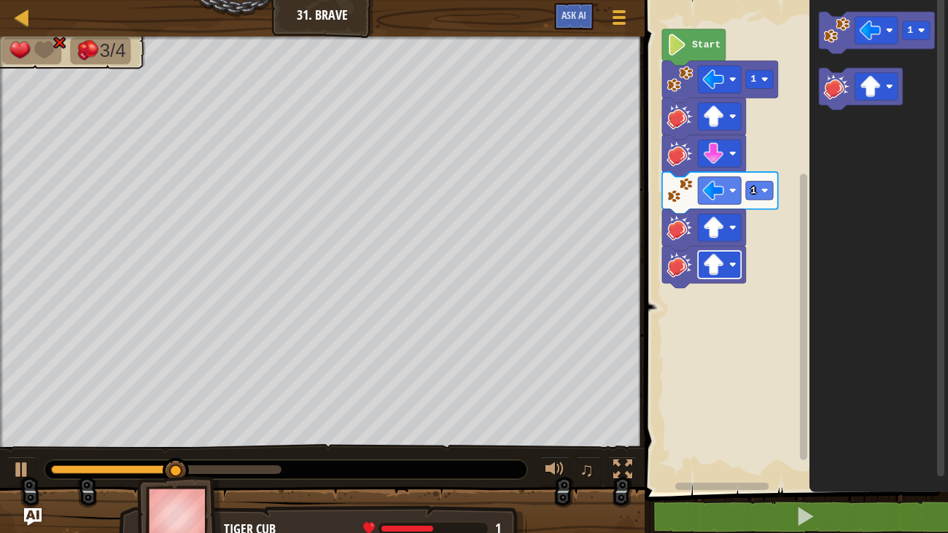
click at [728, 261] on rect "Blockly Workspace" at bounding box center [719, 265] width 43 height 28
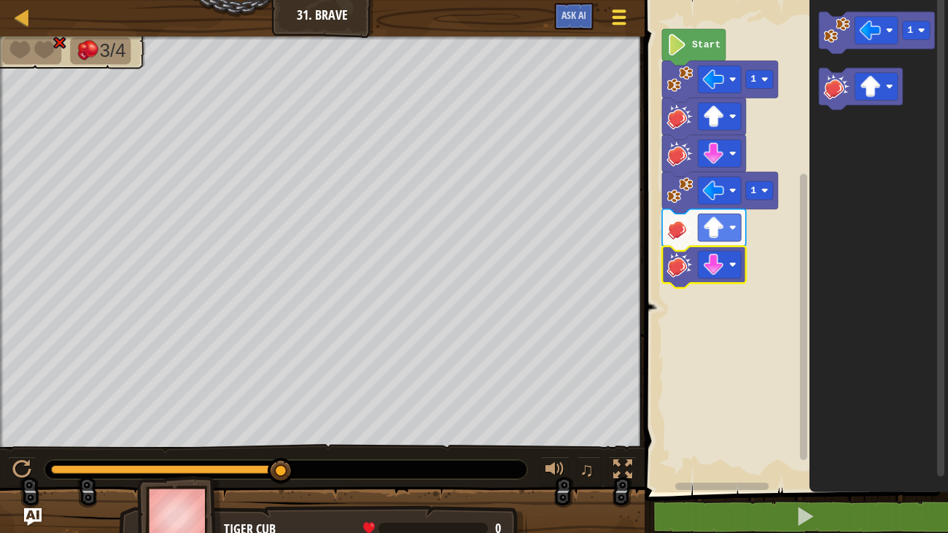
click at [620, 18] on span at bounding box center [619, 17] width 14 height 3
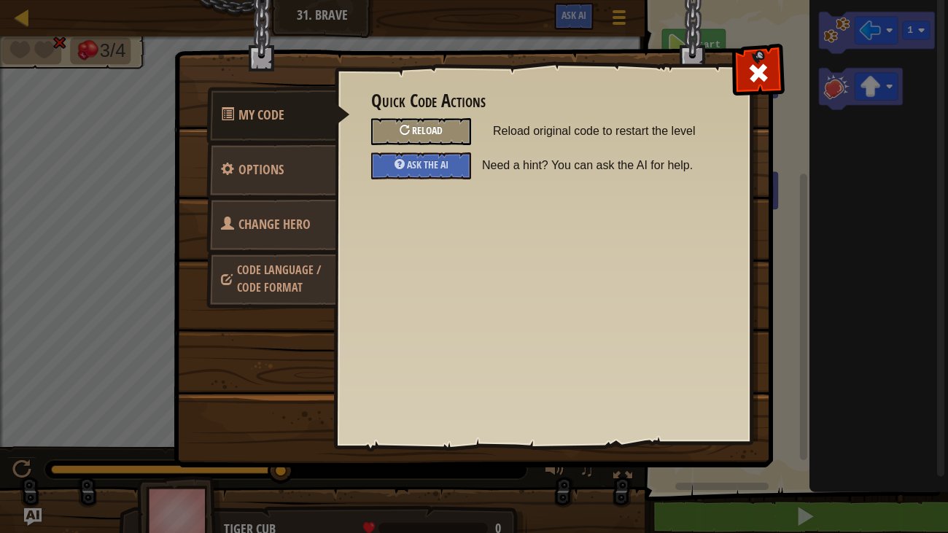
click at [444, 134] on div "Reload" at bounding box center [421, 131] width 100 height 27
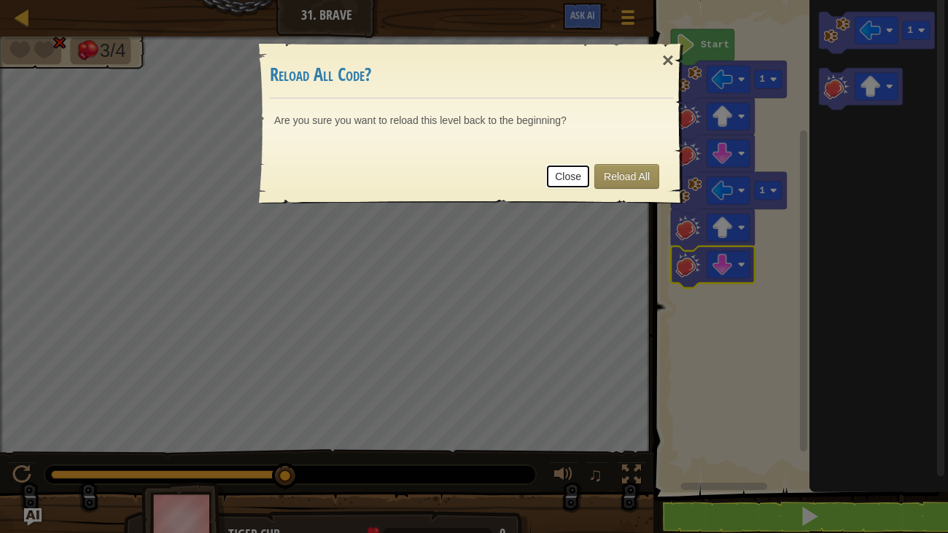
click at [556, 174] on link "Close" at bounding box center [567, 176] width 45 height 25
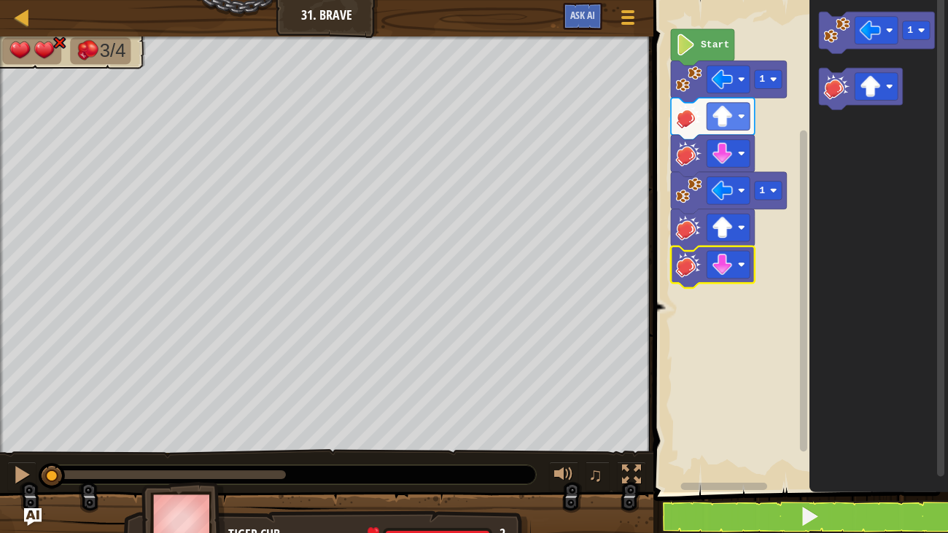
drag, startPoint x: 284, startPoint y: 483, endPoint x: 1, endPoint y: 439, distance: 286.4
click at [1, 439] on div "3/4 ♫ Tiger Cub 2 x: 30 y: 14 x: 22 y: 14 action: move" at bounding box center [474, 293] width 948 height 515
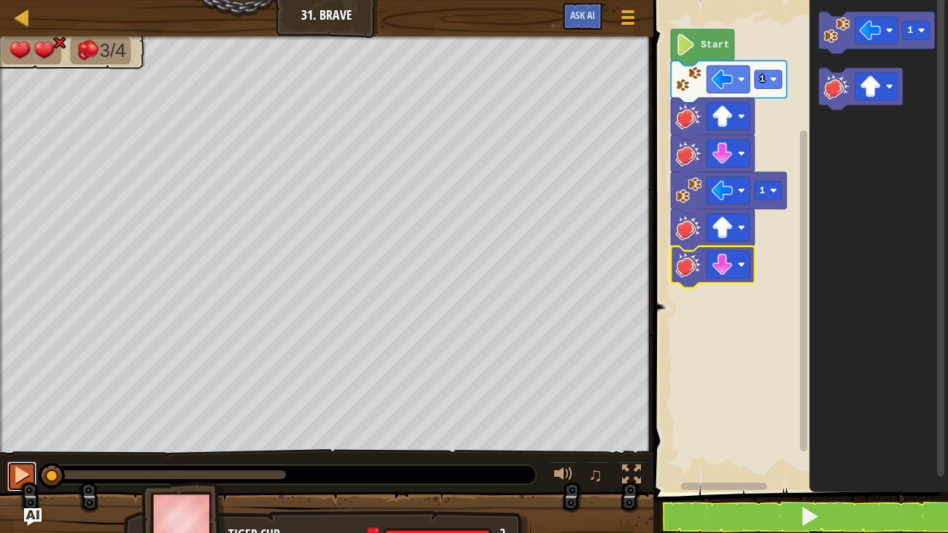
click at [25, 479] on div at bounding box center [21, 474] width 19 height 19
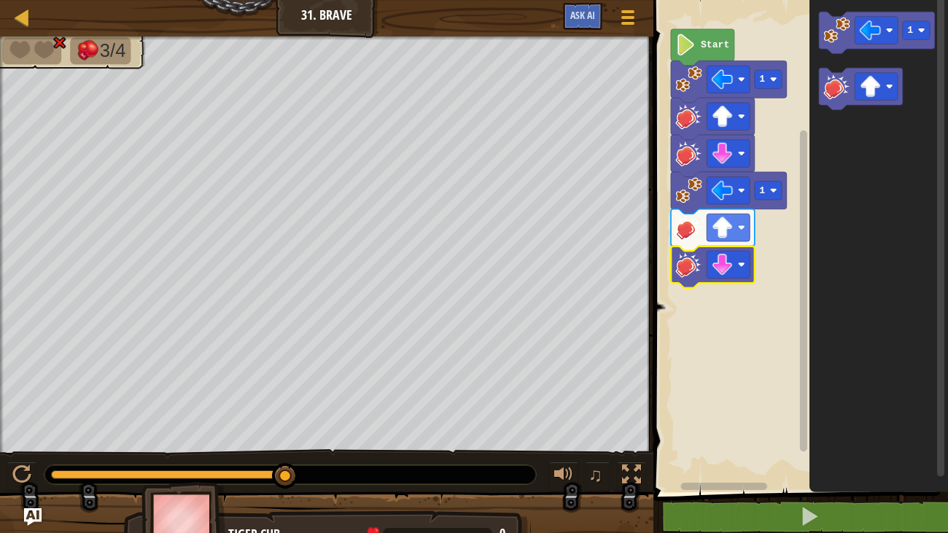
click at [85, 48] on img at bounding box center [88, 50] width 24 height 20
click at [614, 12] on button "Game Menu" at bounding box center [628, 20] width 39 height 36
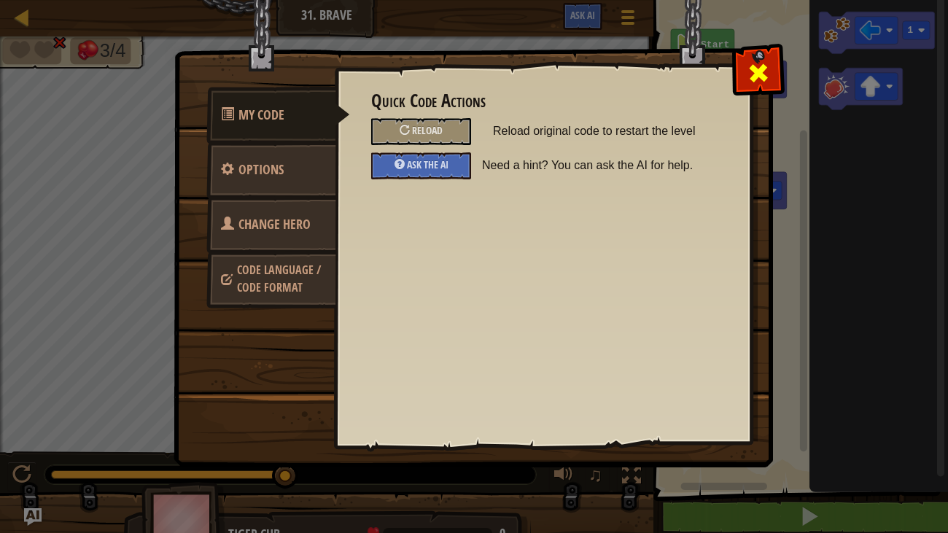
click at [749, 81] on span at bounding box center [758, 72] width 23 height 23
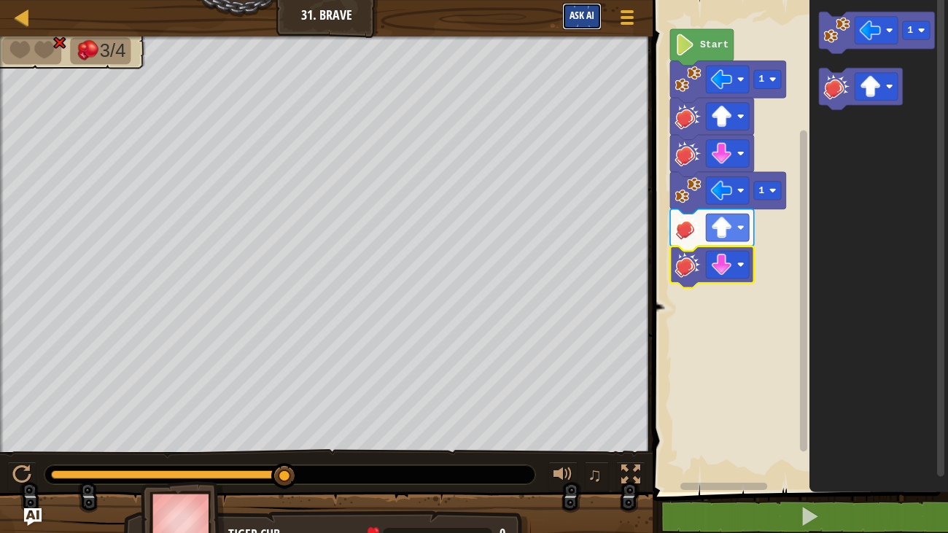
click at [592, 17] on span "Ask AI" at bounding box center [581, 15] width 25 height 14
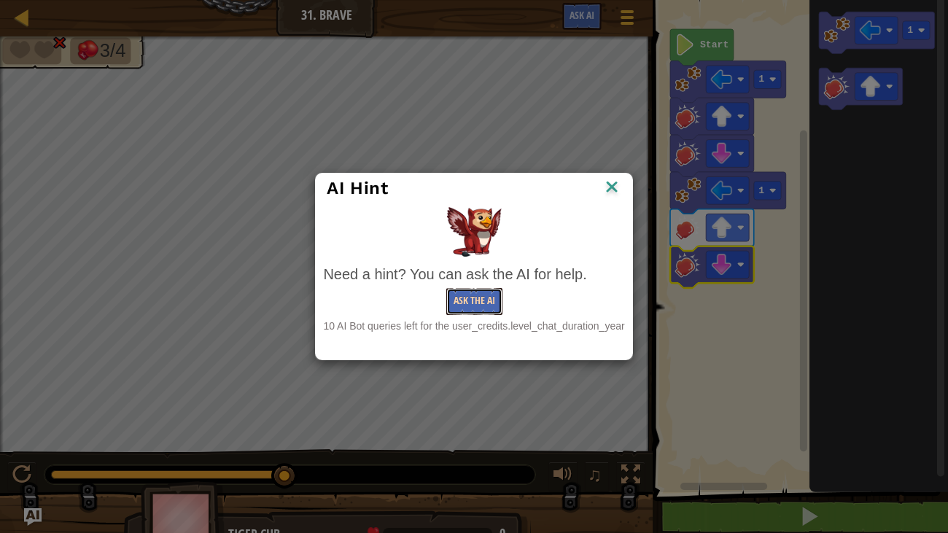
click at [491, 297] on button "Ask the AI" at bounding box center [474, 301] width 56 height 27
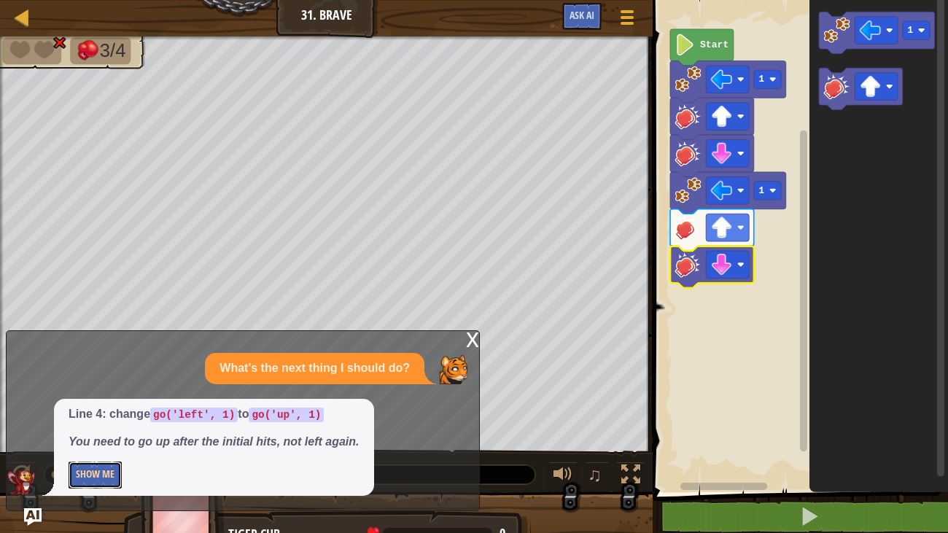
click at [79, 475] on button "Show Me" at bounding box center [95, 475] width 53 height 27
click at [721, 230] on image "Blockly Workspace" at bounding box center [722, 228] width 22 height 22
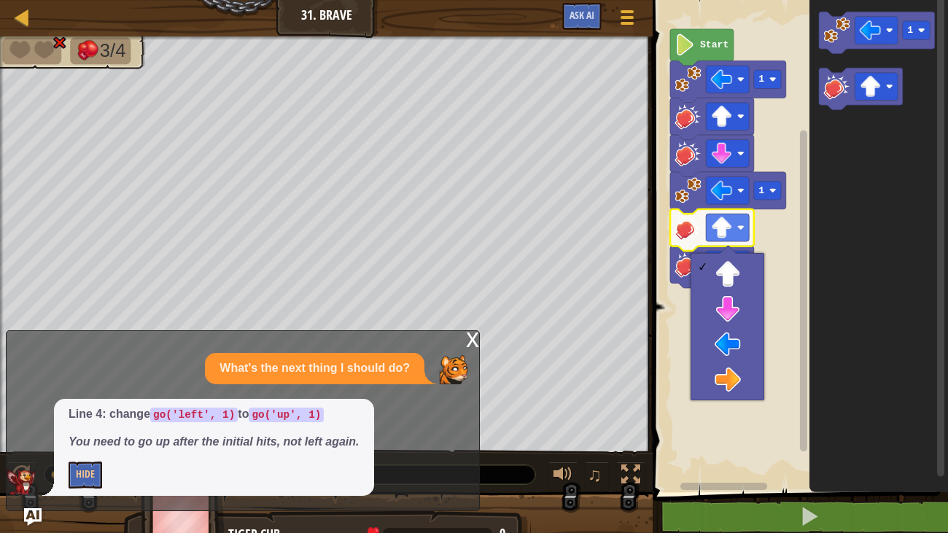
click at [677, 279] on icon "Blockly Workspace" at bounding box center [712, 267] width 84 height 42
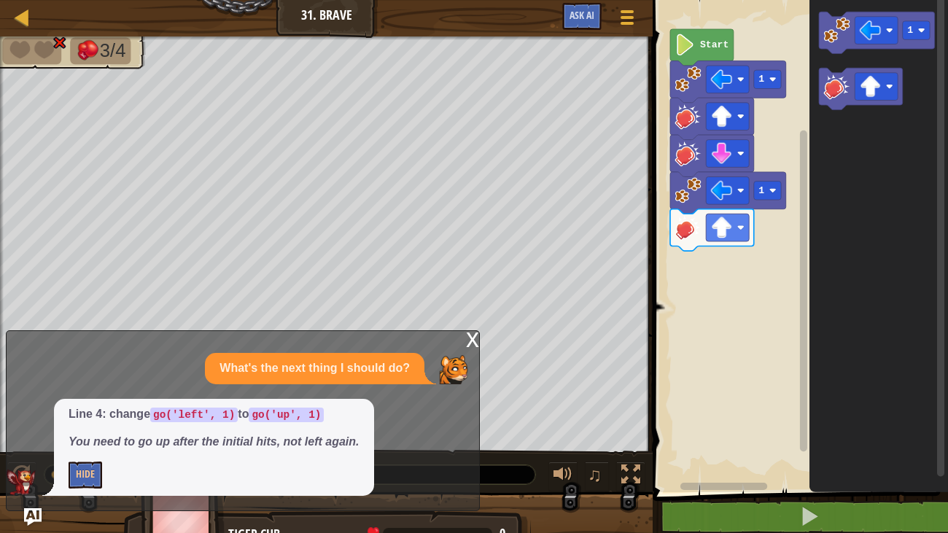
click at [389, 366] on p "What's the next thing I should do?" at bounding box center [314, 368] width 190 height 17
click at [79, 484] on button "Hide" at bounding box center [86, 475] width 34 height 27
click at [588, 15] on span "Ask AI" at bounding box center [581, 15] width 25 height 14
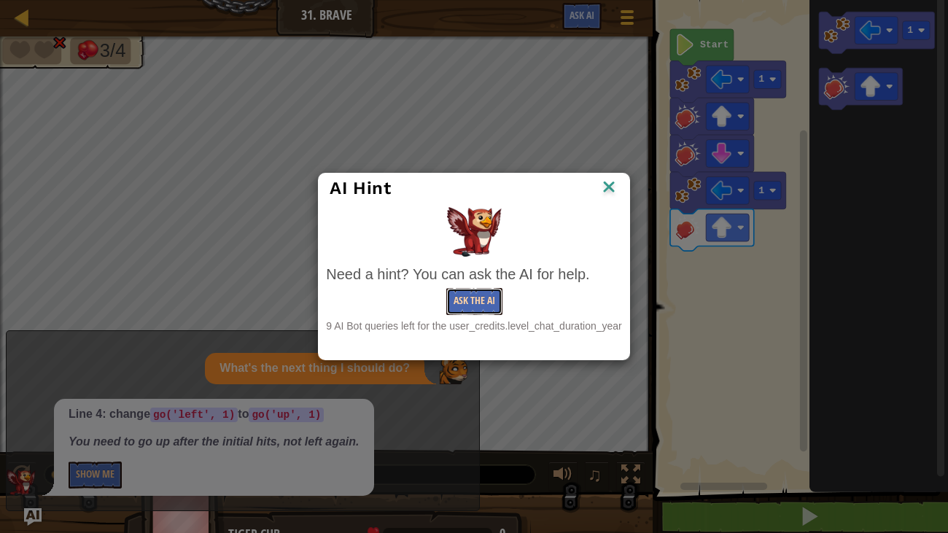
click at [461, 303] on button "Ask the AI" at bounding box center [474, 301] width 56 height 27
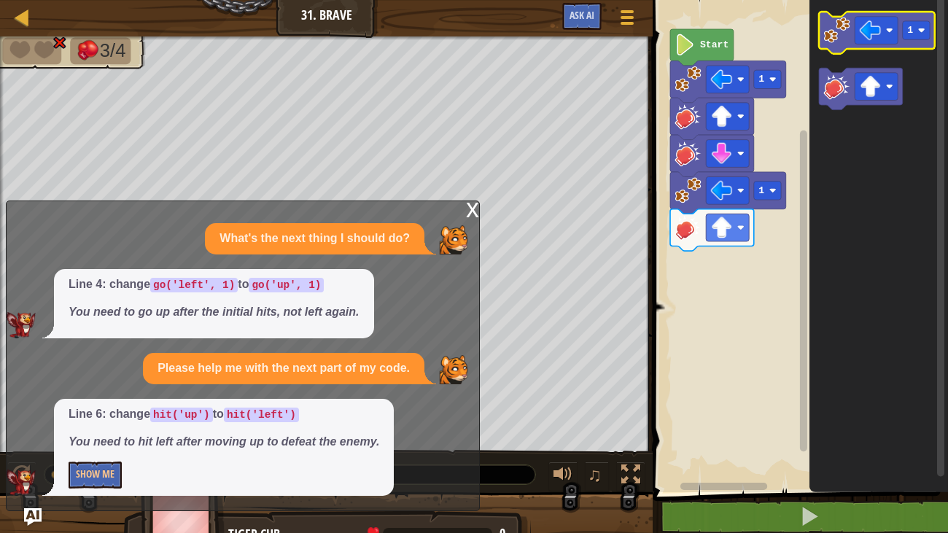
click at [850, 49] on rect "Blockly Workspace" at bounding box center [877, 33] width 116 height 42
click at [827, 50] on rect "Blockly Workspace" at bounding box center [877, 33] width 116 height 42
click at [840, 34] on image "Blockly Workspace" at bounding box center [837, 30] width 26 height 26
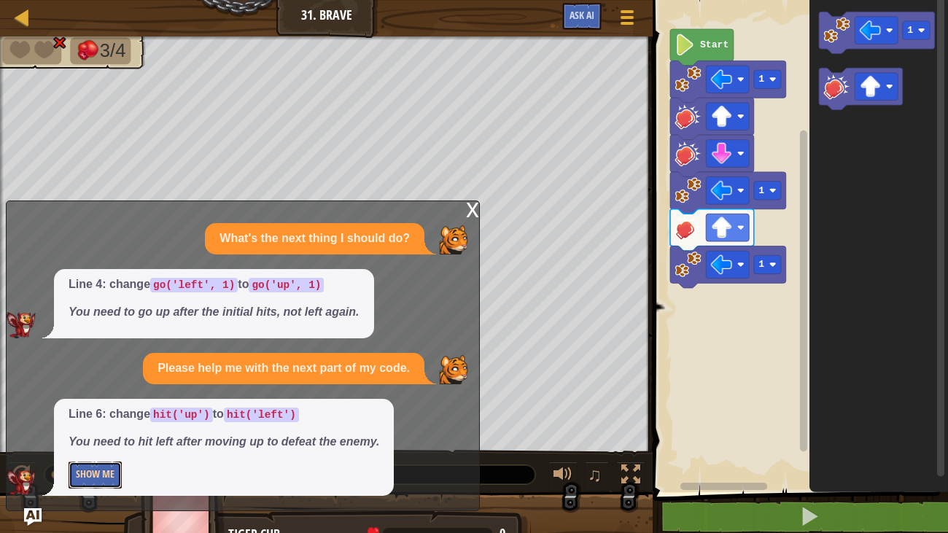
click at [99, 463] on button "Show Me" at bounding box center [95, 475] width 53 height 27
click at [475, 206] on div "x" at bounding box center [472, 208] width 13 height 15
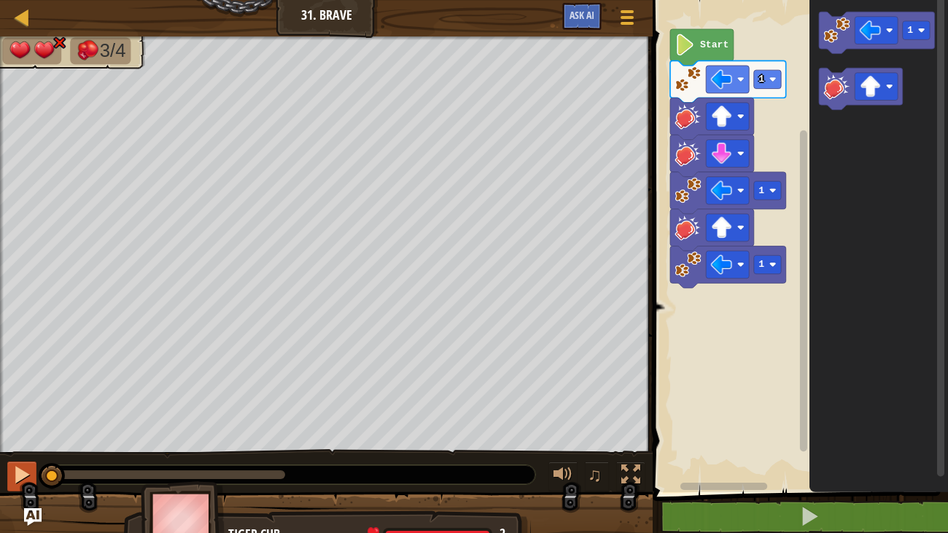
drag, startPoint x: 285, startPoint y: 480, endPoint x: 26, endPoint y: 482, distance: 258.8
click at [26, 482] on div "♫" at bounding box center [326, 471] width 653 height 44
click at [18, 475] on div at bounding box center [21, 474] width 19 height 19
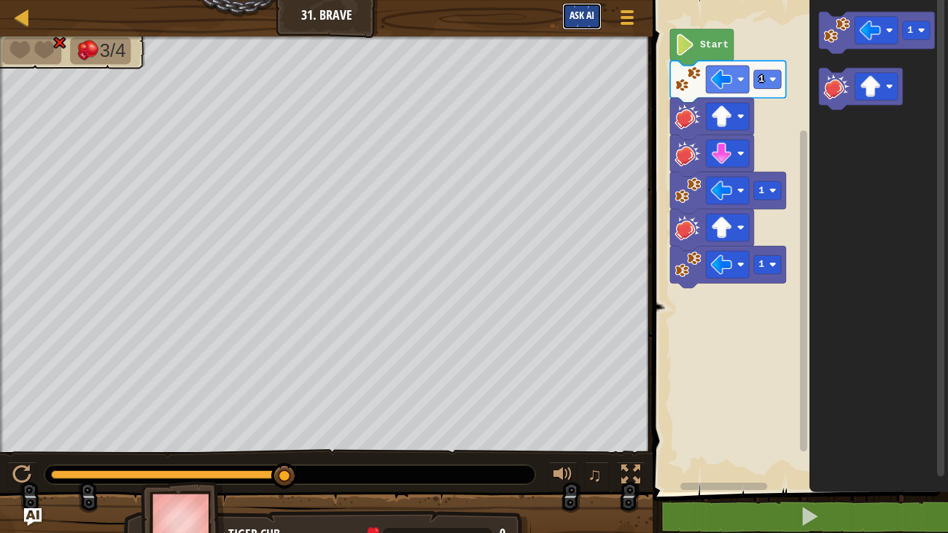
click at [584, 27] on button "Ask AI" at bounding box center [581, 16] width 39 height 27
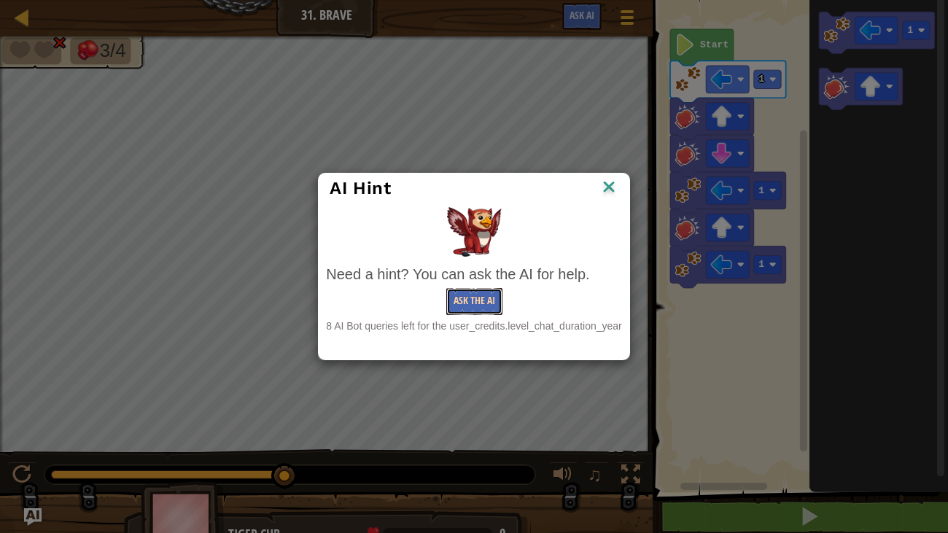
click at [483, 288] on button "Ask the AI" at bounding box center [474, 301] width 56 height 27
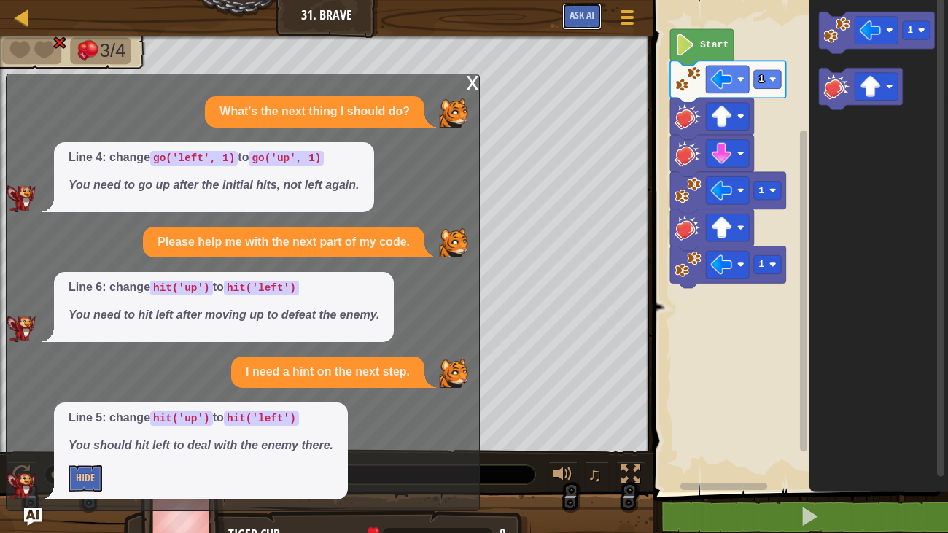
scroll to position [4, 0]
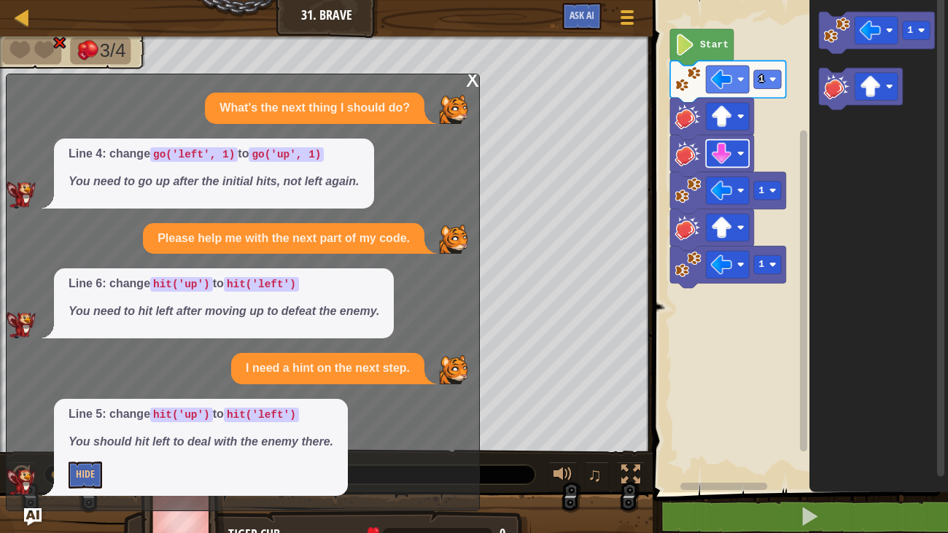
click at [712, 153] on image "Blockly Workspace" at bounding box center [722, 154] width 22 height 22
click at [472, 77] on div "x" at bounding box center [472, 78] width 13 height 15
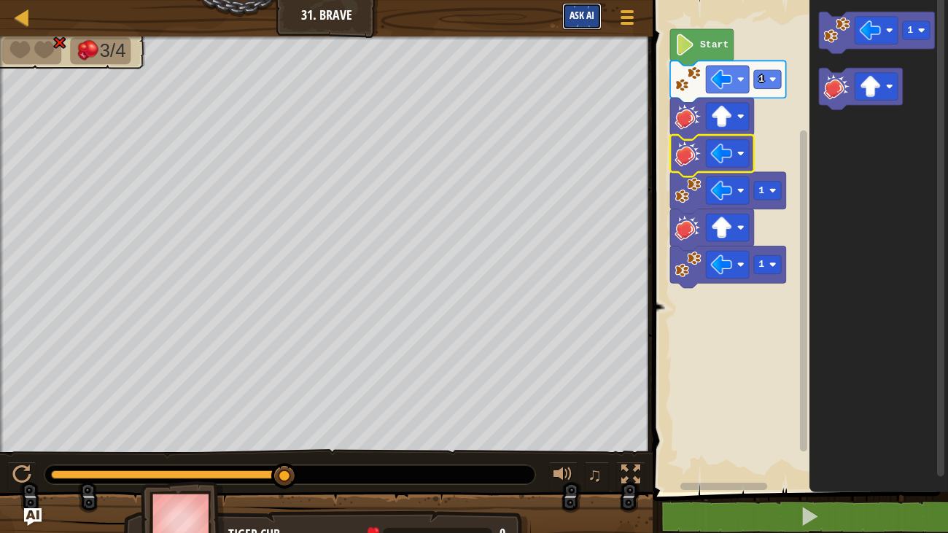
click at [586, 26] on button "Ask AI" at bounding box center [581, 16] width 39 height 27
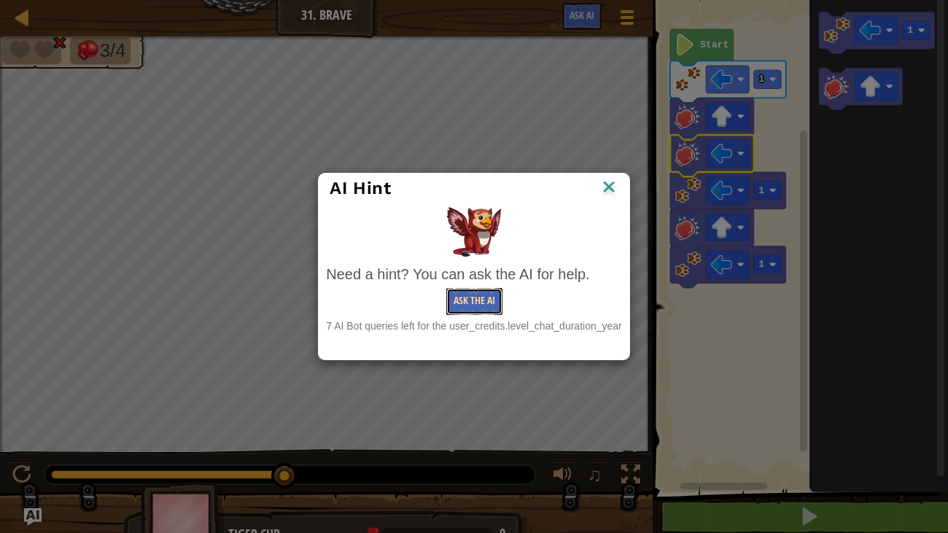
click at [463, 298] on button "Ask the AI" at bounding box center [474, 301] width 56 height 27
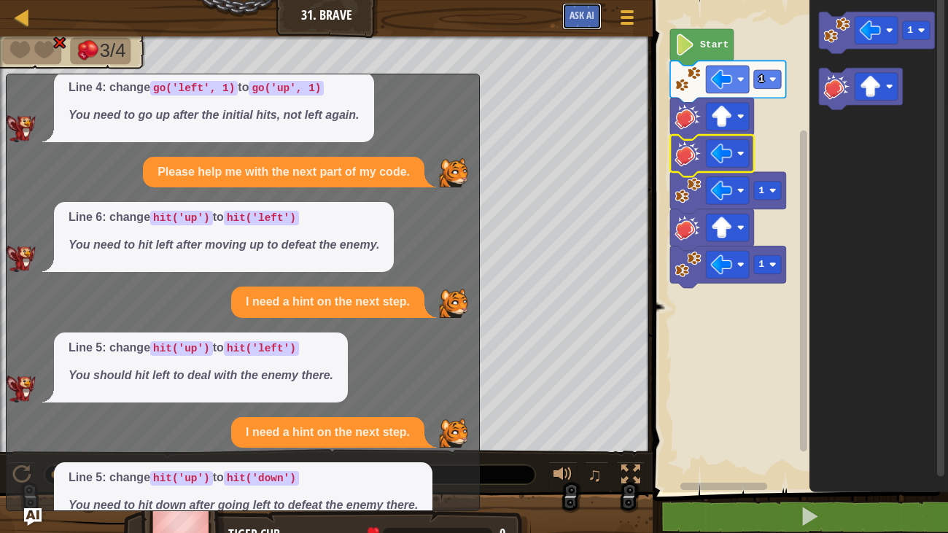
scroll to position [134, 0]
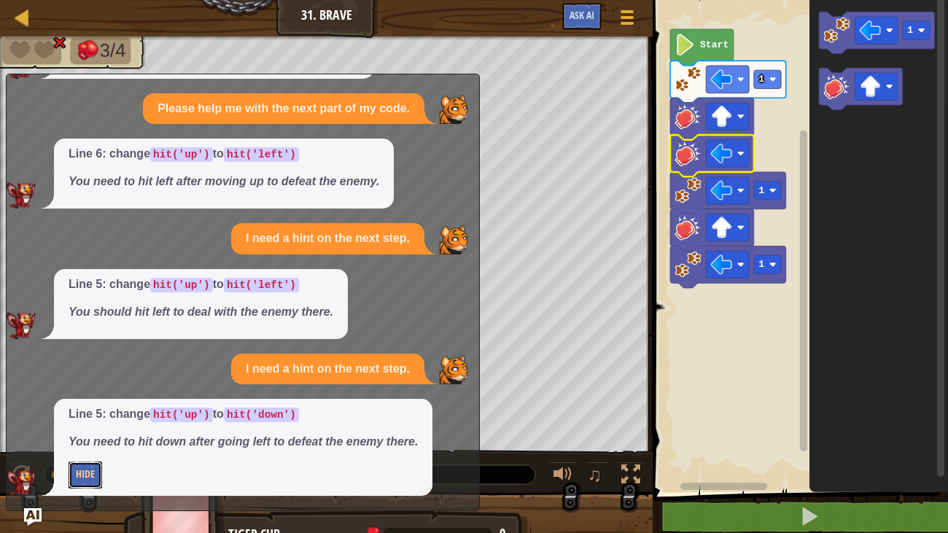
click at [89, 467] on button "Hide" at bounding box center [86, 475] width 34 height 27
click at [97, 475] on button "Show Me" at bounding box center [95, 475] width 53 height 27
click at [97, 475] on button "Hide" at bounding box center [86, 475] width 34 height 27
click at [97, 475] on button "Show Me" at bounding box center [95, 475] width 53 height 27
click at [96, 475] on button "Hide" at bounding box center [86, 475] width 34 height 27
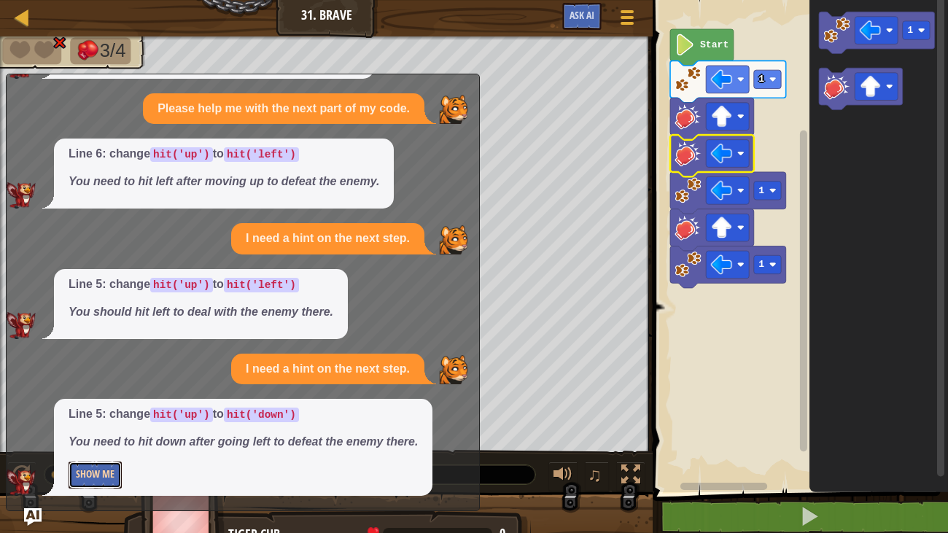
click at [96, 475] on button "Show Me" at bounding box center [95, 475] width 53 height 27
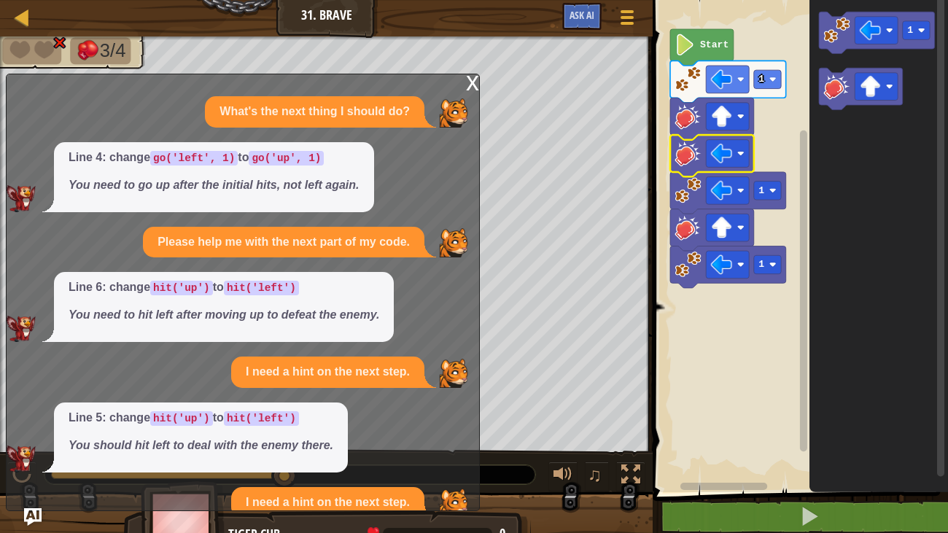
click at [467, 85] on div "x" at bounding box center [472, 81] width 13 height 15
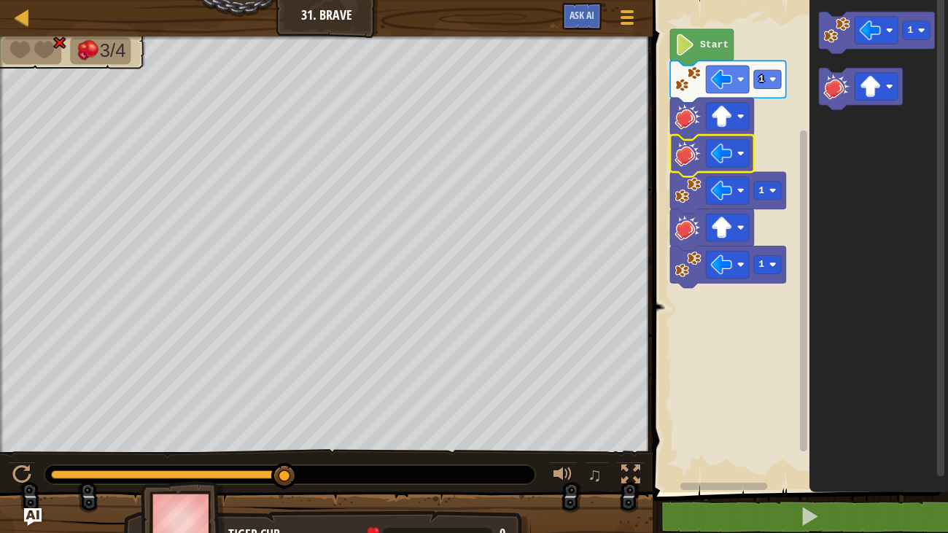
click at [341, 26] on div "Map Junior 31. Brave Game Menu Ask AI" at bounding box center [326, 18] width 653 height 36
click at [25, 18] on div at bounding box center [22, 17] width 18 height 18
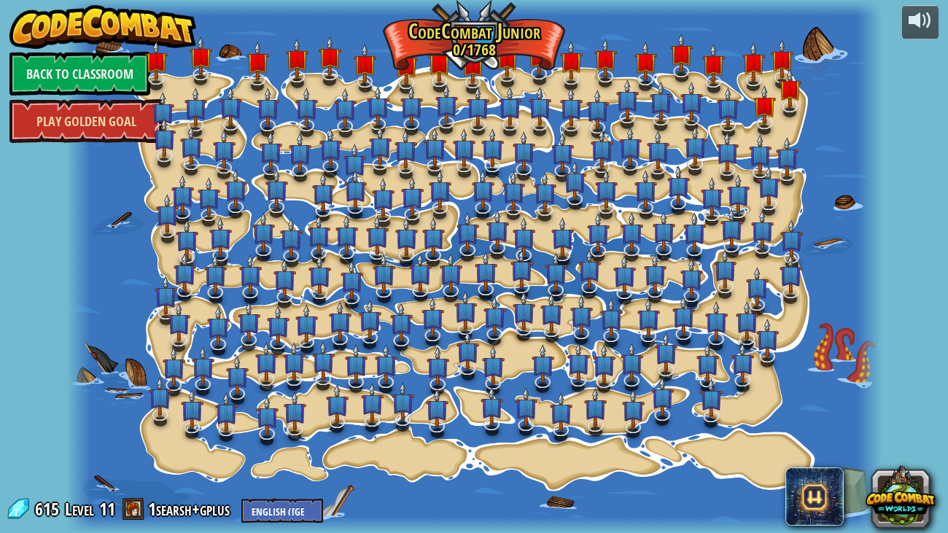
click at [86, 125] on link "Play Golden Goal" at bounding box center [85, 121] width 153 height 44
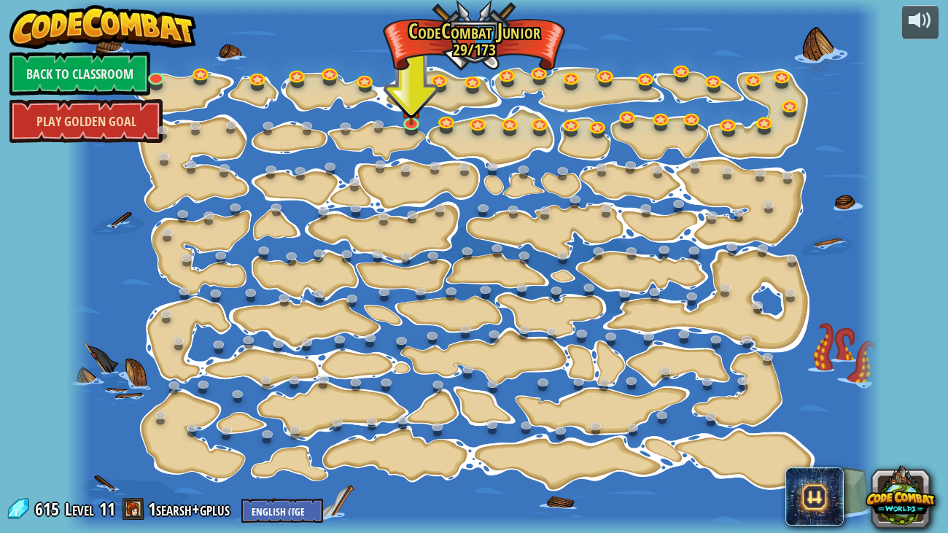
click at [90, 126] on link "Play Golden Goal" at bounding box center [85, 121] width 153 height 44
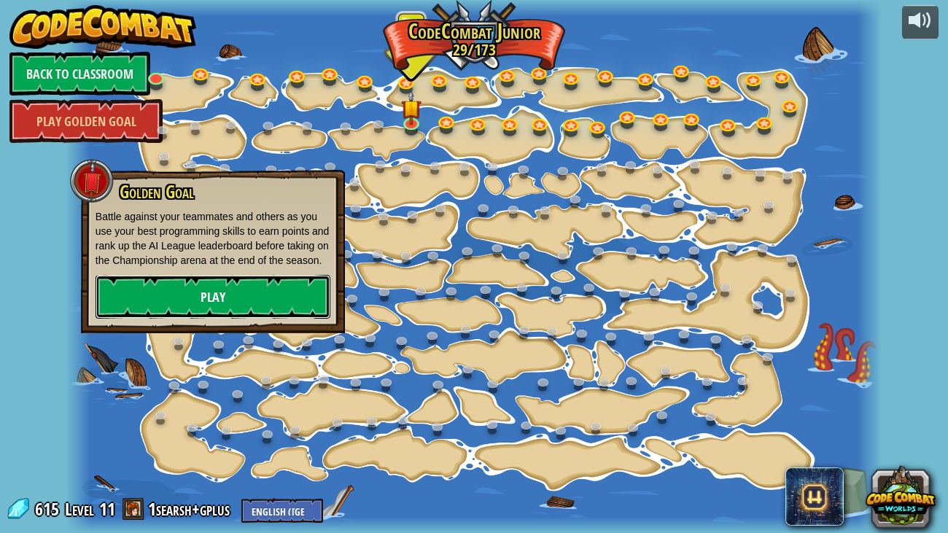
click at [213, 305] on link "Play" at bounding box center [213, 297] width 235 height 44
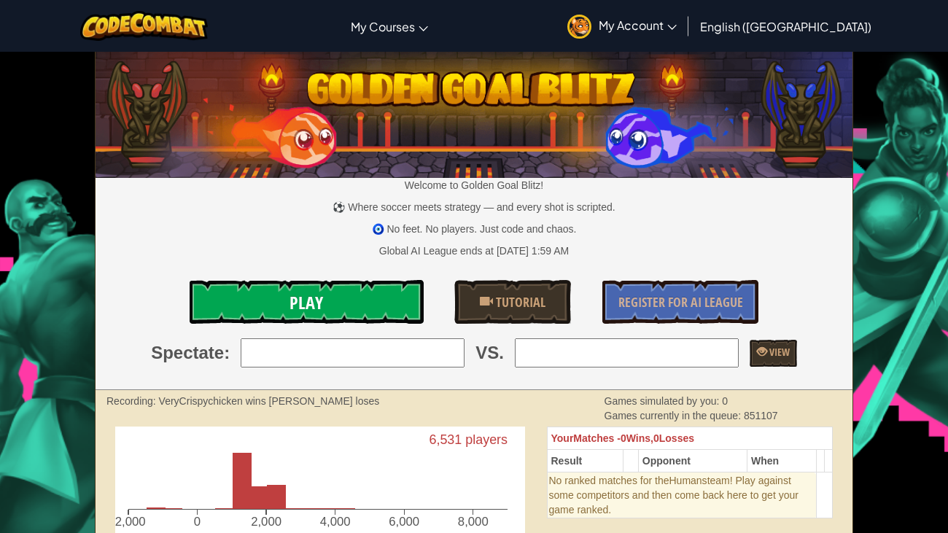
click at [359, 306] on link "Play" at bounding box center [306, 302] width 233 height 44
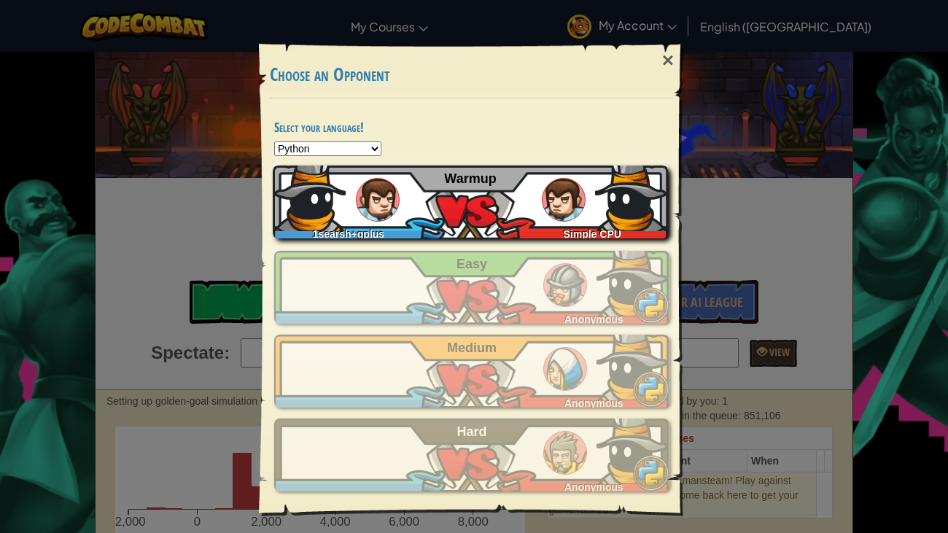
click at [371, 201] on img at bounding box center [378, 200] width 44 height 44
